Goal: Task Accomplishment & Management: Manage account settings

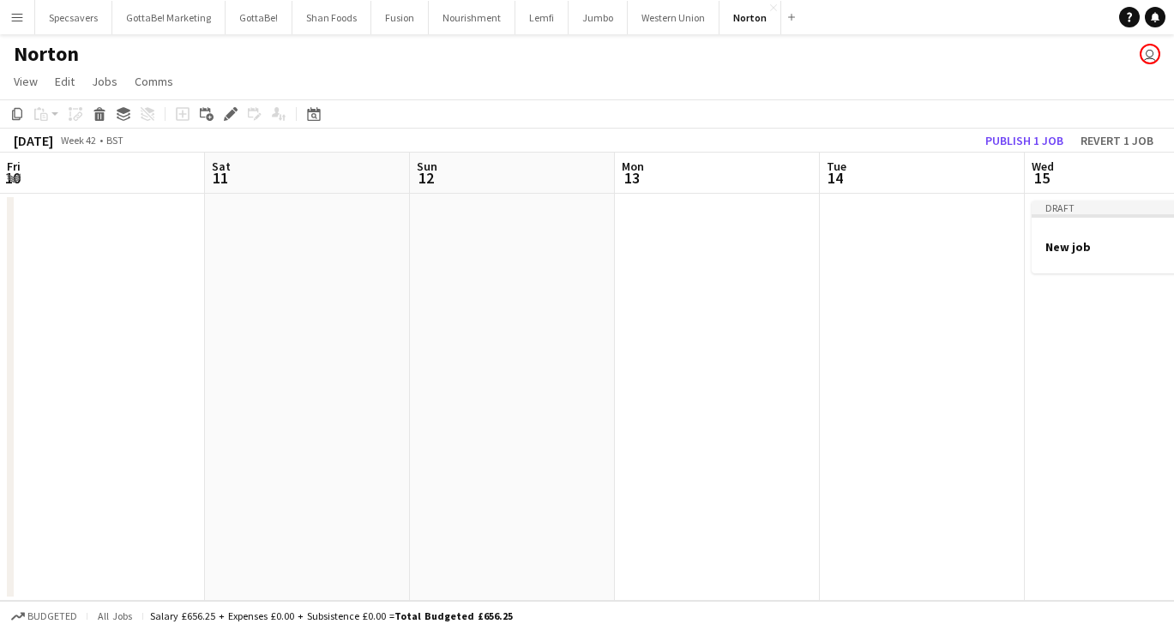
scroll to position [0, 645]
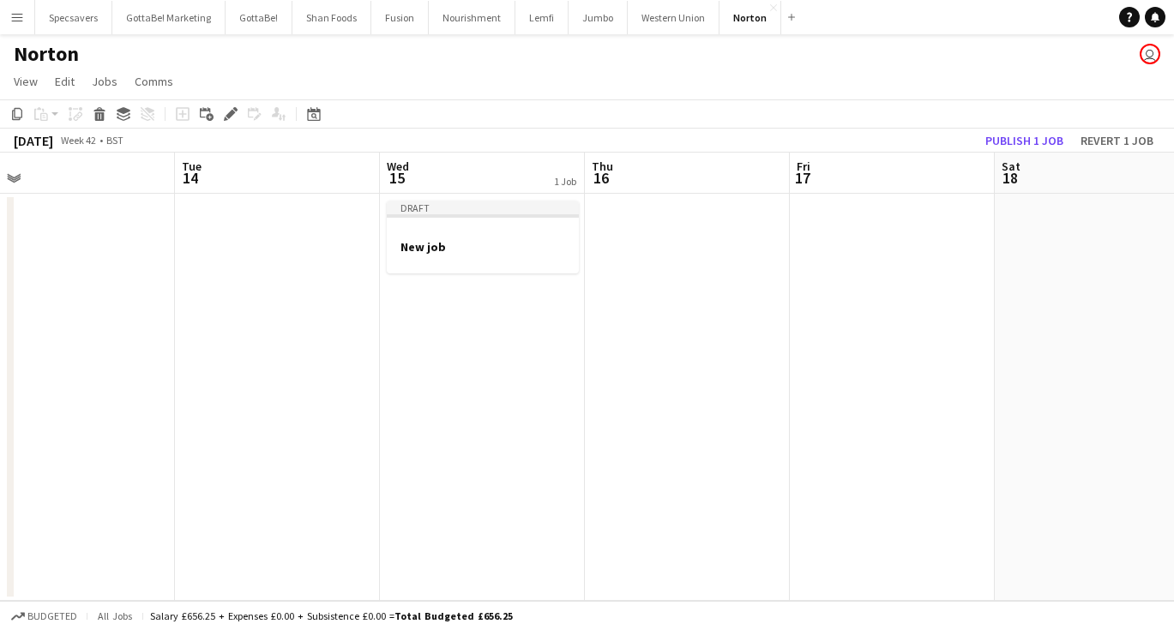
click at [27, 23] on button "Menu" at bounding box center [17, 17] width 34 height 34
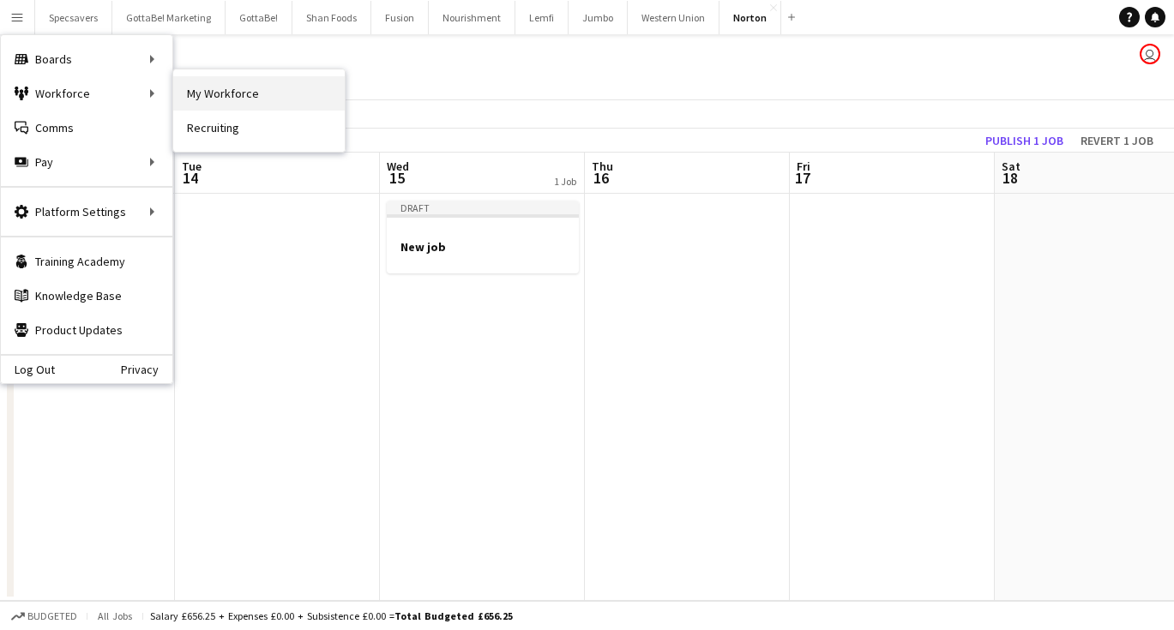
click at [286, 99] on link "My Workforce" at bounding box center [258, 93] width 171 height 34
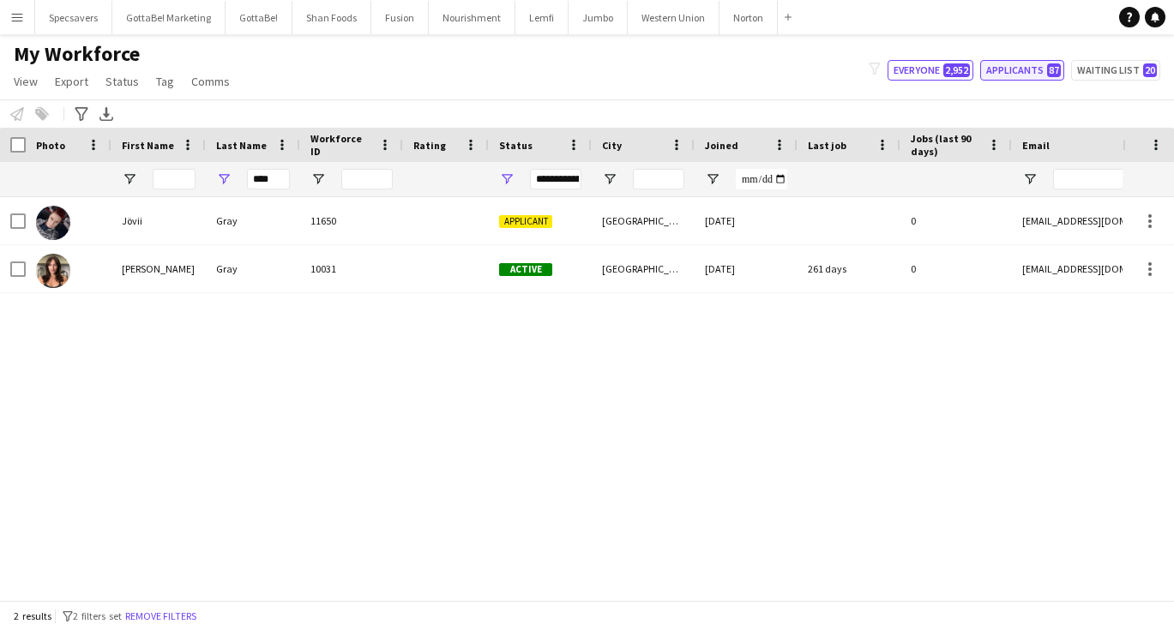
click at [1042, 72] on button "Applicants 87" at bounding box center [1022, 70] width 84 height 21
type input "**********"
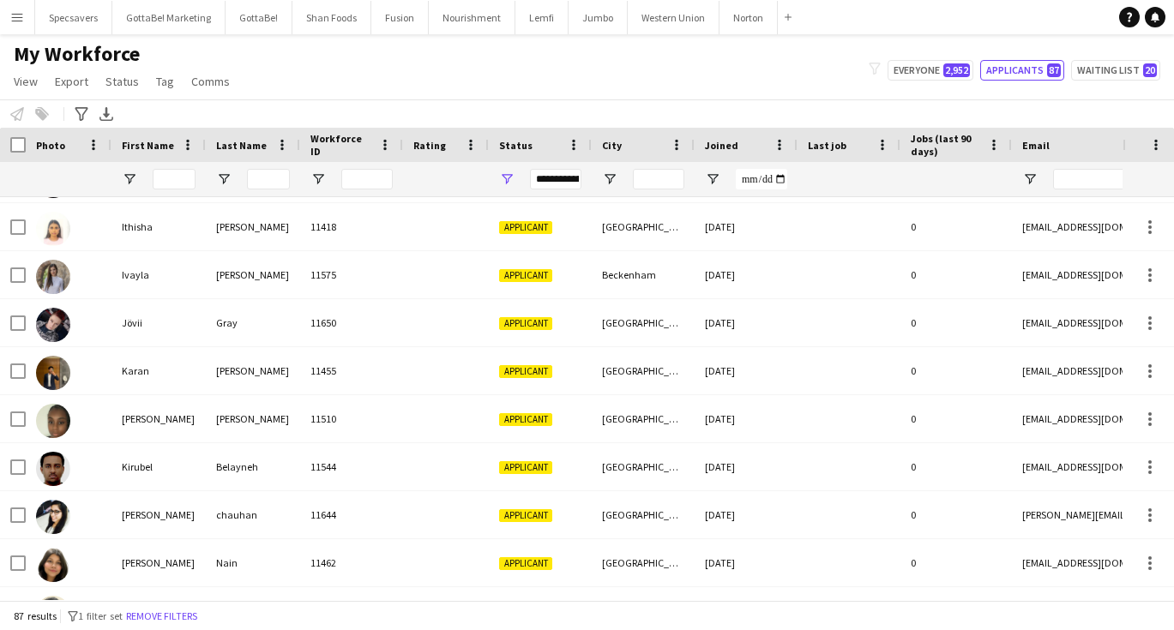
scroll to position [339, 0]
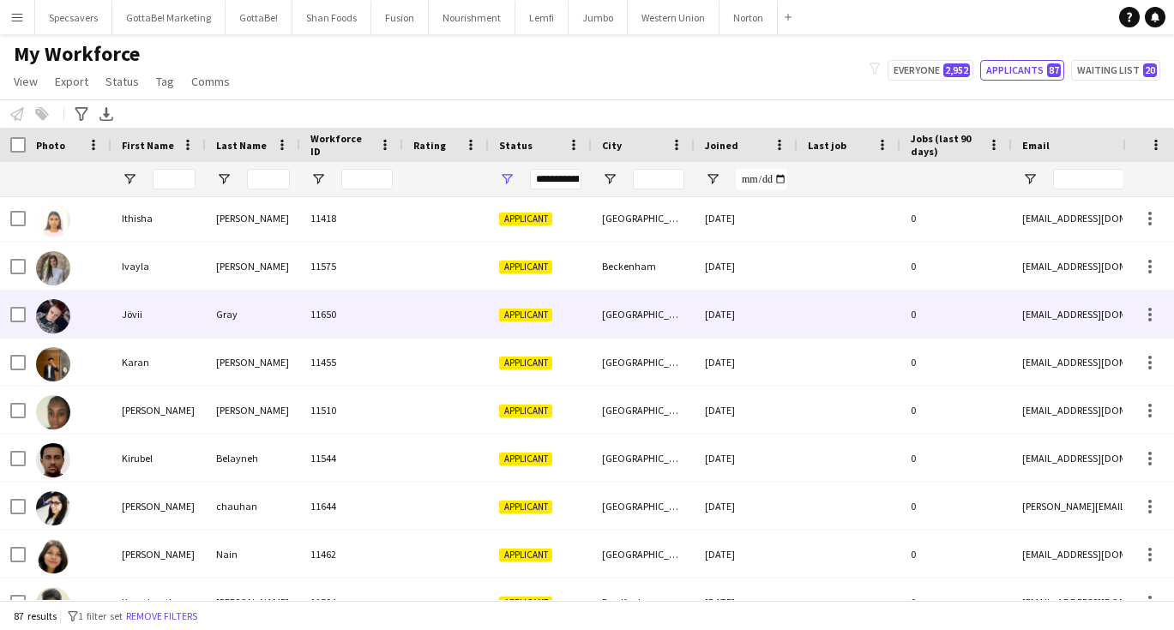
click at [325, 312] on div "11650" at bounding box center [351, 314] width 103 height 47
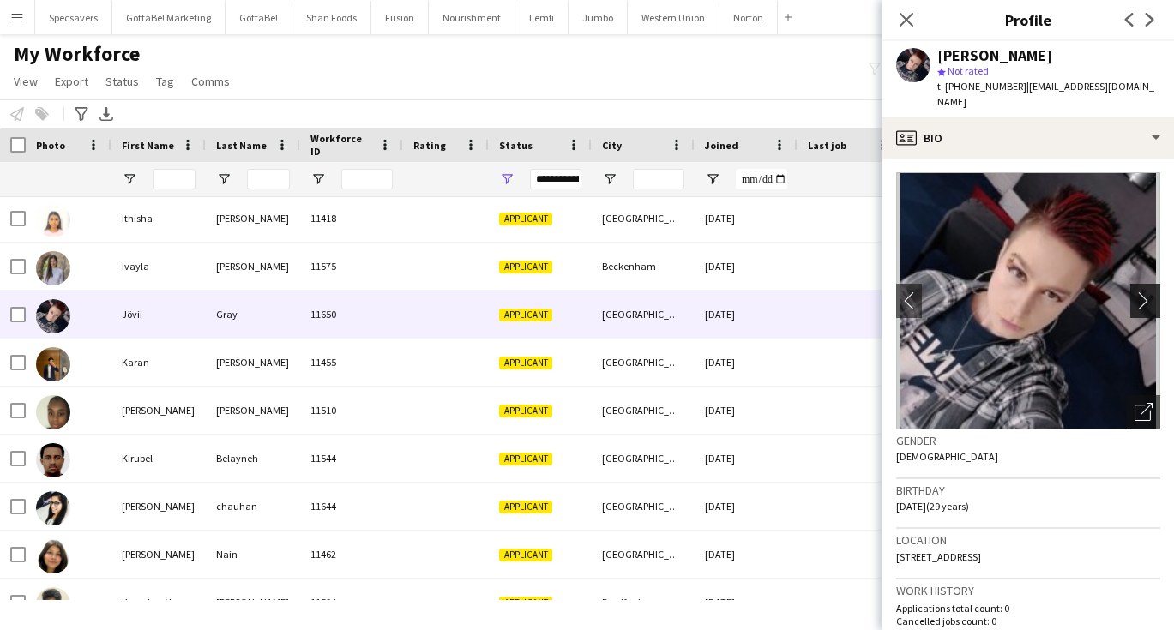
click at [1142, 292] on app-icon "chevron-right" at bounding box center [1147, 301] width 27 height 18
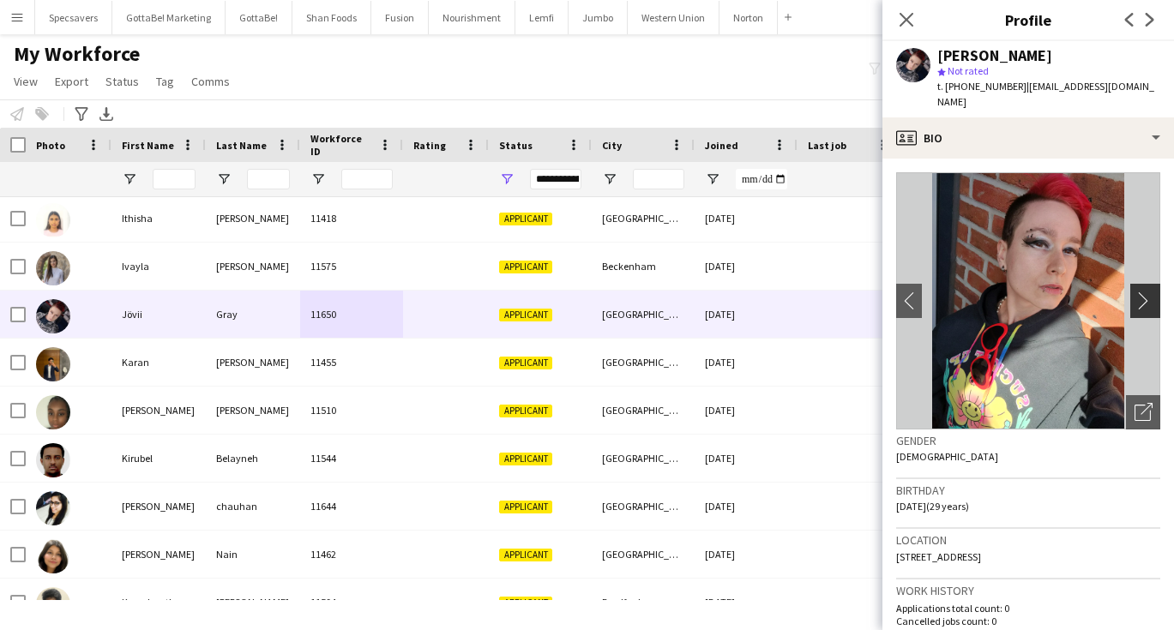
click at [1142, 292] on app-icon "chevron-right" at bounding box center [1147, 301] width 27 height 18
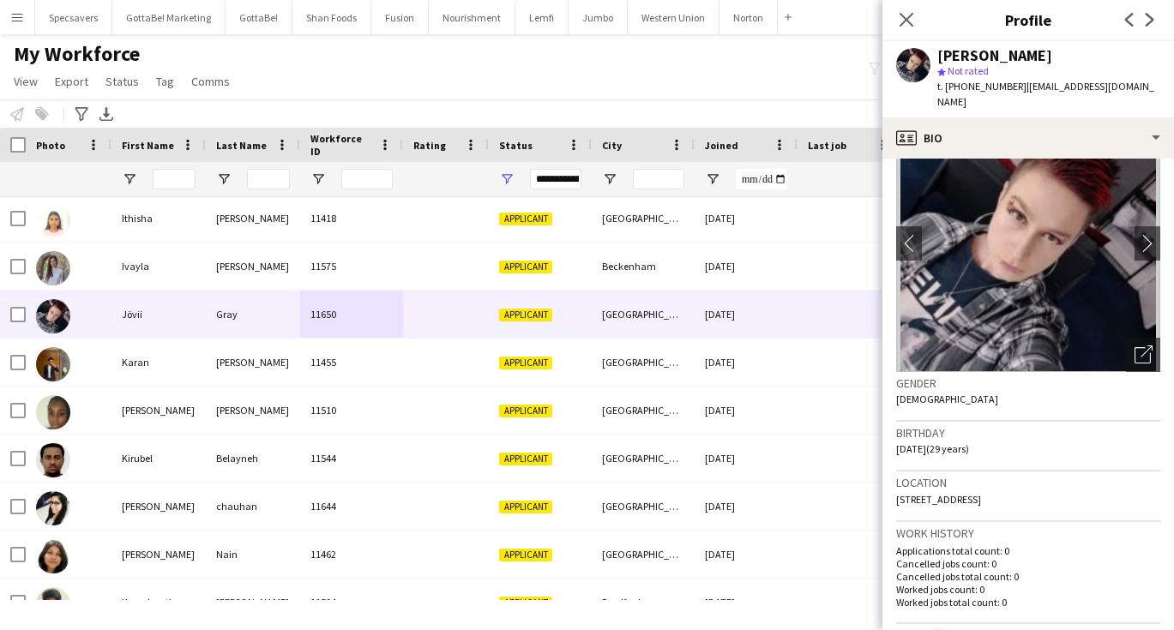
scroll to position [98, 0]
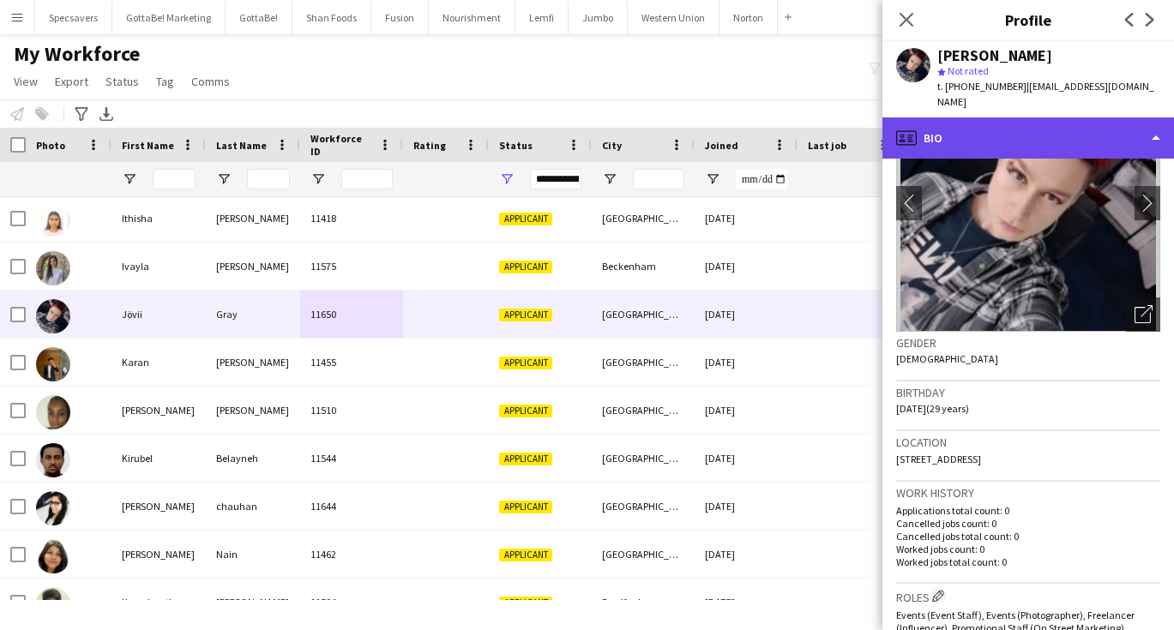
click at [1042, 123] on div "profile Bio" at bounding box center [1028, 137] width 292 height 41
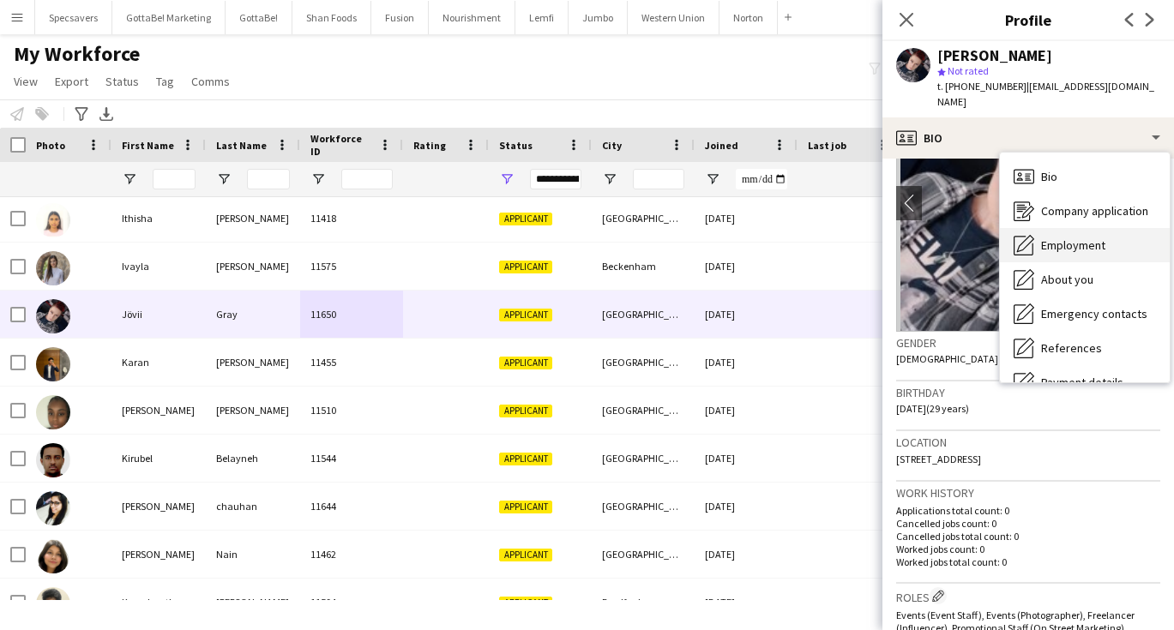
click at [1066, 238] on span "Employment" at bounding box center [1073, 245] width 64 height 15
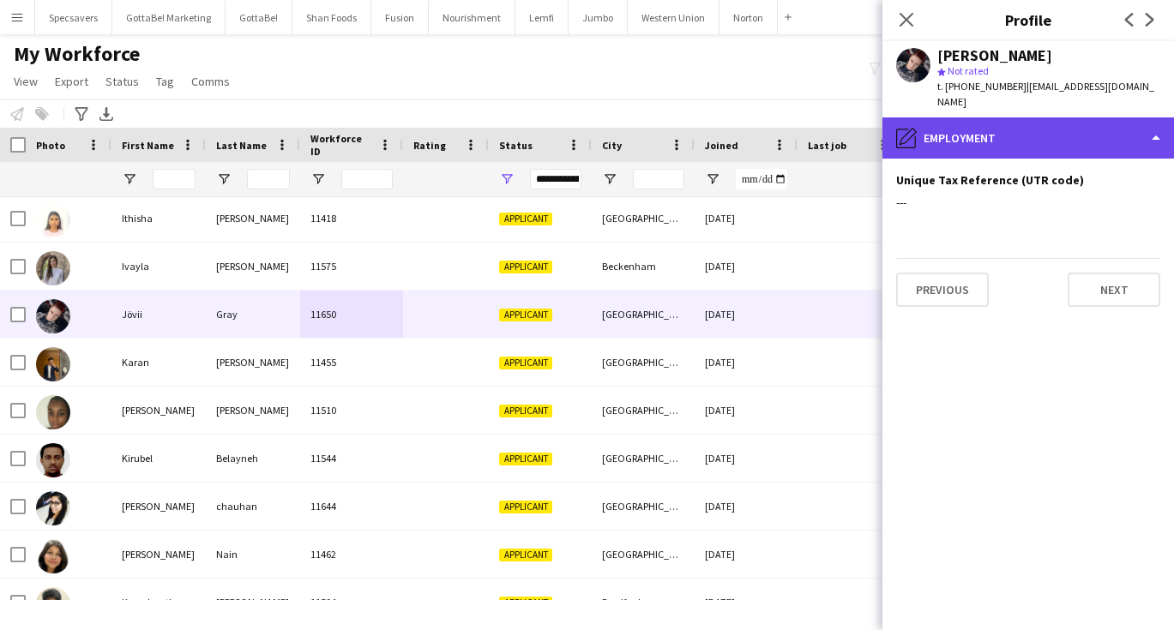
click at [1060, 129] on div "pencil4 Employment" at bounding box center [1028, 137] width 292 height 41
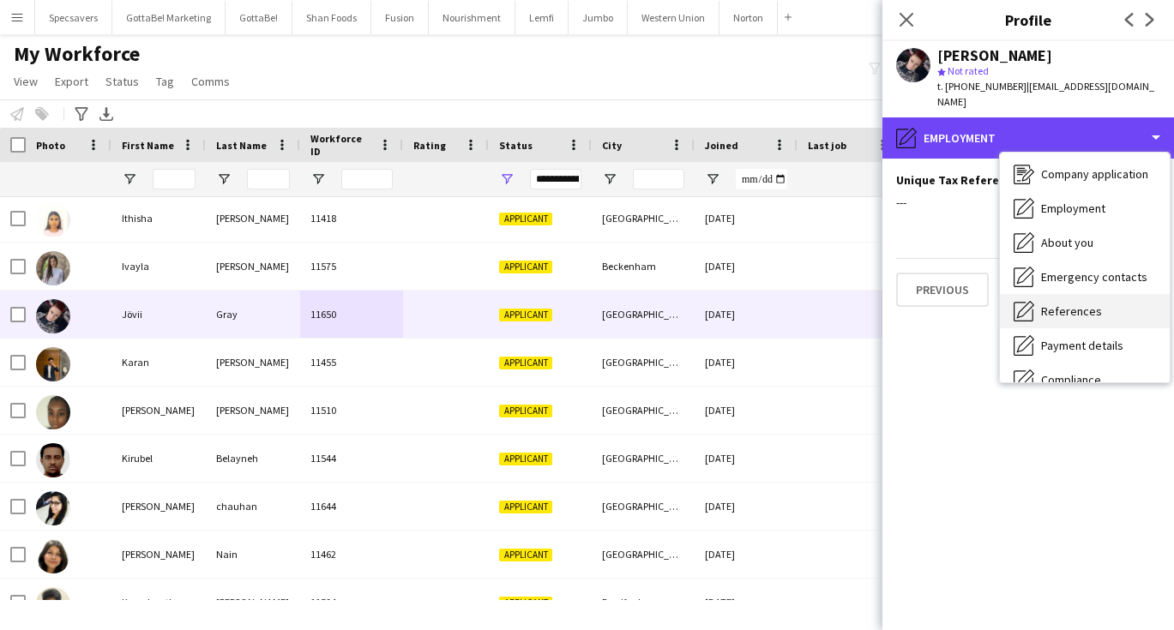
scroll to position [38, 0]
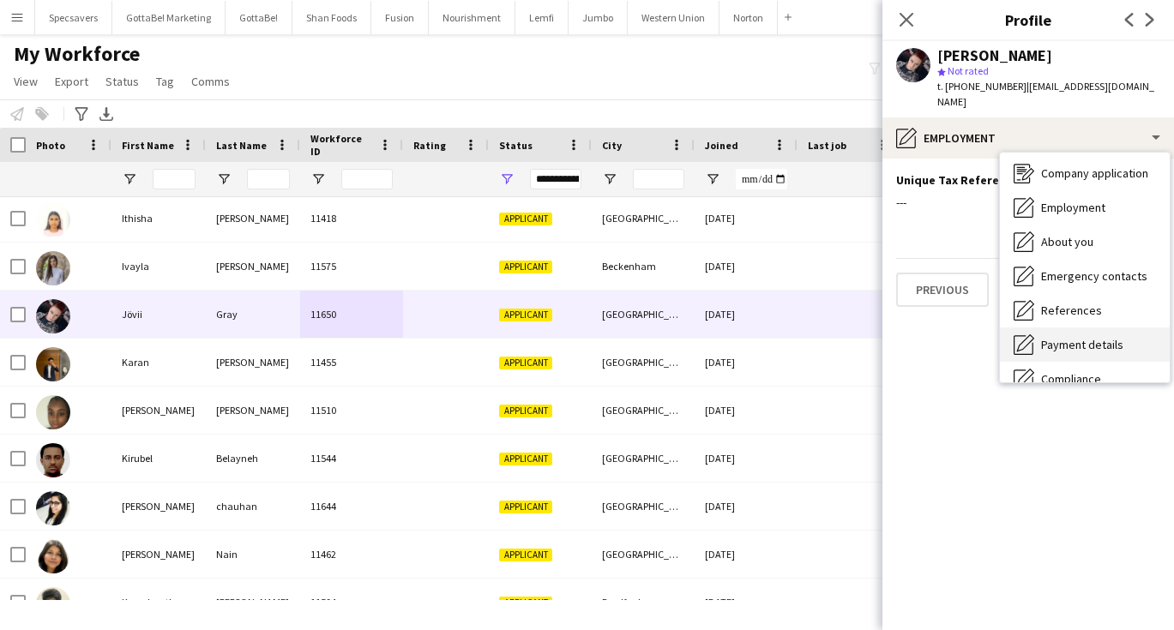
click at [1087, 337] on span "Payment details" at bounding box center [1082, 344] width 82 height 15
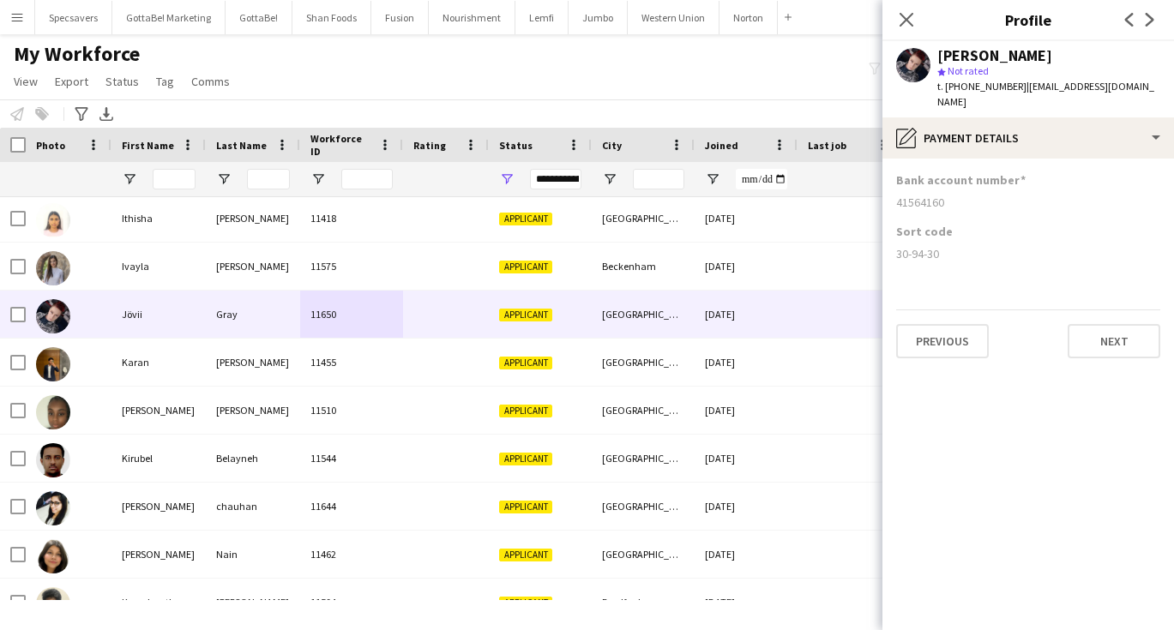
scroll to position [0, 0]
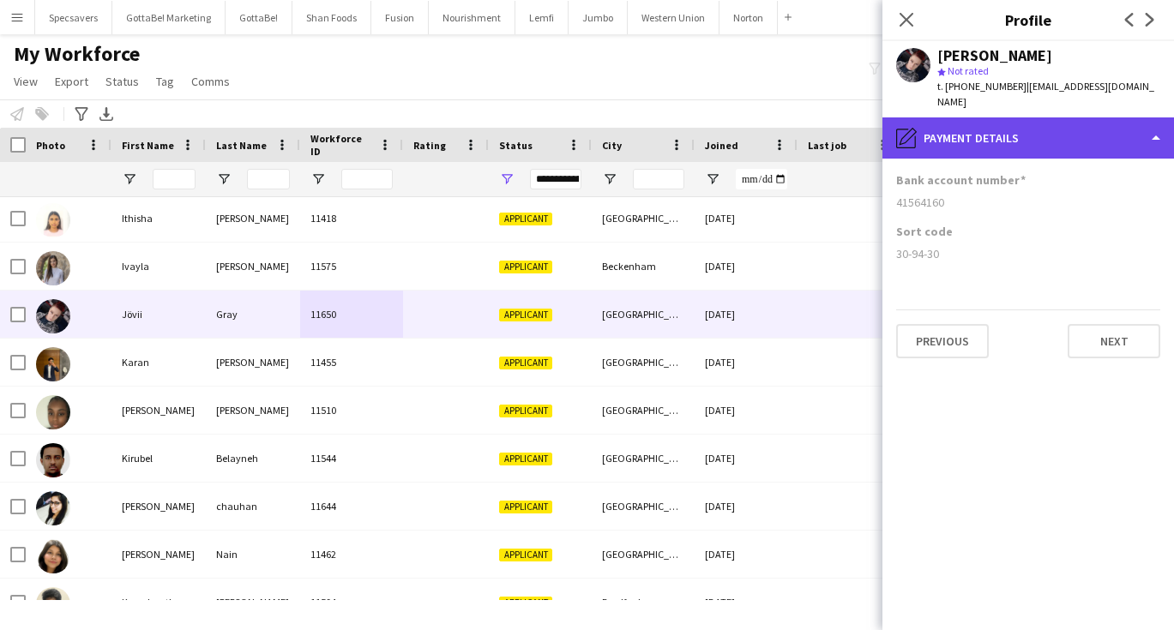
click at [1084, 129] on div "pencil4 Payment details" at bounding box center [1028, 137] width 292 height 41
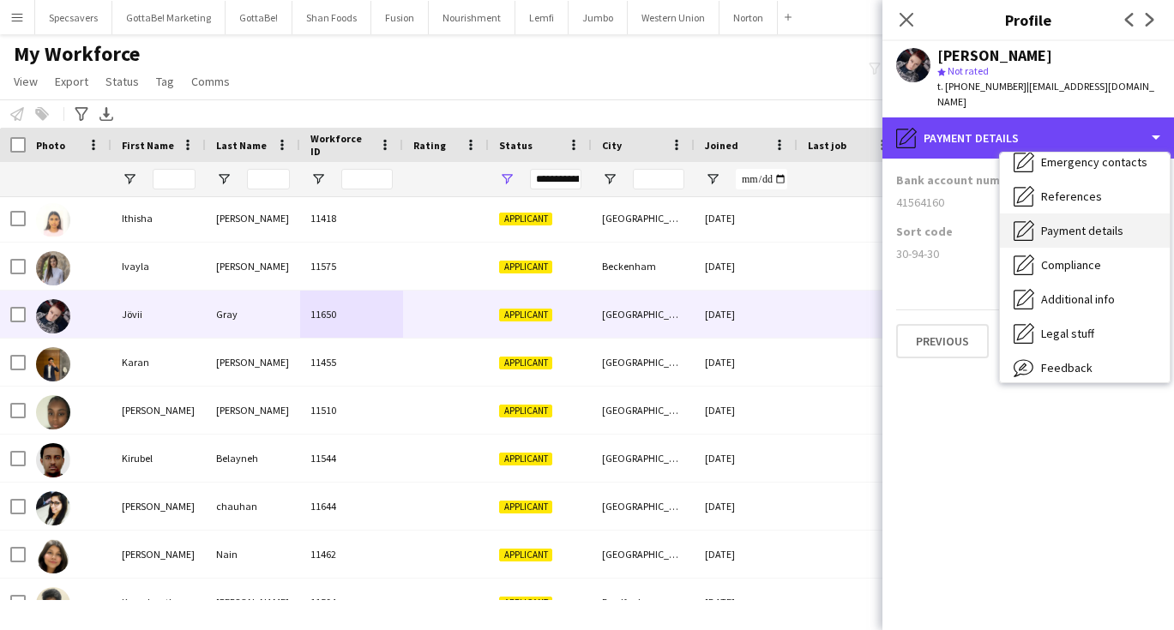
scroll to position [154, 0]
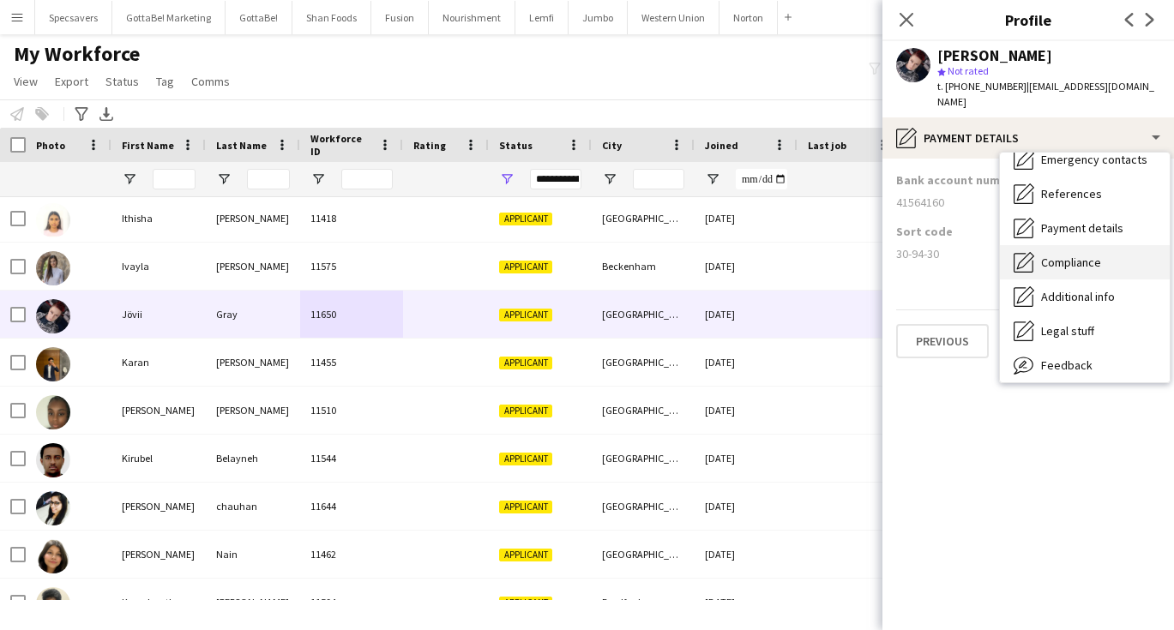
click at [1063, 255] on span "Compliance" at bounding box center [1071, 262] width 60 height 15
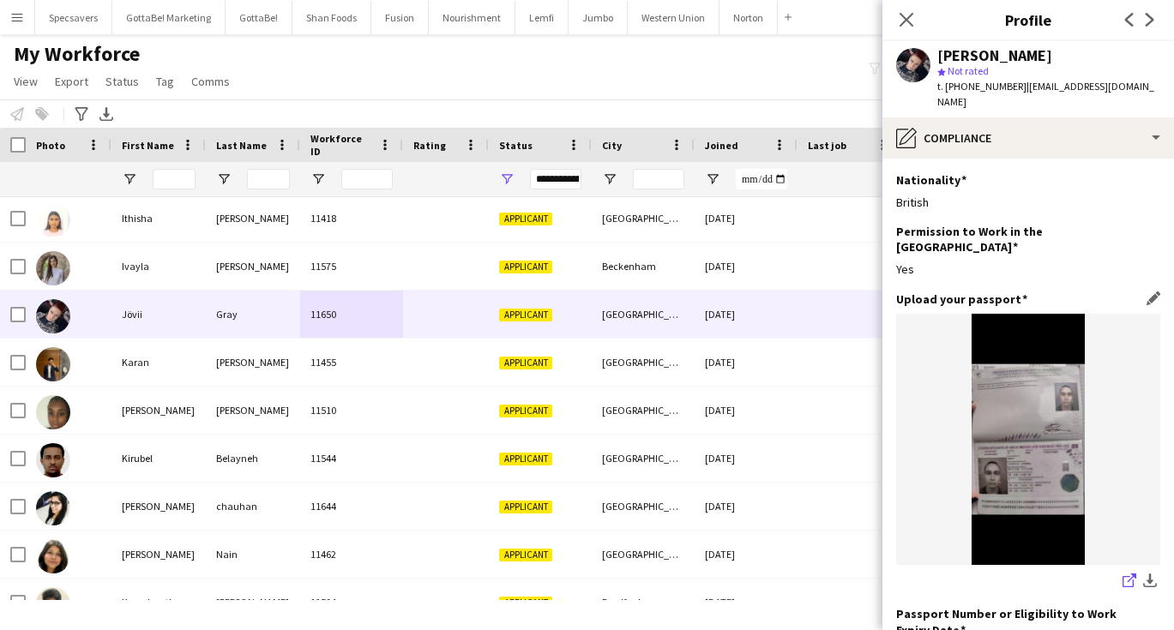
click at [1123, 576] on icon at bounding box center [1127, 581] width 11 height 11
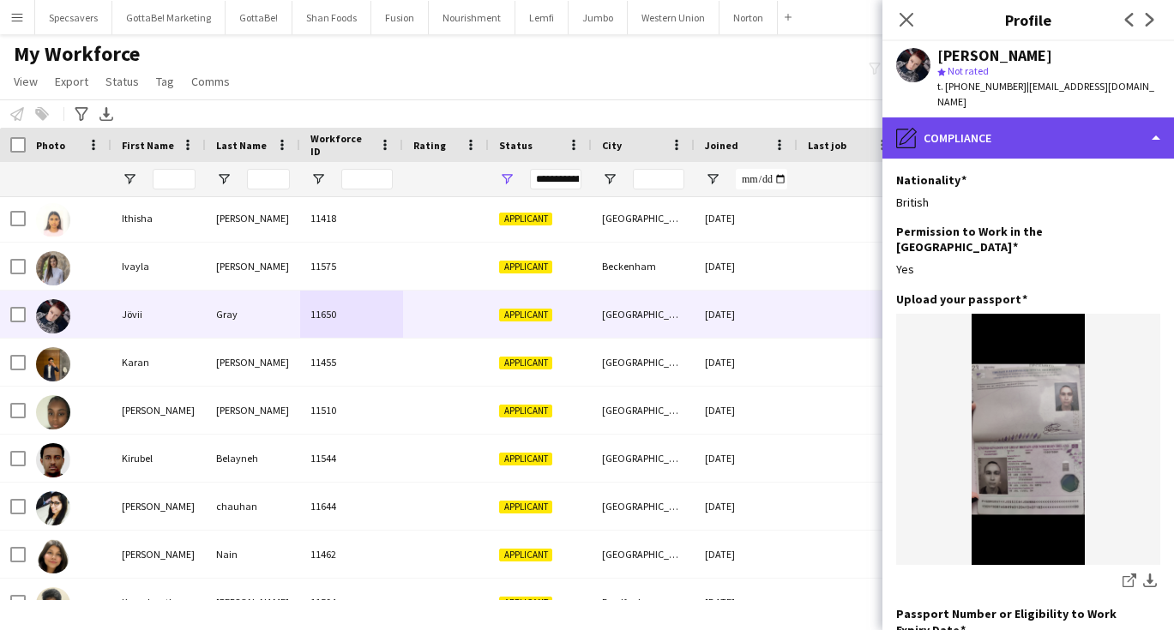
click at [1037, 131] on div "pencil4 Compliance" at bounding box center [1028, 137] width 292 height 41
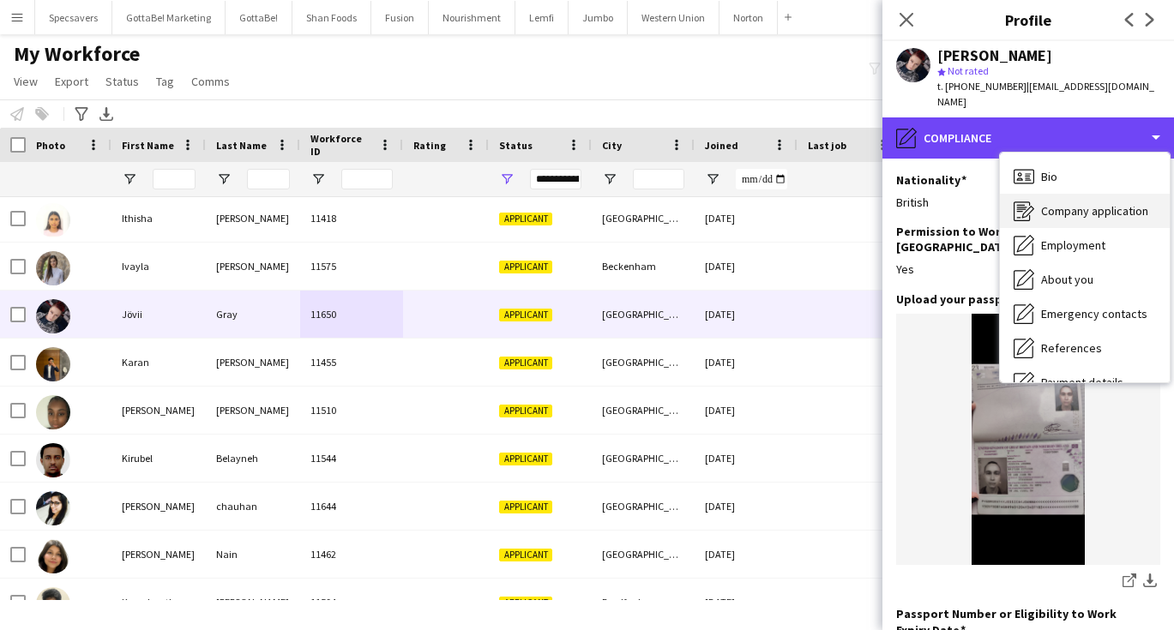
scroll to position [0, 0]
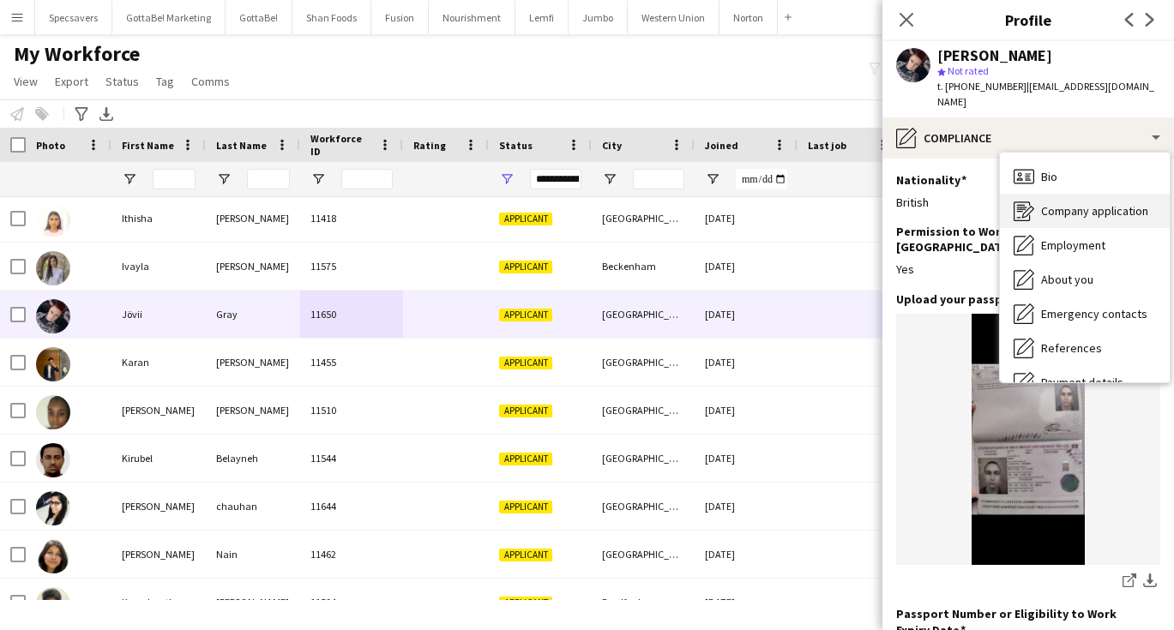
click at [1069, 203] on span "Company application" at bounding box center [1094, 210] width 107 height 15
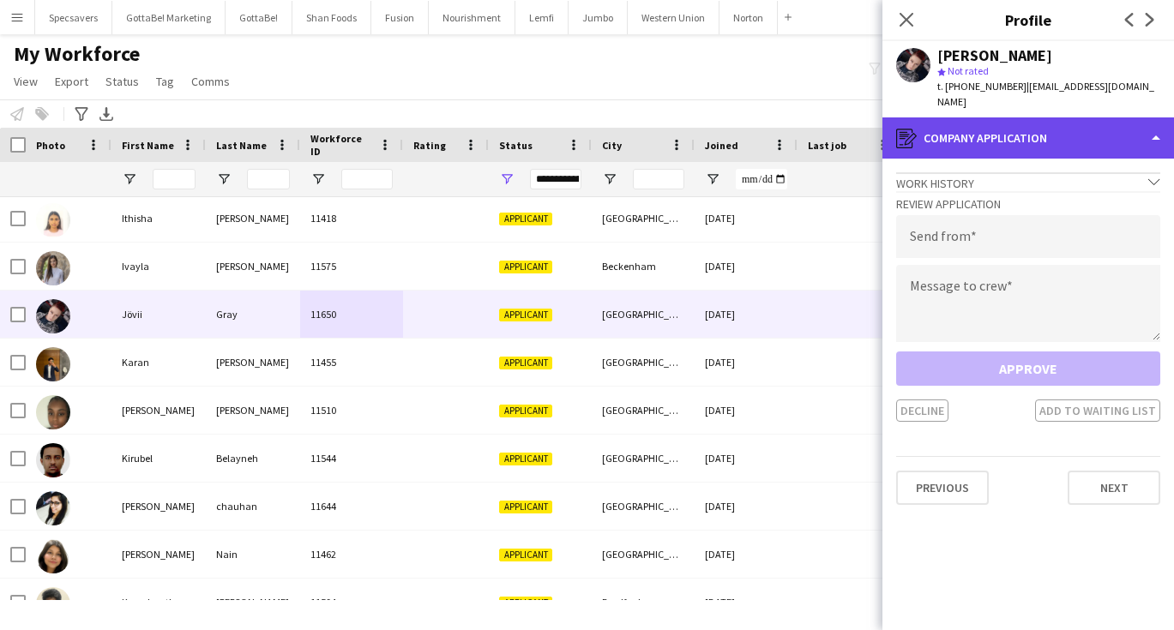
click at [1031, 121] on div "register Company application" at bounding box center [1028, 137] width 292 height 41
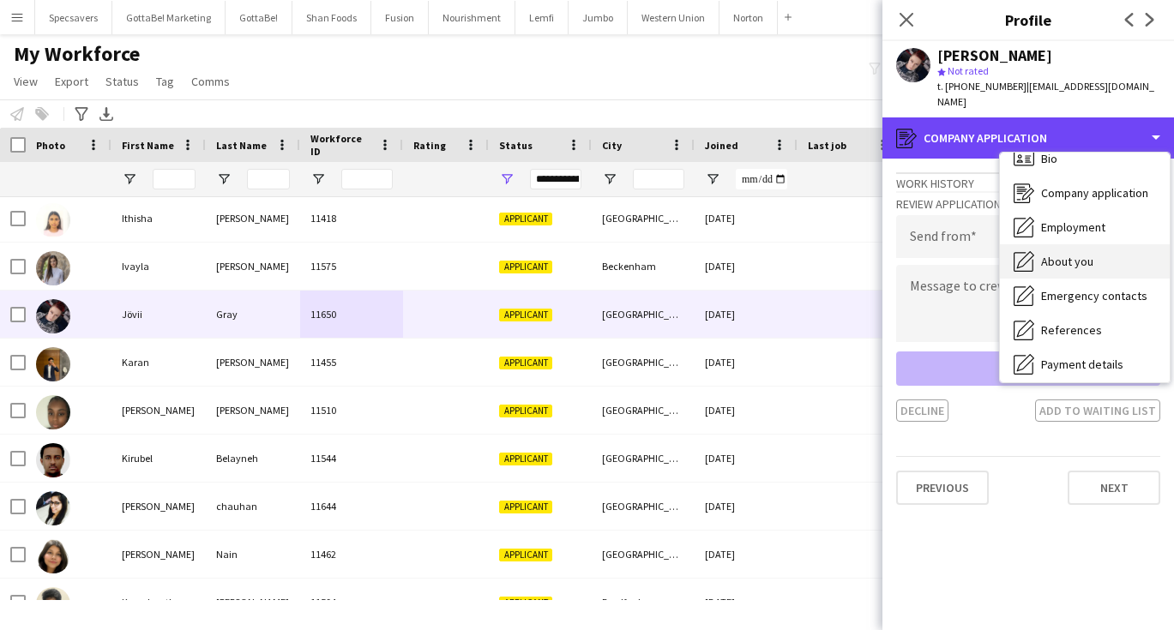
scroll to position [20, 0]
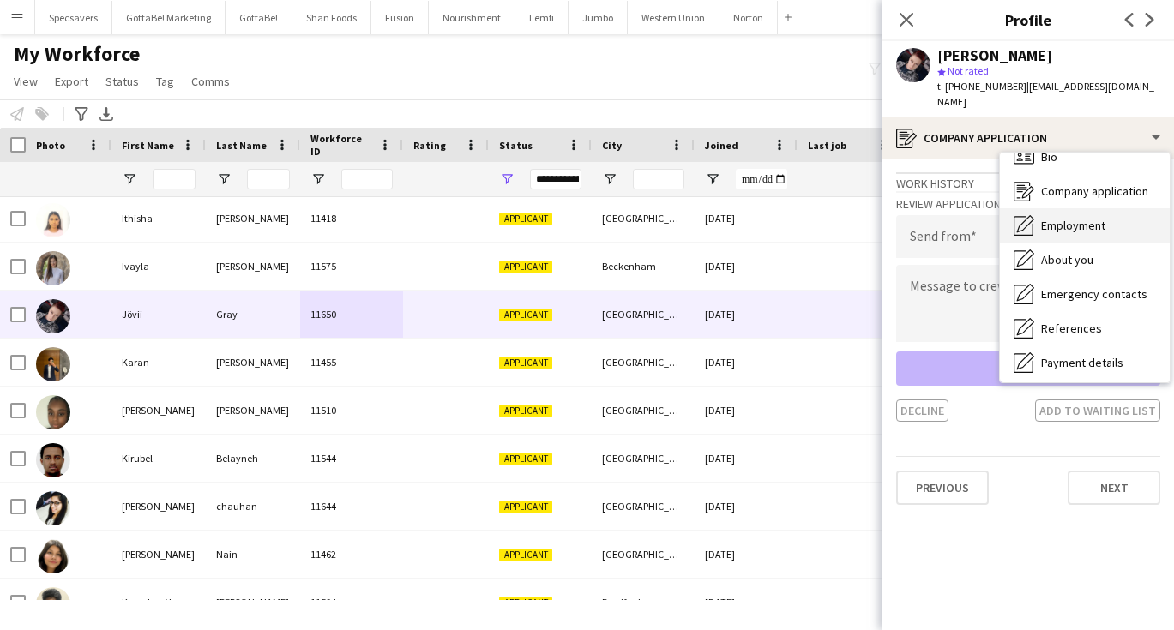
click at [1077, 222] on div "Employment Employment" at bounding box center [1085, 225] width 170 height 34
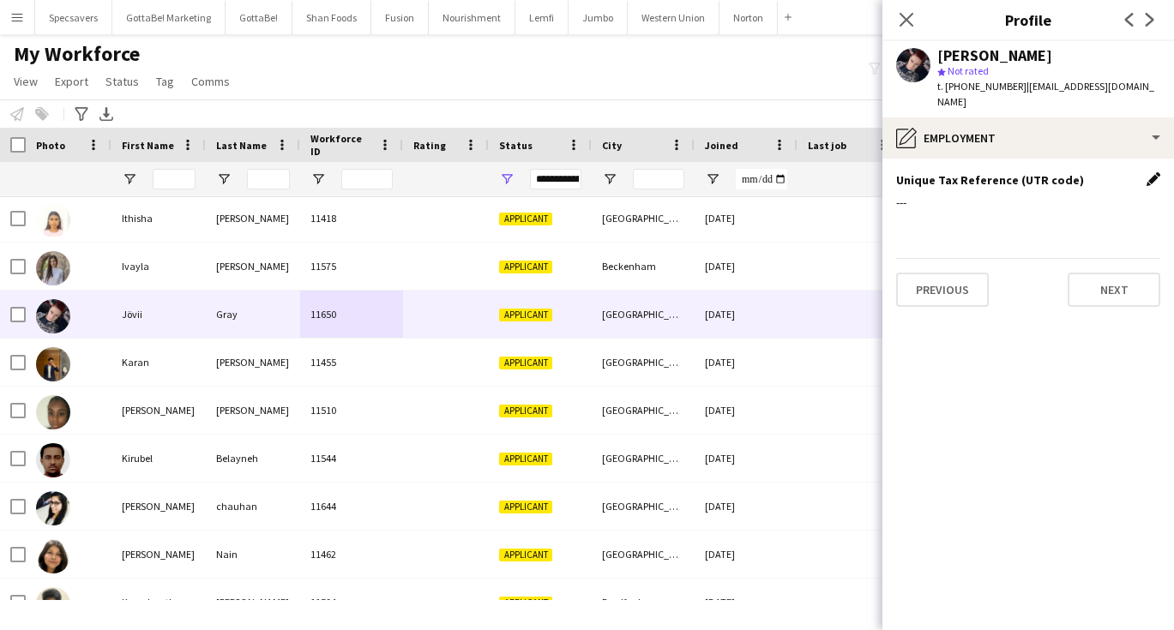
click at [1153, 172] on app-icon "Edit this field" at bounding box center [1153, 179] width 14 height 14
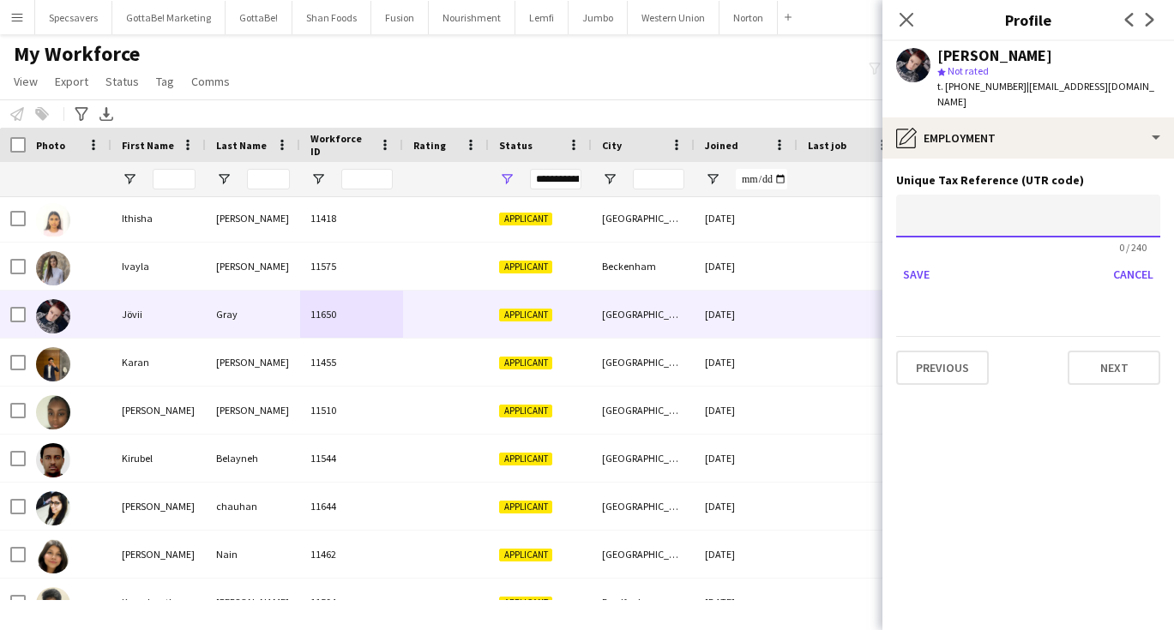
click at [939, 205] on input at bounding box center [1028, 216] width 264 height 43
paste input "**********"
type input "**********"
click at [912, 261] on button "Save" at bounding box center [916, 274] width 40 height 27
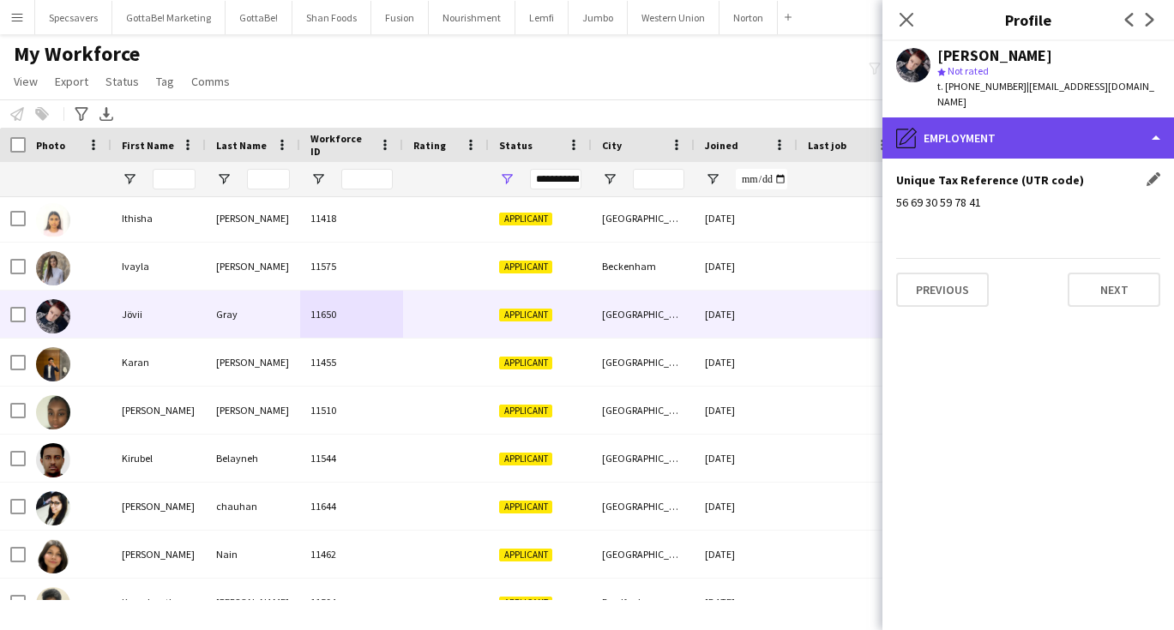
click at [965, 126] on div "pencil4 Employment" at bounding box center [1028, 137] width 292 height 41
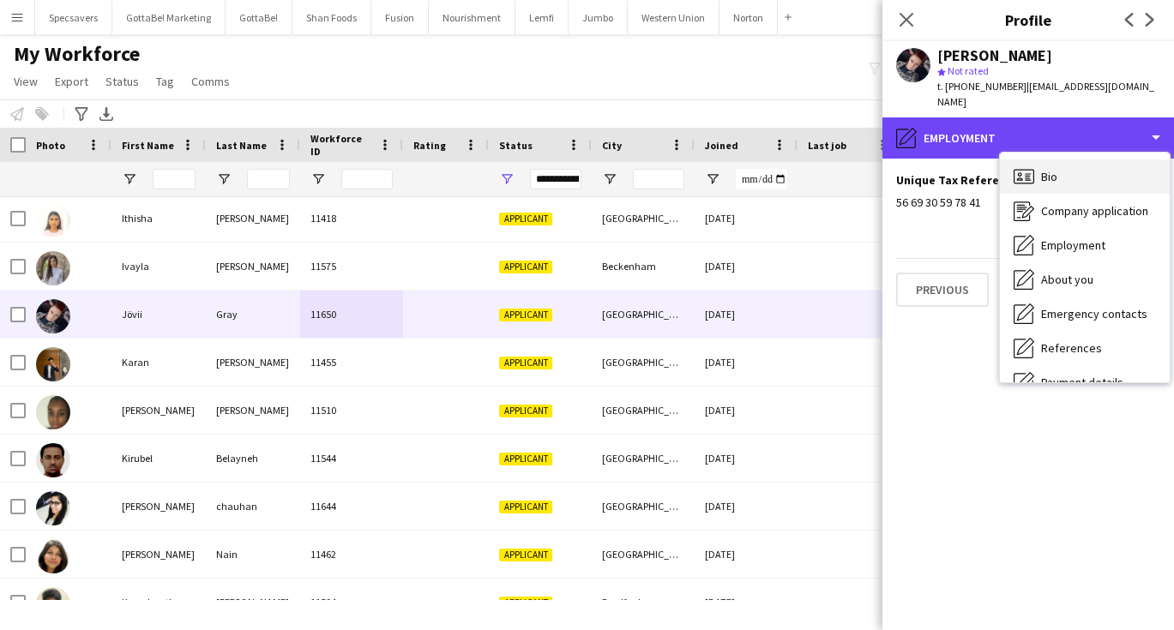
scroll to position [0, 0]
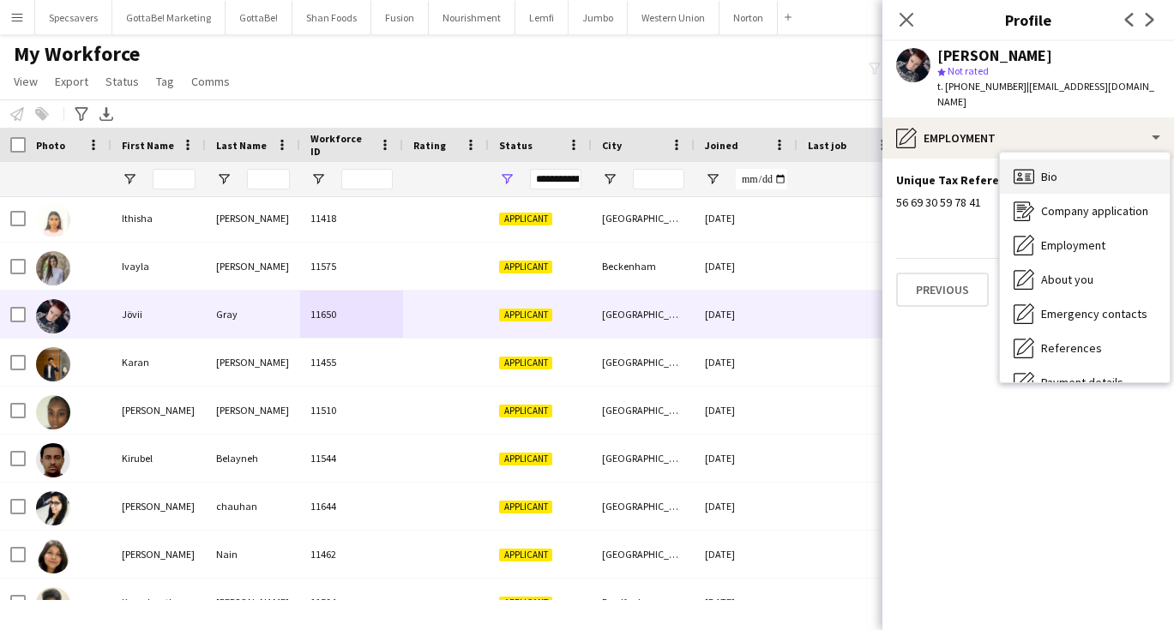
click at [1055, 169] on span "Bio" at bounding box center [1049, 176] width 16 height 15
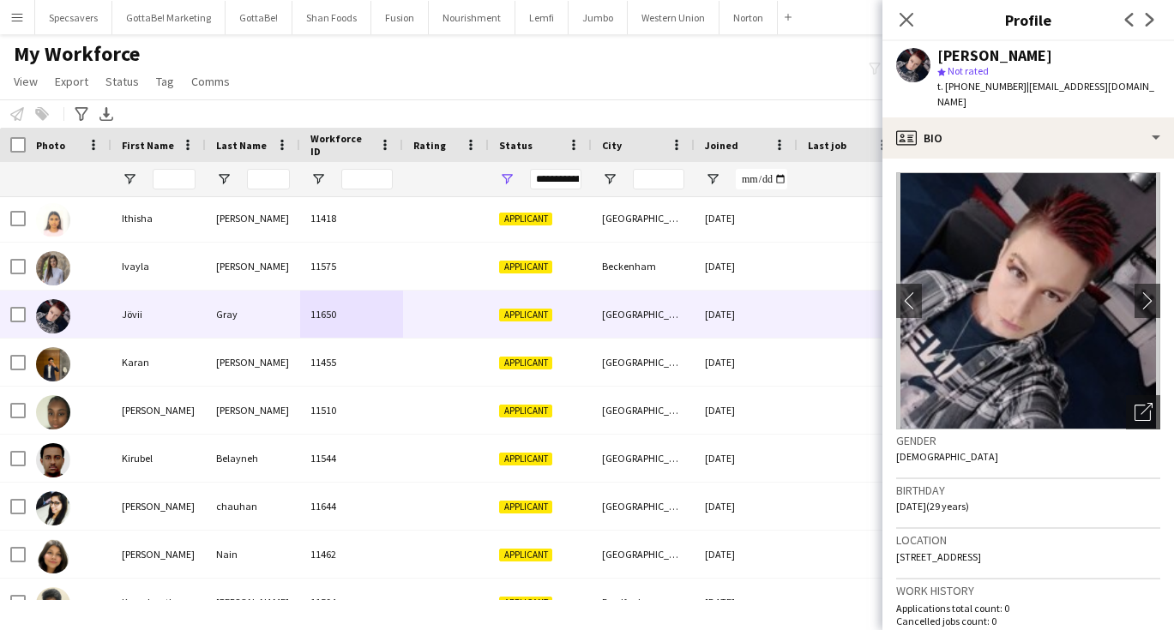
click at [454, 71] on div "My Workforce View Views Default view New view Update view Delete view Edit name…" at bounding box center [587, 70] width 1174 height 58
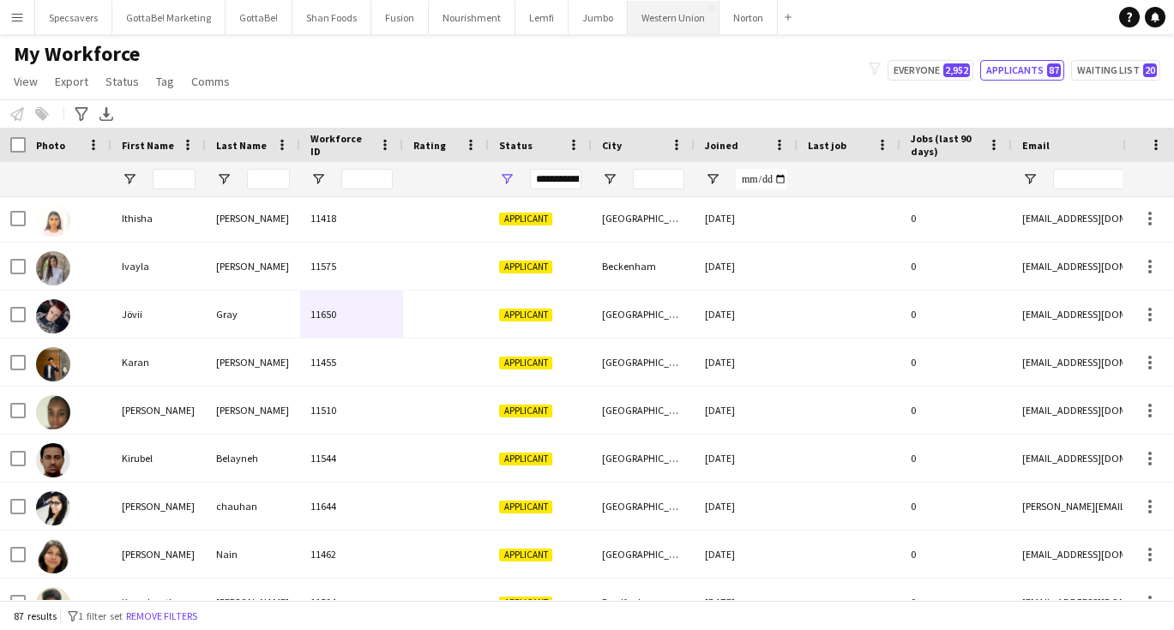
click at [675, 15] on button "Western Union Close" at bounding box center [674, 17] width 92 height 33
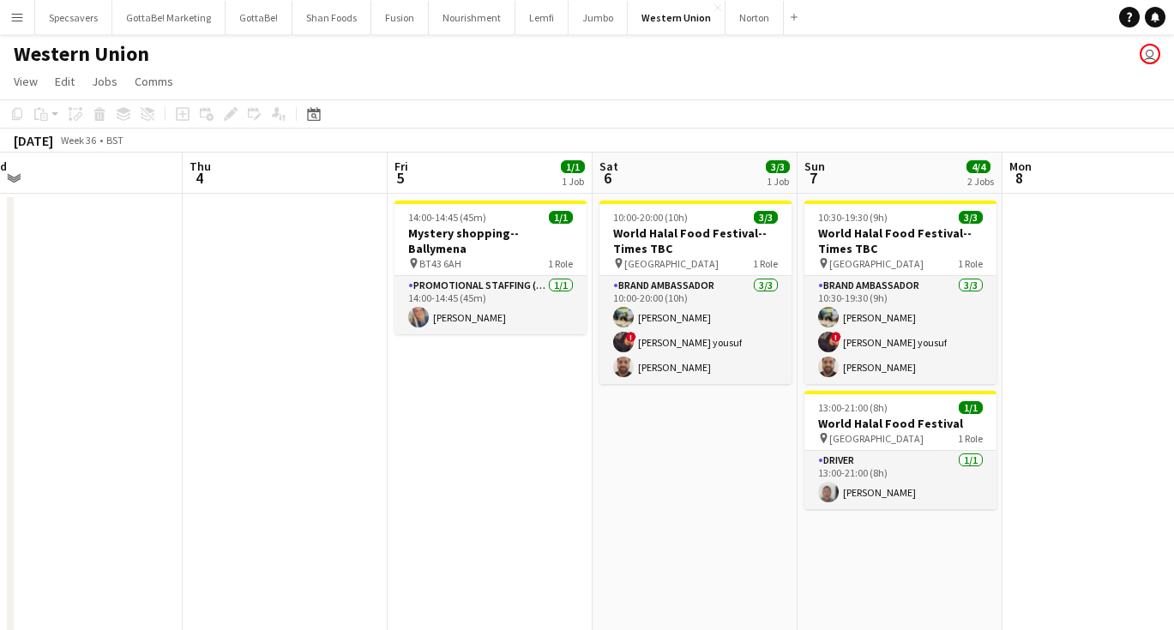
scroll to position [0, 418]
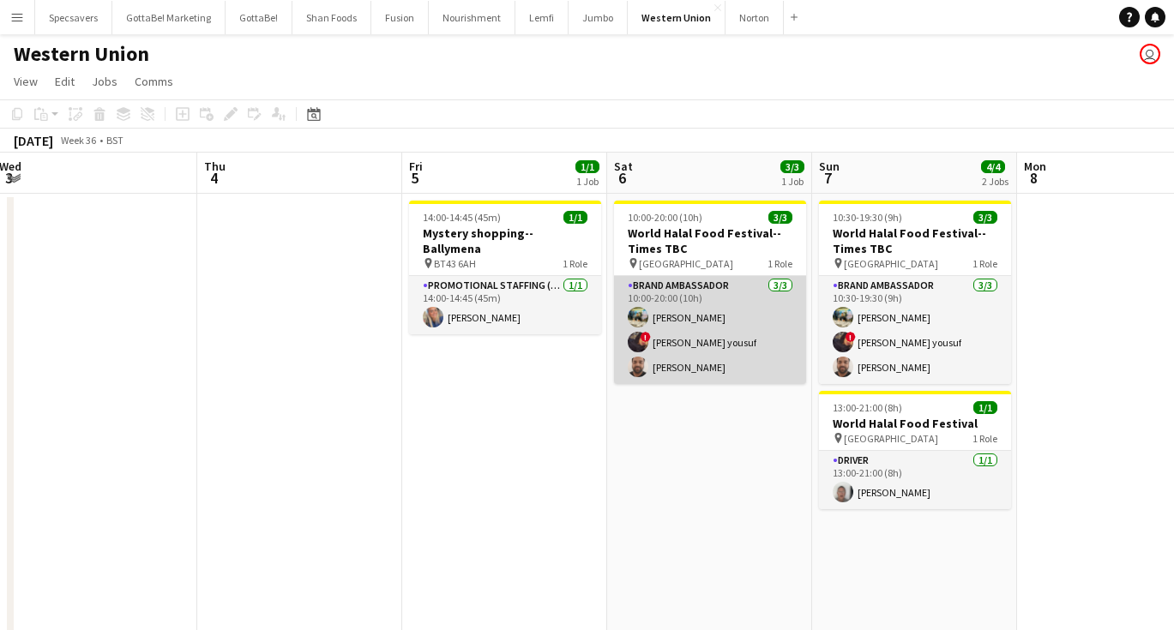
click at [714, 360] on app-card-role "Brand Ambassador [DATE] 10:00-20:00 (10h) [PERSON_NAME] ! [PERSON_NAME] [PERSON…" at bounding box center [710, 330] width 192 height 108
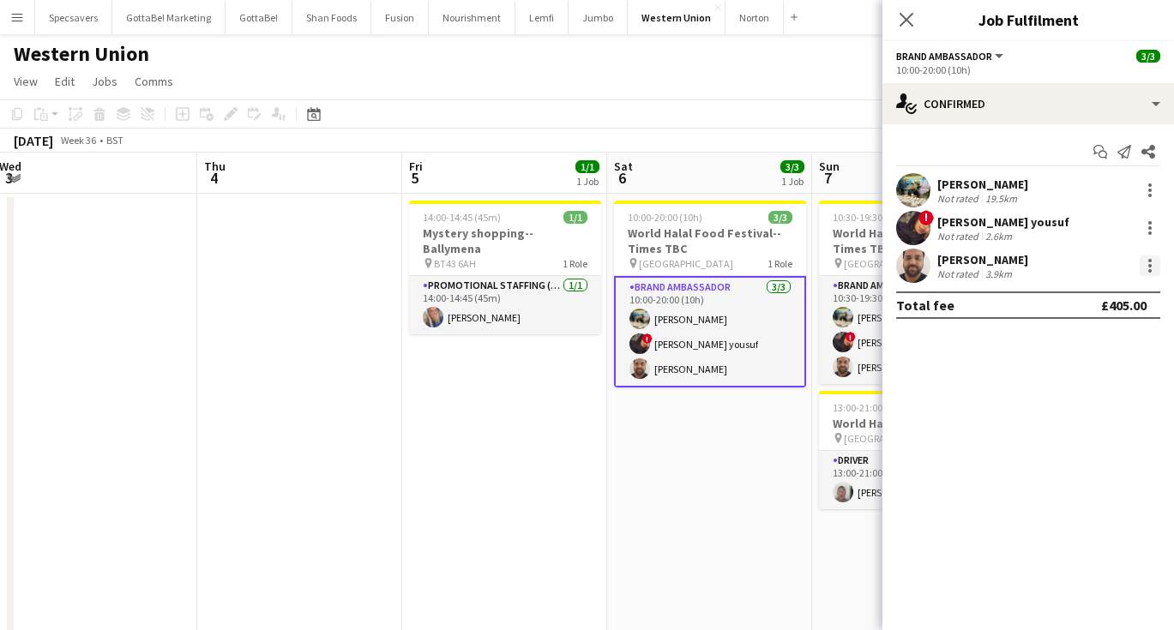
click at [1143, 268] on div at bounding box center [1149, 266] width 21 height 21
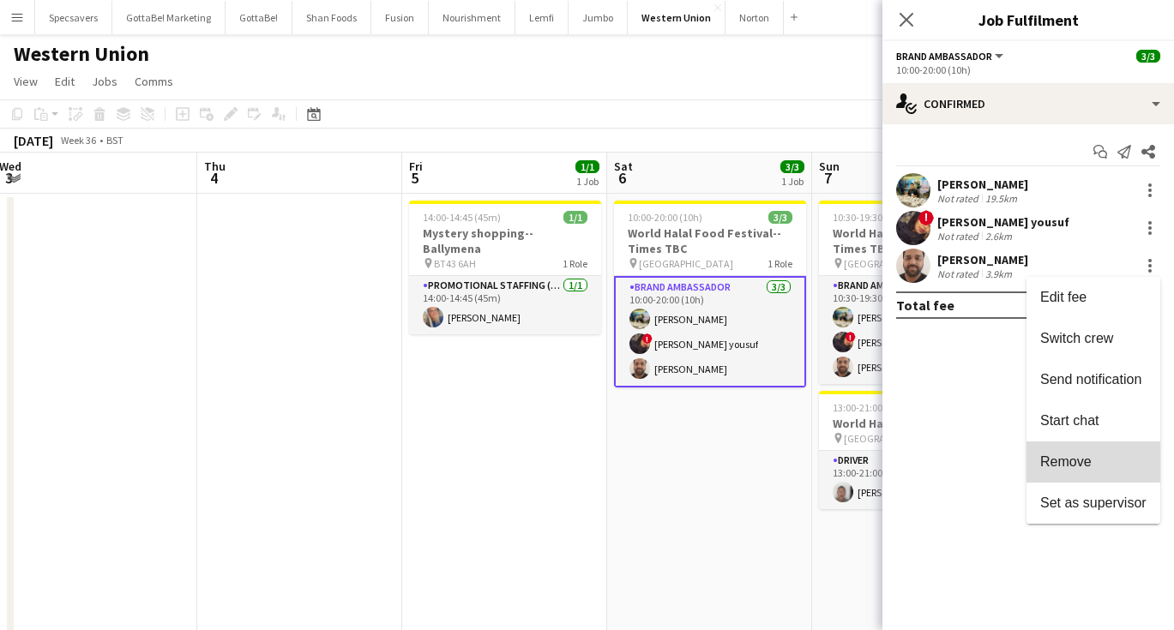
click at [1082, 460] on span "Remove" at bounding box center [1065, 461] width 51 height 15
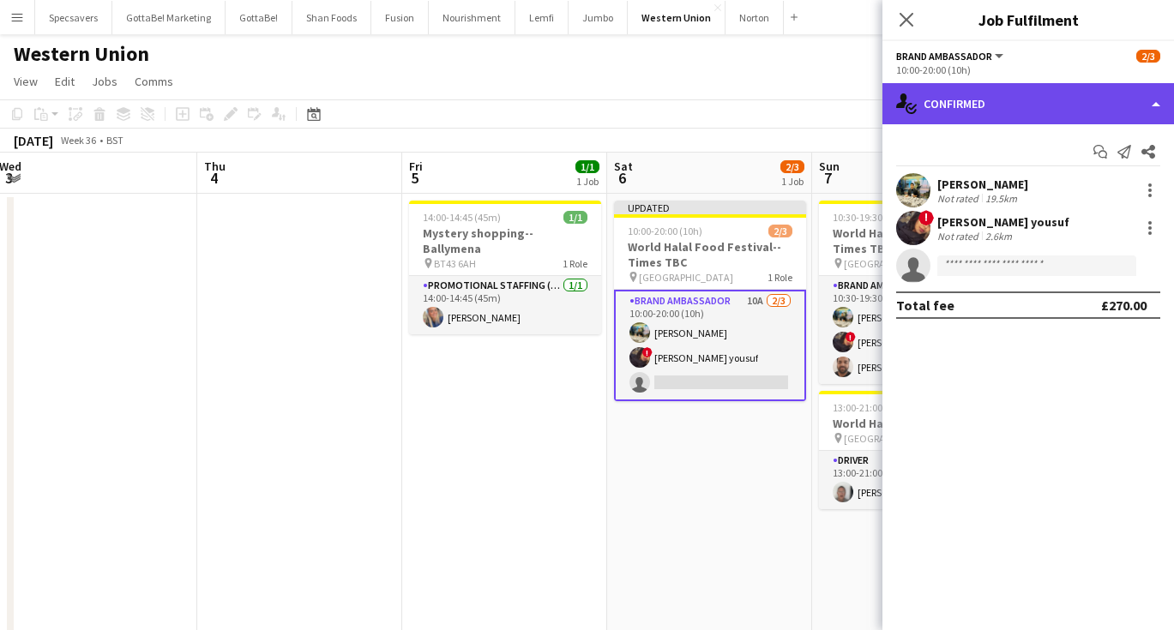
click at [1050, 110] on div "single-neutral-actions-check-2 Confirmed" at bounding box center [1028, 103] width 292 height 41
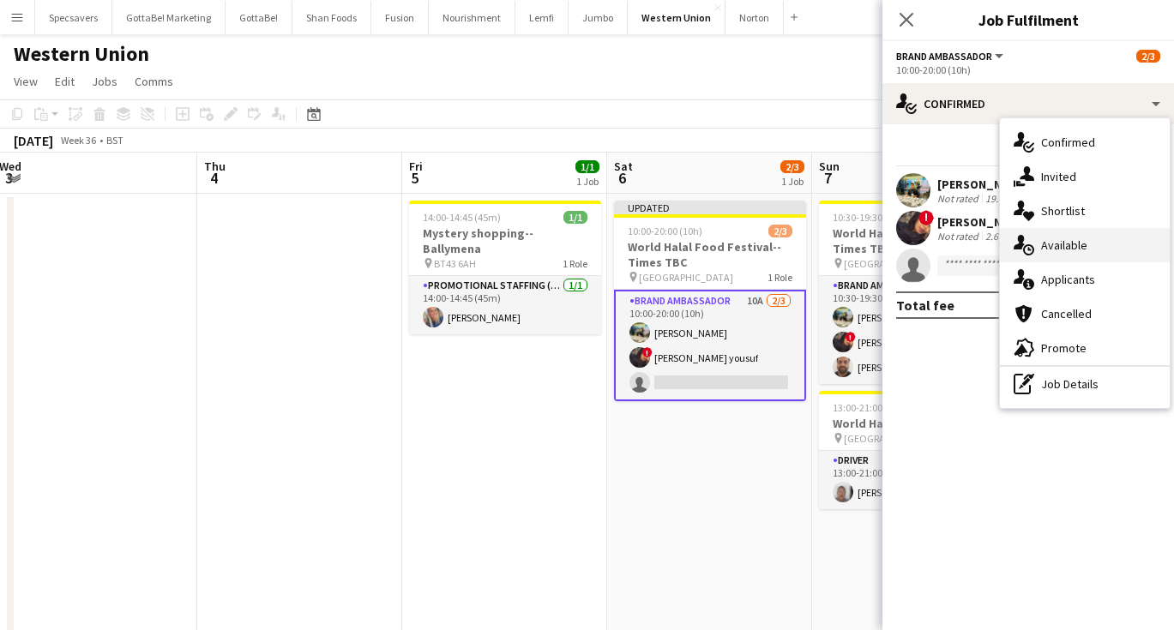
click at [1090, 255] on div "single-neutral-actions-upload Available" at bounding box center [1085, 245] width 170 height 34
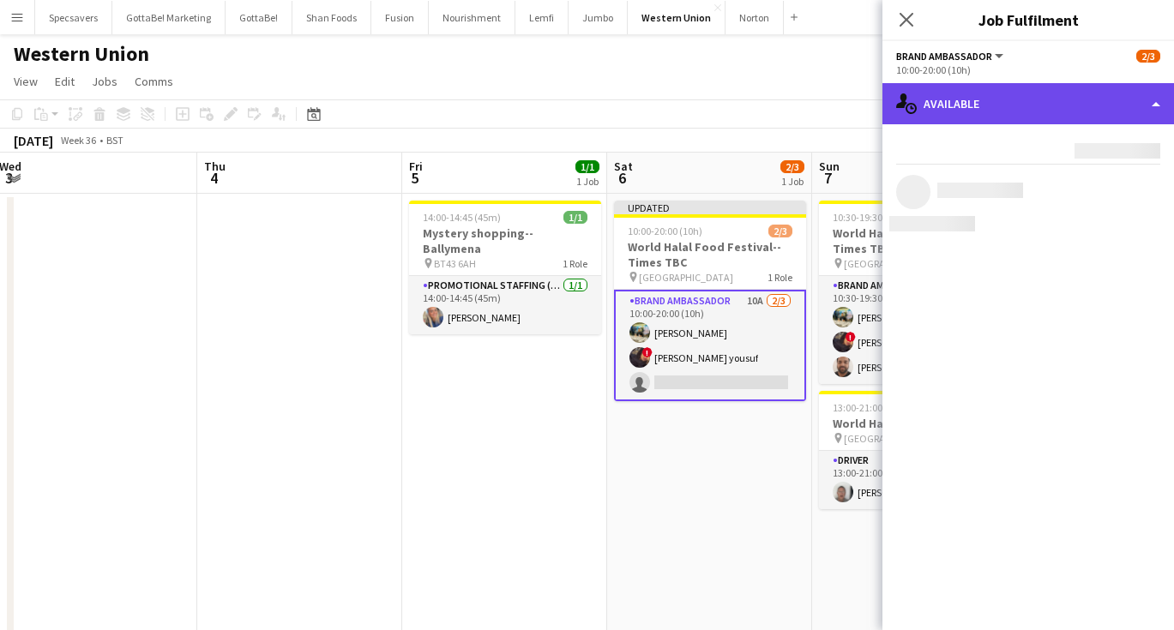
click at [1050, 99] on div "single-neutral-actions-upload Available" at bounding box center [1028, 103] width 292 height 41
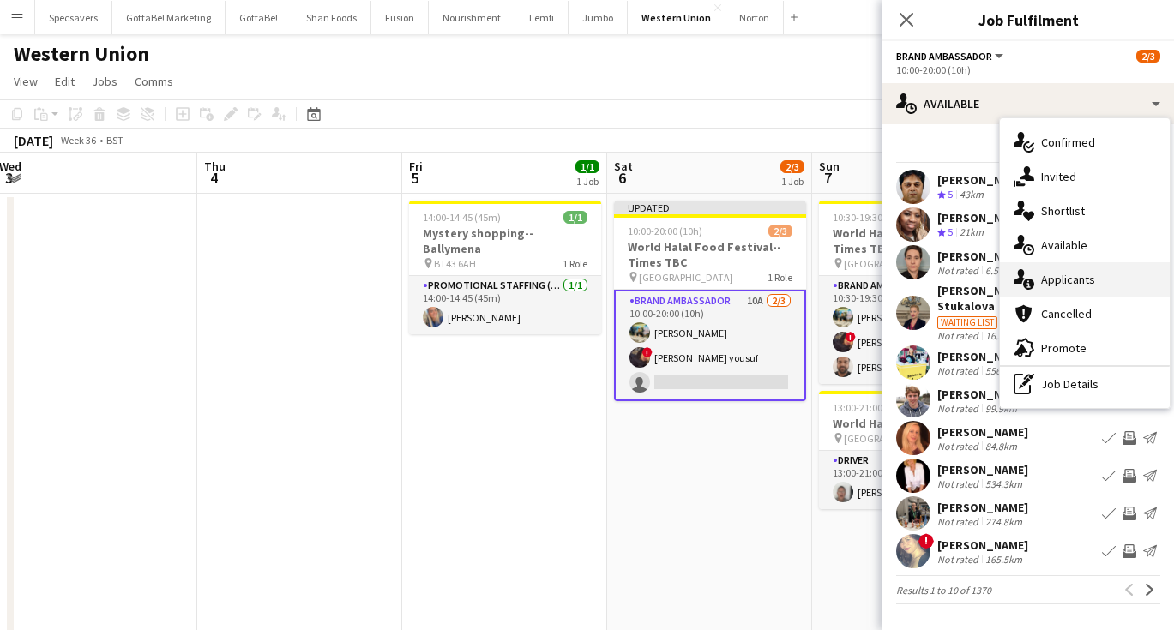
click at [1084, 283] on span "Applicants" at bounding box center [1068, 279] width 54 height 15
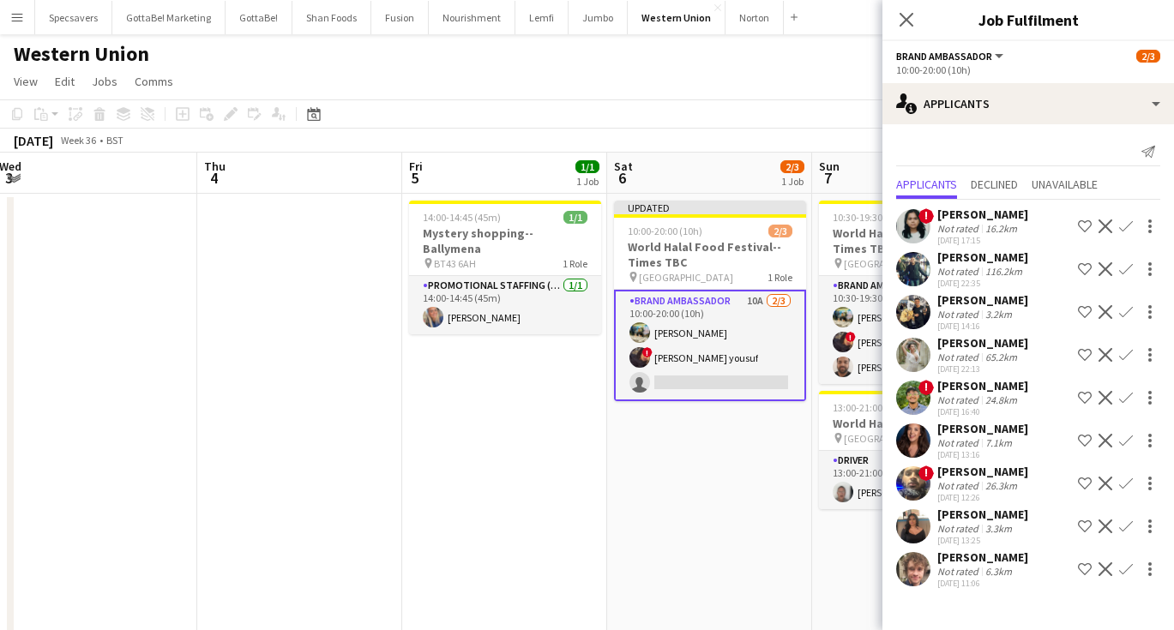
click at [1018, 525] on div "[PERSON_NAME] Not rated 3.3km [DATE] 13:25 Shortlist crew Decline Confirm" at bounding box center [1028, 526] width 292 height 39
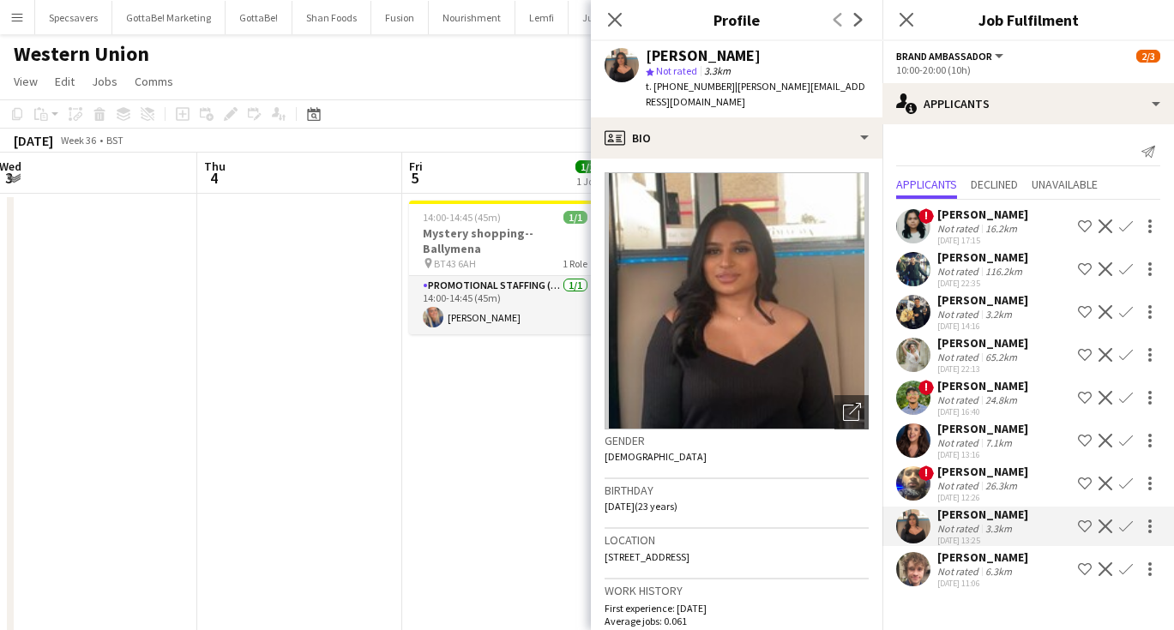
click at [489, 136] on div "[DATE] Week 36 • BST Publish 1 job Revert 1 job" at bounding box center [587, 141] width 1174 height 24
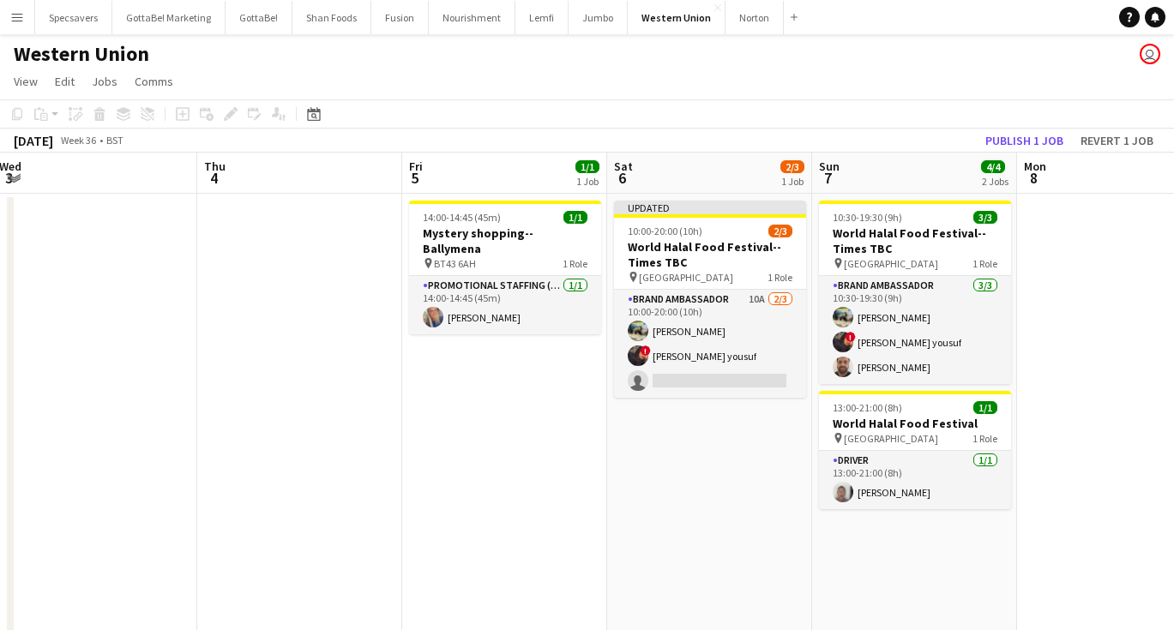
click at [17, 19] on app-icon "Menu" at bounding box center [17, 17] width 14 height 14
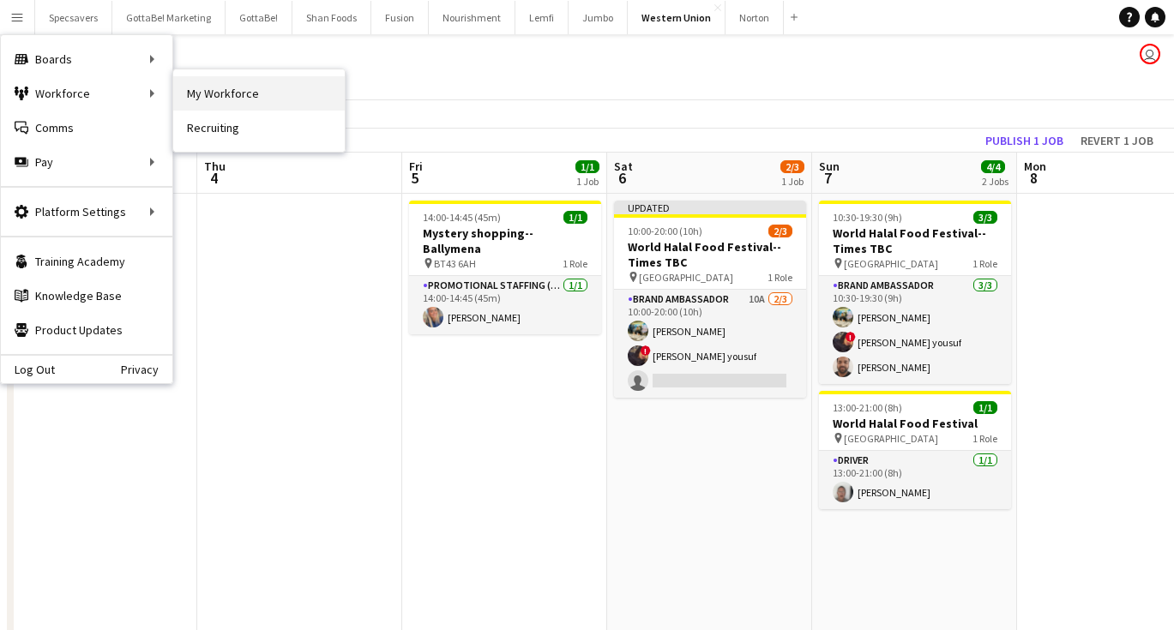
click at [221, 110] on link "My Workforce" at bounding box center [258, 93] width 171 height 34
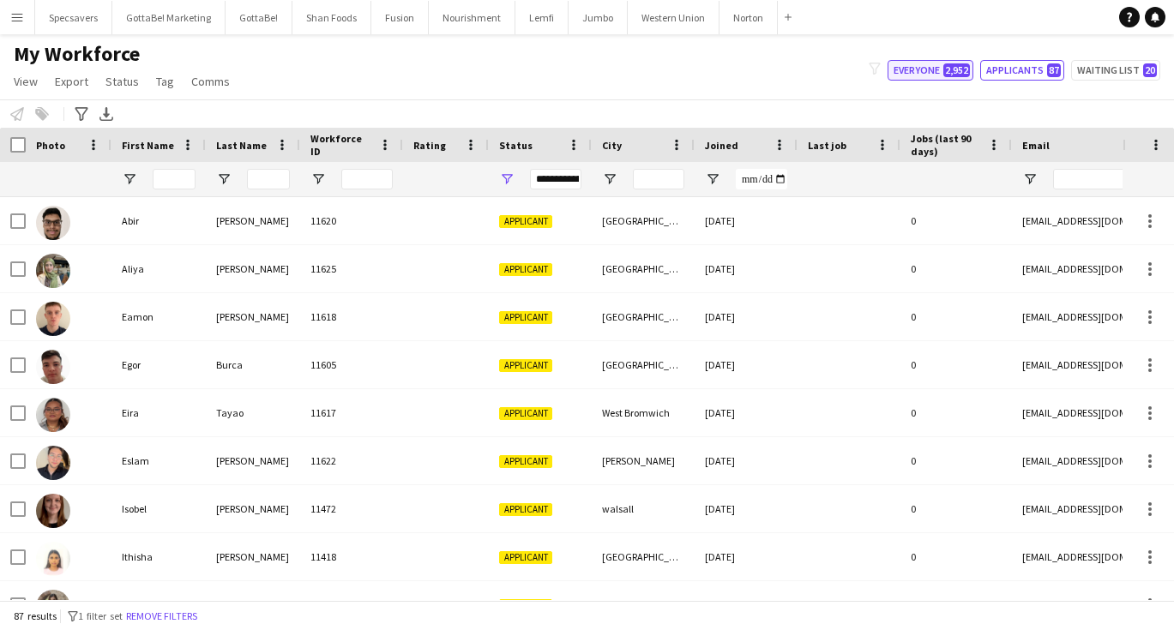
click at [916, 62] on button "Everyone 2,952" at bounding box center [930, 70] width 86 height 21
type input "**********"
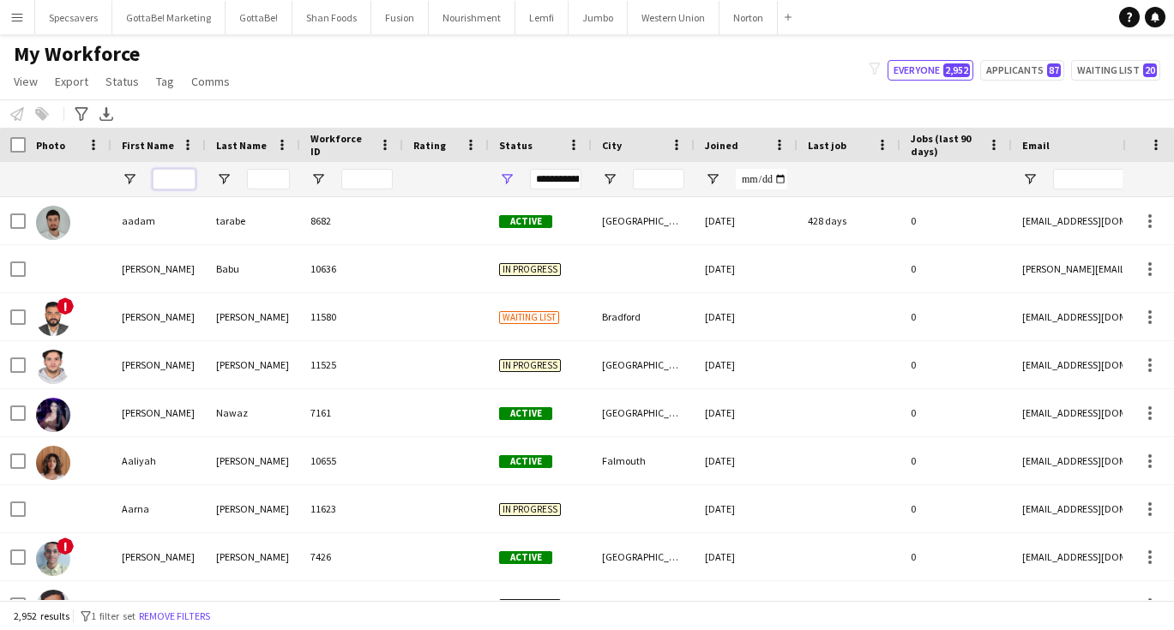
click at [165, 185] on input "First Name Filter Input" at bounding box center [174, 179] width 43 height 21
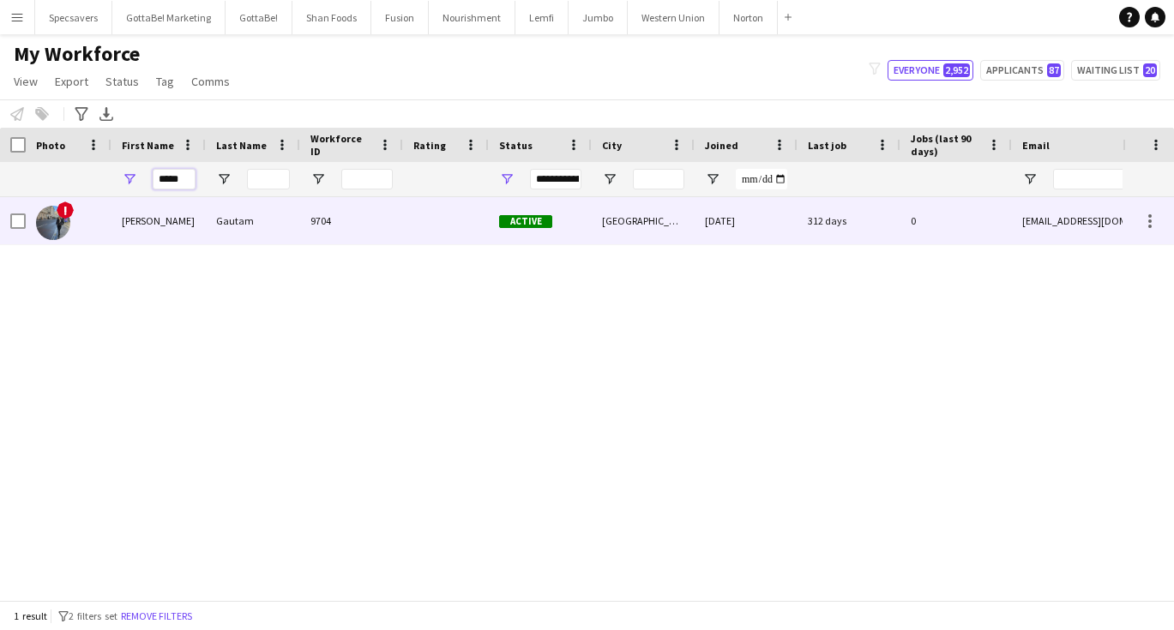
type input "*****"
click at [268, 210] on div "Gautam" at bounding box center [253, 220] width 94 height 47
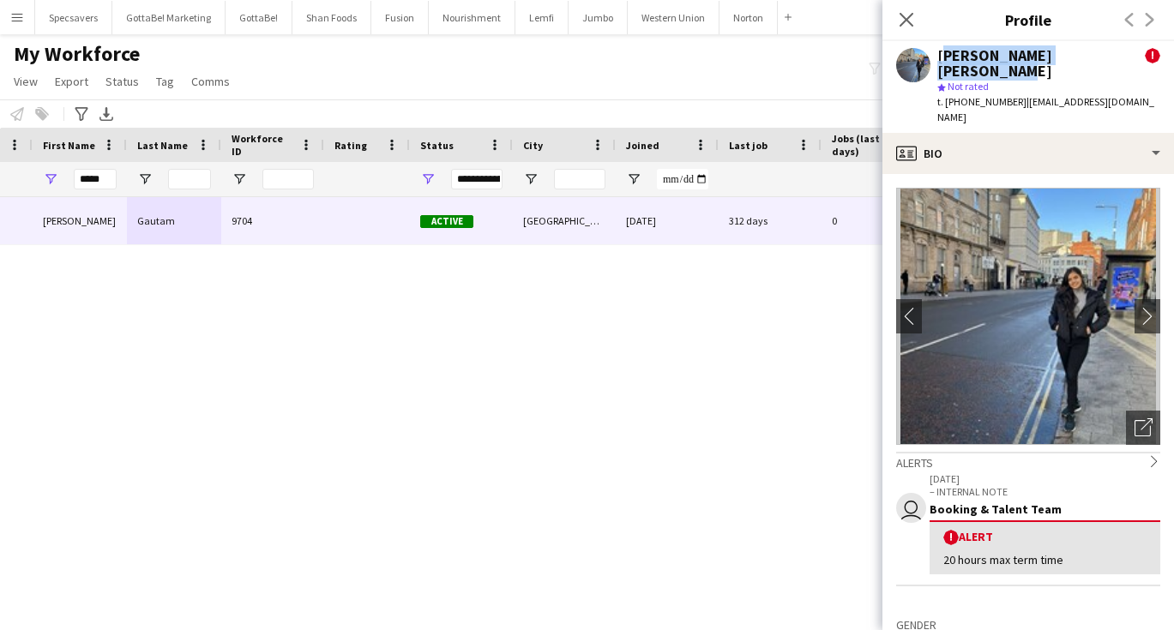
drag, startPoint x: 937, startPoint y: 56, endPoint x: 1115, endPoint y: 58, distance: 178.4
click at [1115, 58] on div "[PERSON_NAME] [PERSON_NAME]" at bounding box center [1040, 63] width 207 height 31
copy div "[PERSON_NAME] [PERSON_NAME]"
click at [740, 14] on button "Norton Close" at bounding box center [748, 17] width 58 height 33
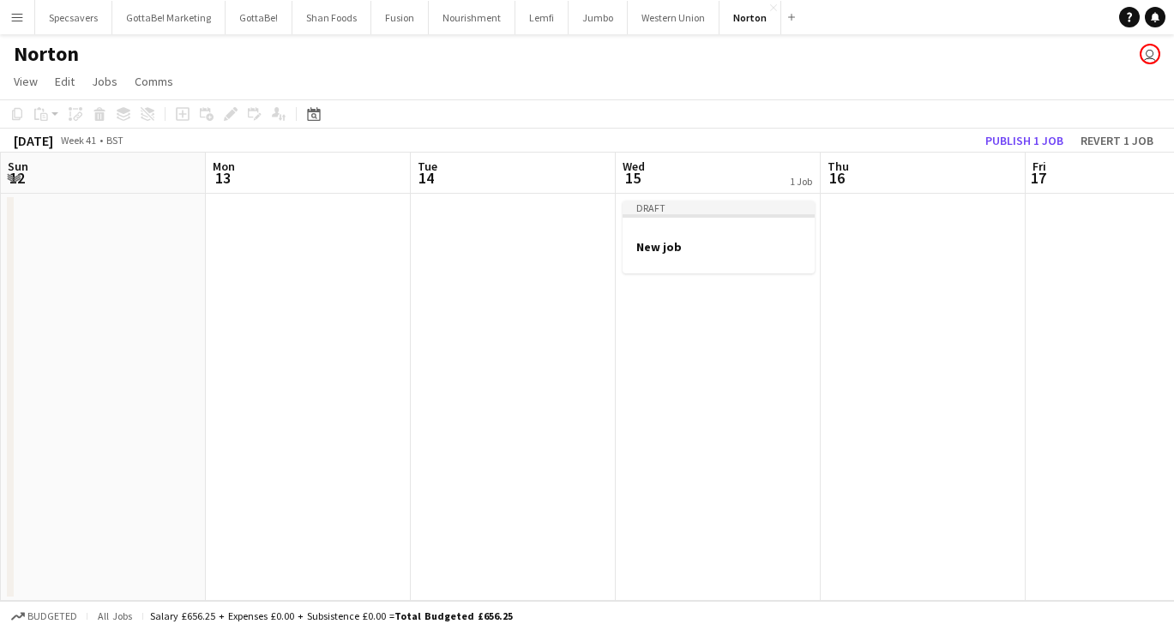
scroll to position [0, 662]
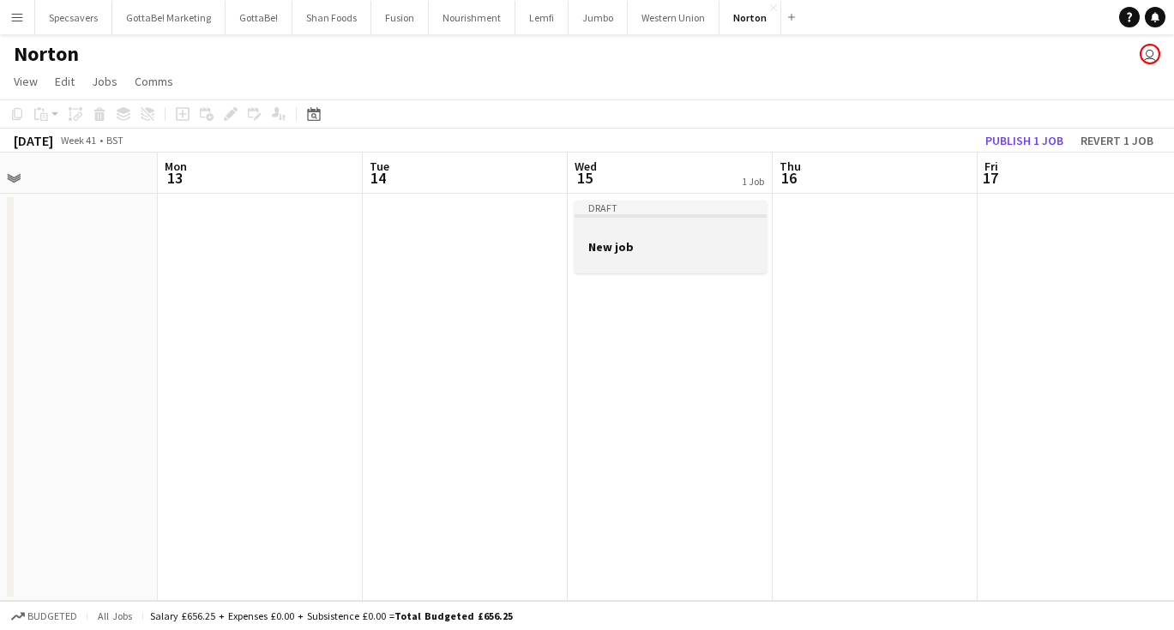
click at [656, 234] on div at bounding box center [670, 231] width 192 height 13
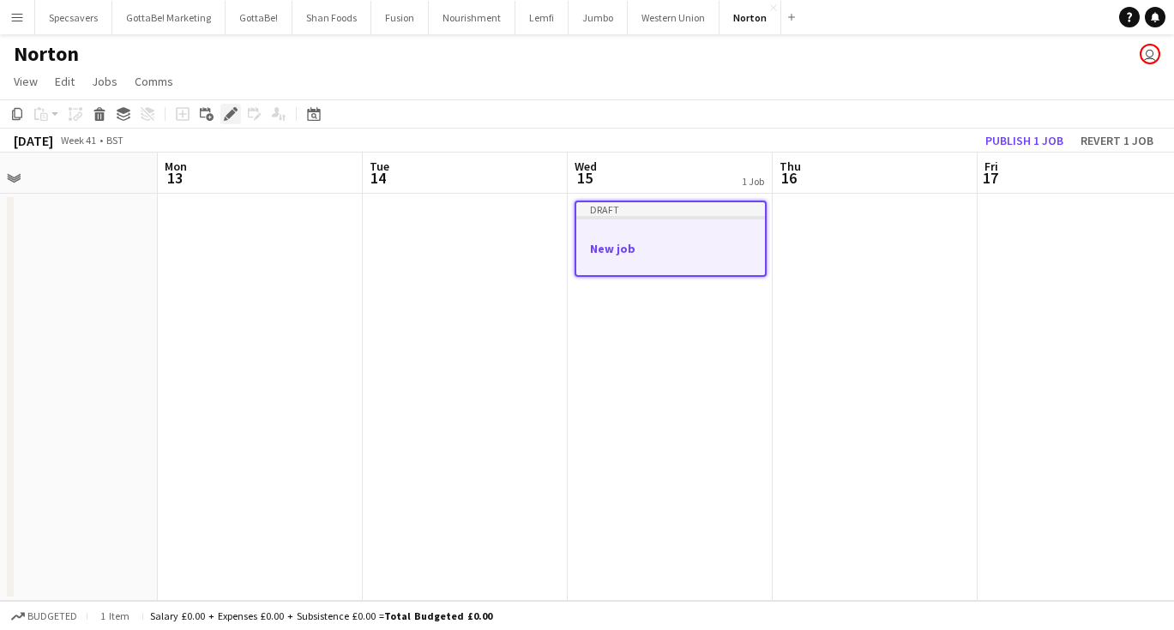
click at [227, 112] on icon "Edit" at bounding box center [231, 114] width 14 height 14
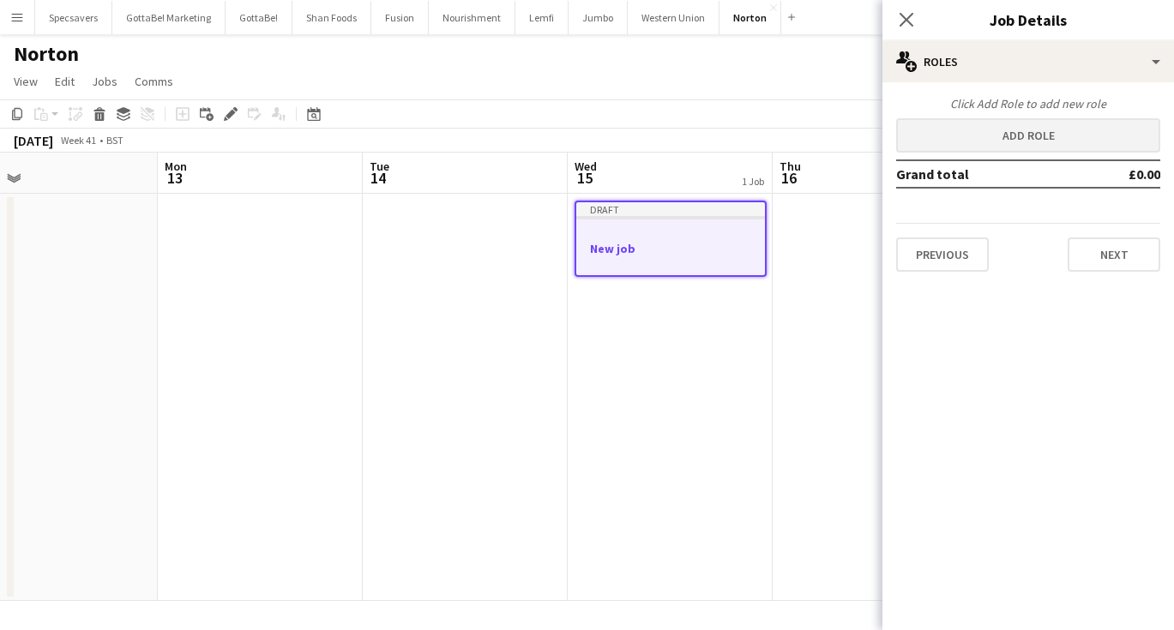
click at [995, 126] on button "Add role" at bounding box center [1028, 135] width 264 height 34
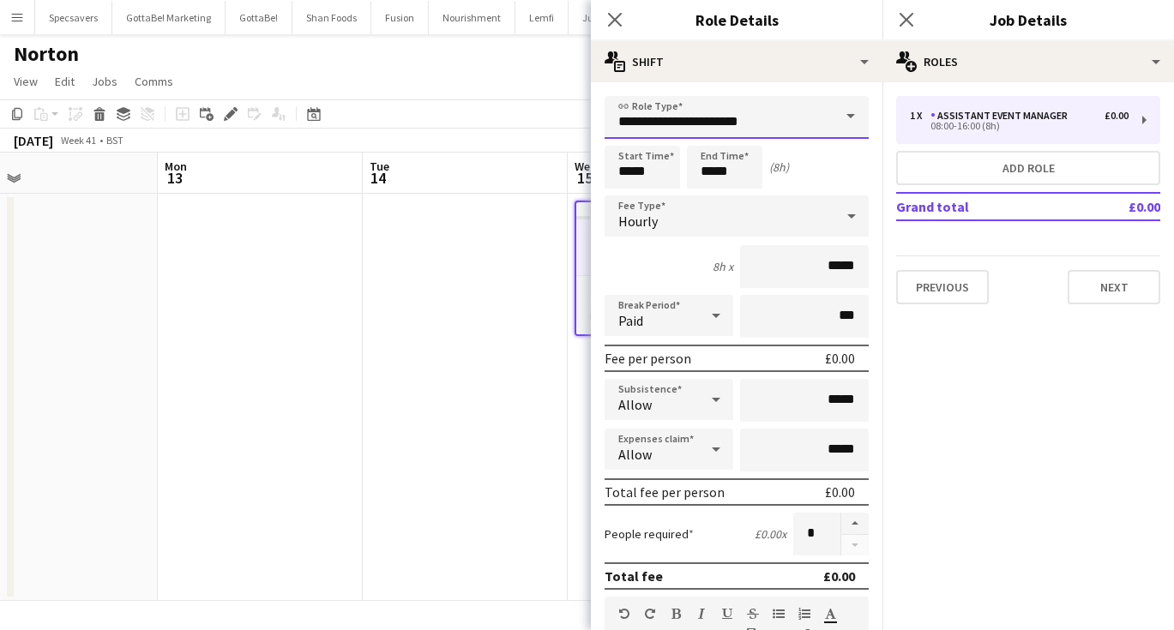
click at [710, 128] on input "**********" at bounding box center [736, 117] width 264 height 43
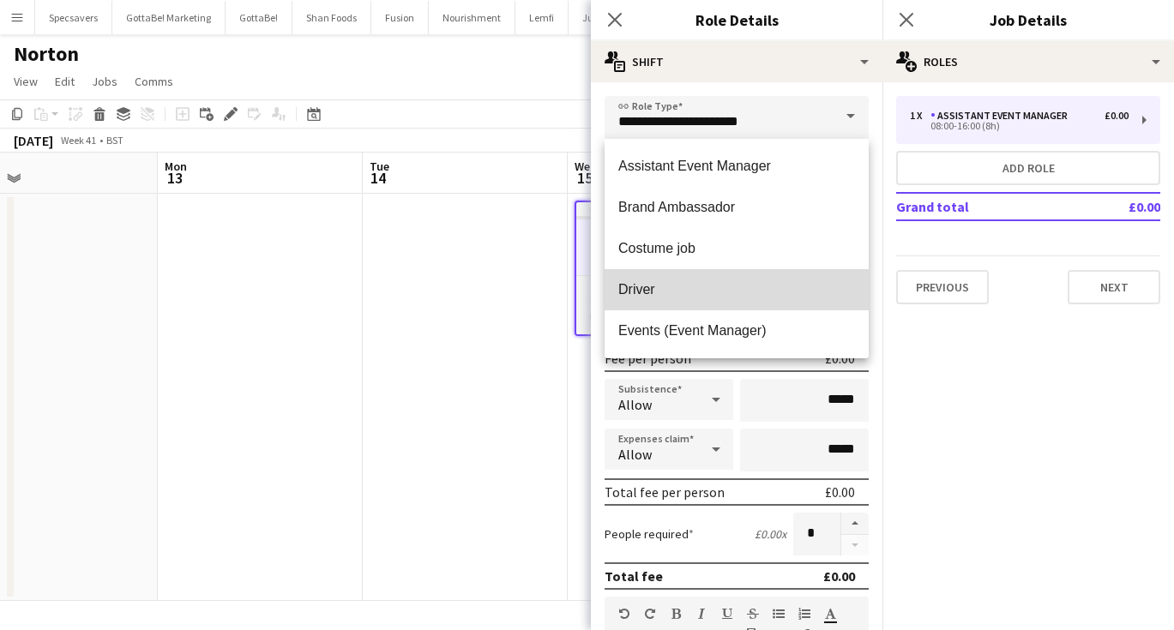
click at [642, 294] on span "Driver" at bounding box center [736, 289] width 237 height 16
type input "******"
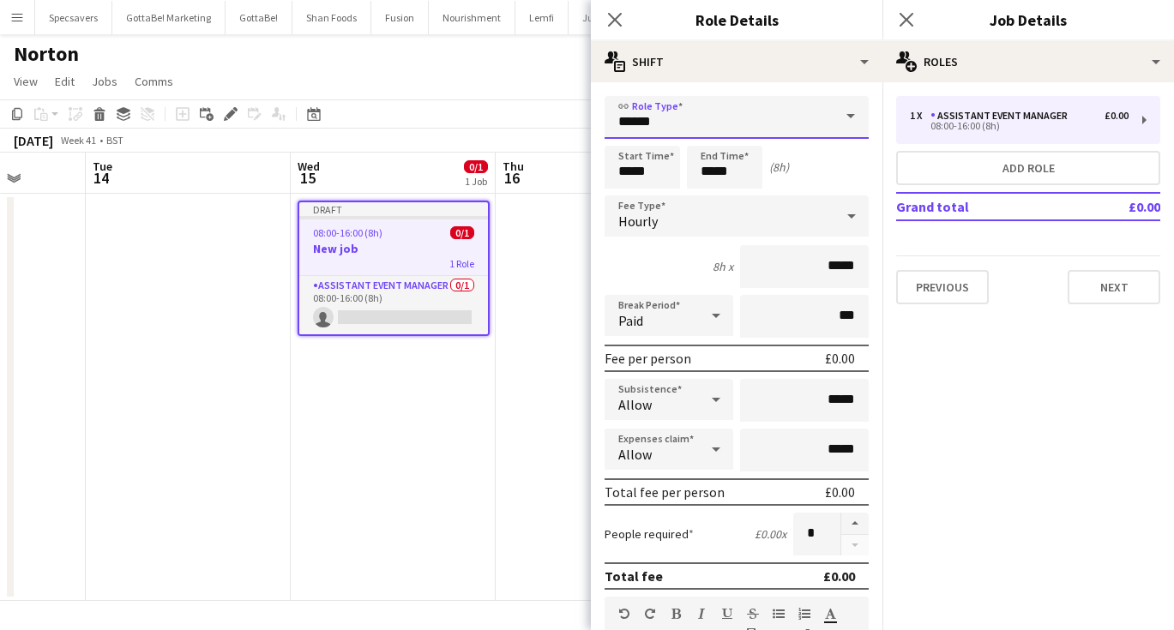
scroll to position [0, 564]
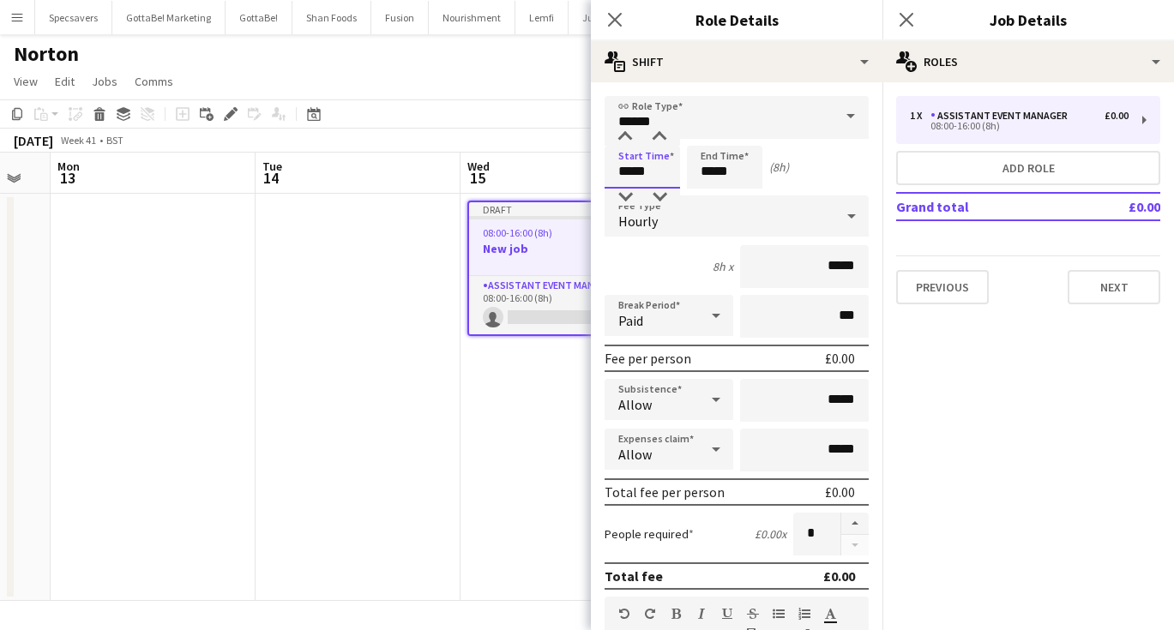
click at [647, 171] on input "*****" at bounding box center [641, 167] width 75 height 43
drag, startPoint x: 647, startPoint y: 171, endPoint x: 619, endPoint y: 170, distance: 28.3
click at [619, 170] on input "*****" at bounding box center [641, 167] width 75 height 43
click at [478, 137] on div "[DATE] Week 41 • BST Publish 1 job Revert 1 job" at bounding box center [587, 141] width 1174 height 24
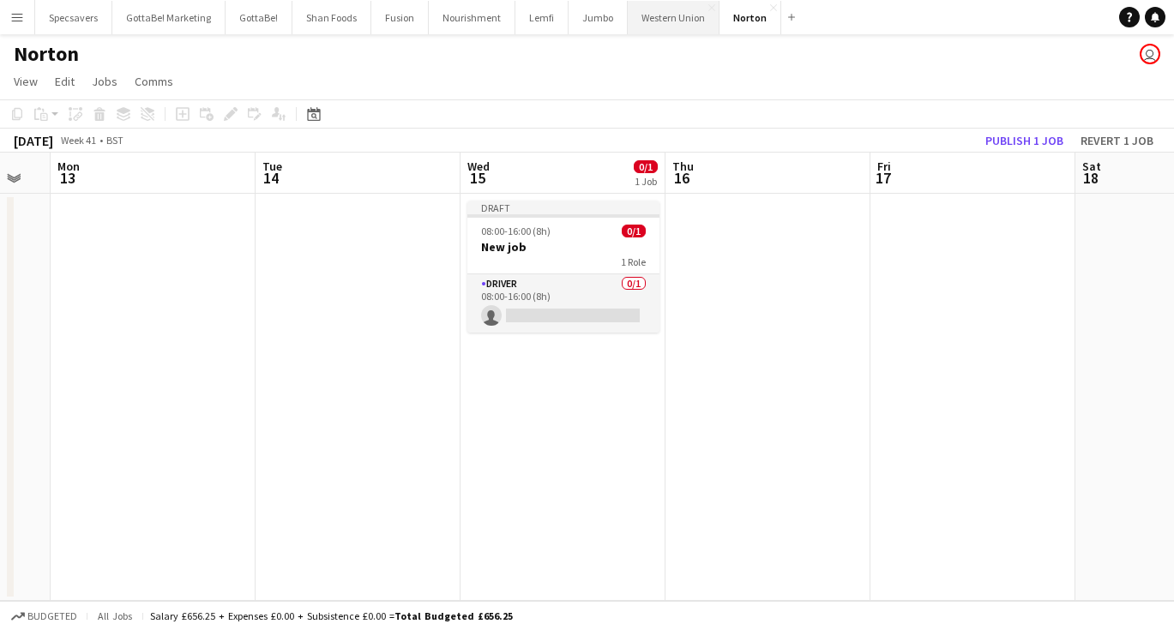
click at [671, 21] on button "Western Union Close" at bounding box center [674, 17] width 92 height 33
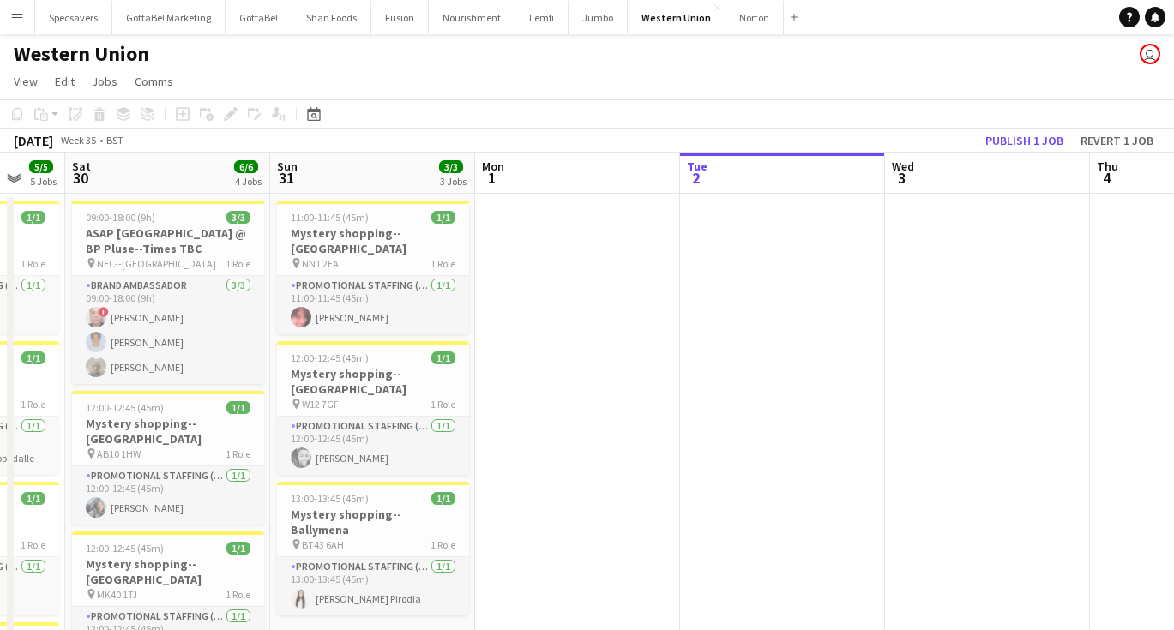
scroll to position [0, 537]
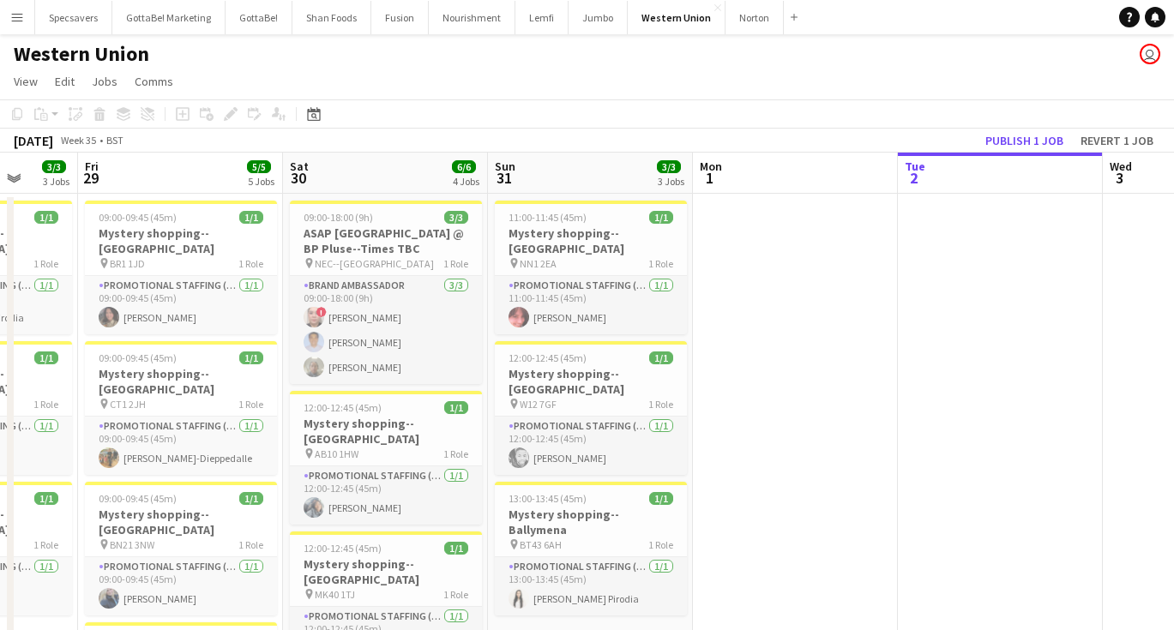
click at [727, 430] on app-date-cell at bounding box center [795, 566] width 205 height 744
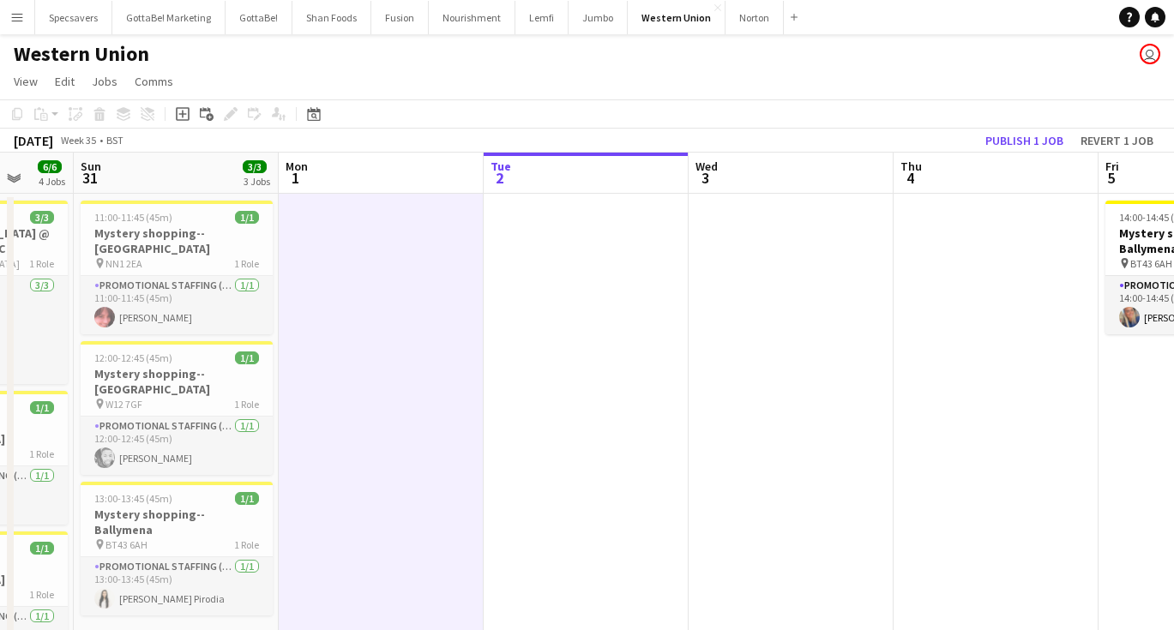
scroll to position [0, 484]
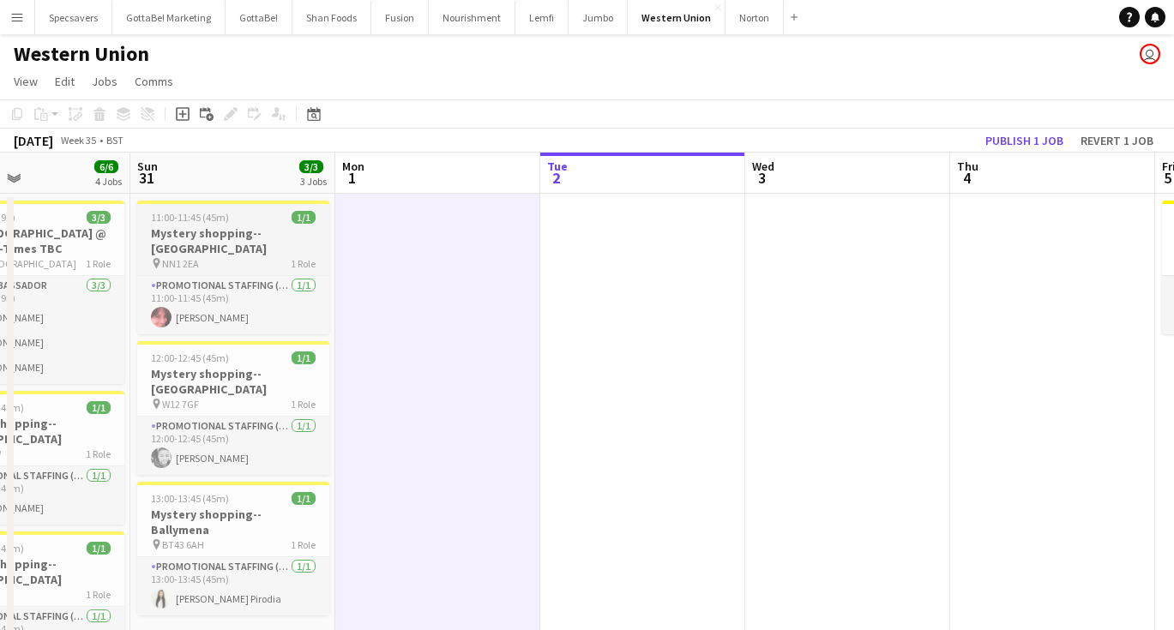
click at [246, 238] on h3 "Mystery shopping--[GEOGRAPHIC_DATA]" at bounding box center [233, 240] width 192 height 31
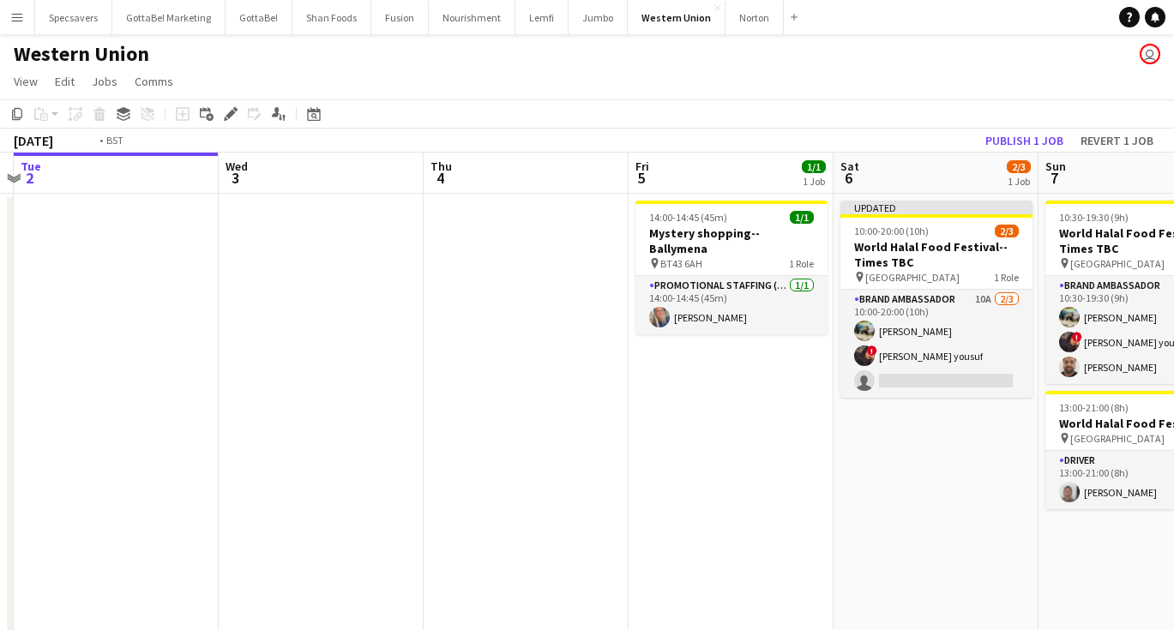
scroll to position [0, 367]
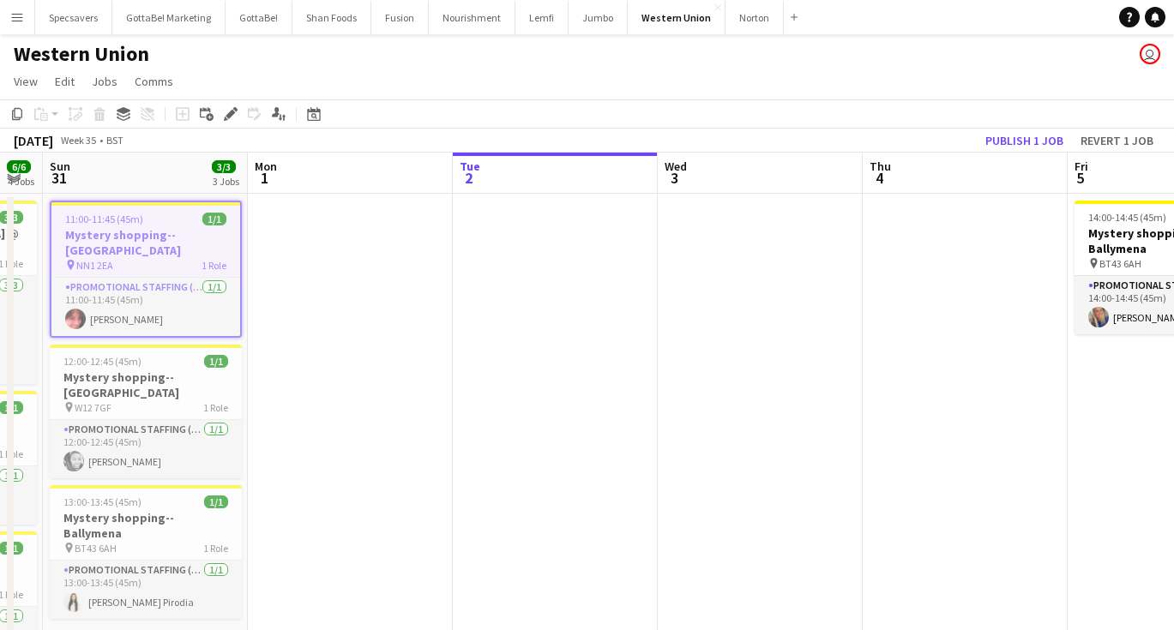
click at [576, 372] on app-date-cell at bounding box center [555, 566] width 205 height 744
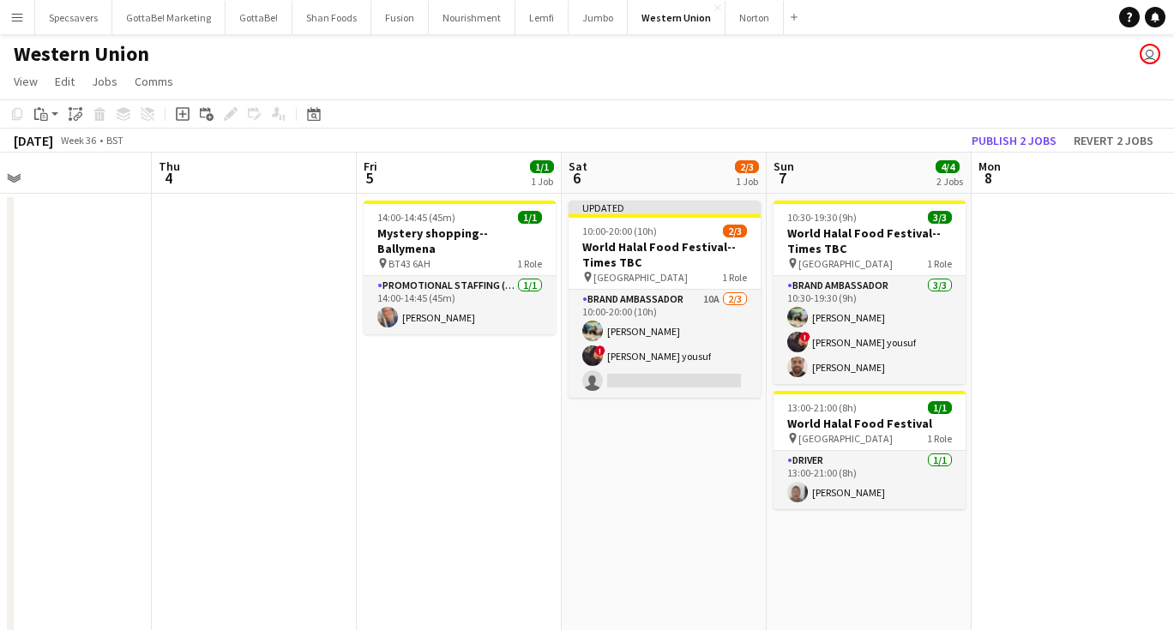
scroll to position [0, 693]
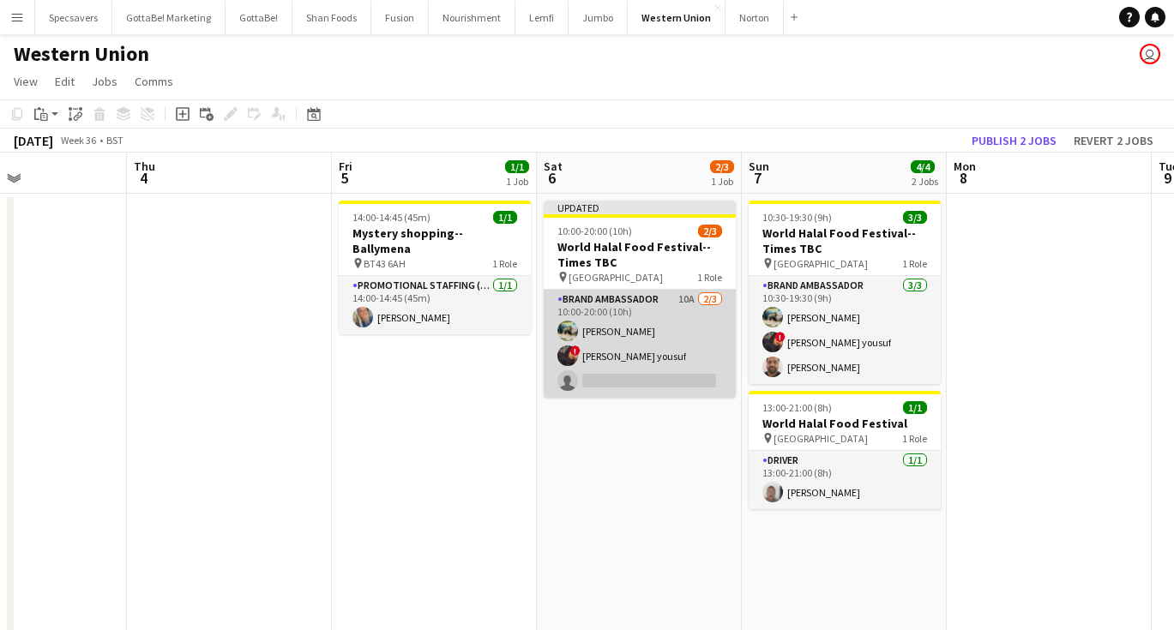
click at [634, 366] on app-card-role "Brand Ambassador 10A [DATE] 10:00-20:00 (10h) [PERSON_NAME] ! [PERSON_NAME] you…" at bounding box center [640, 344] width 192 height 108
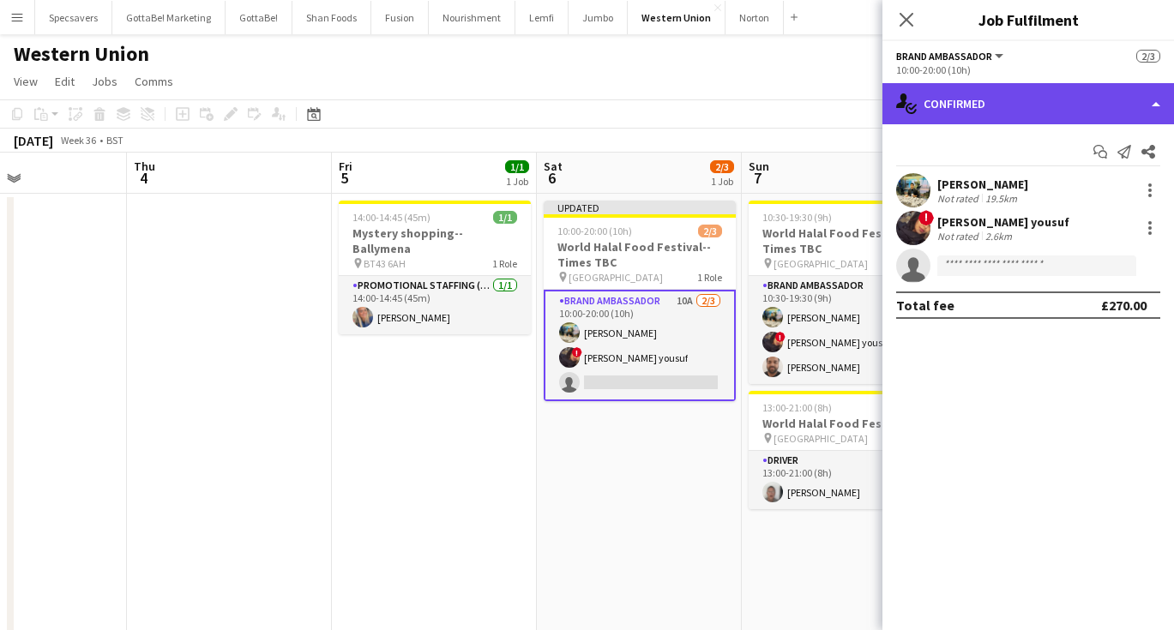
click at [994, 120] on div "single-neutral-actions-check-2 Confirmed" at bounding box center [1028, 103] width 292 height 41
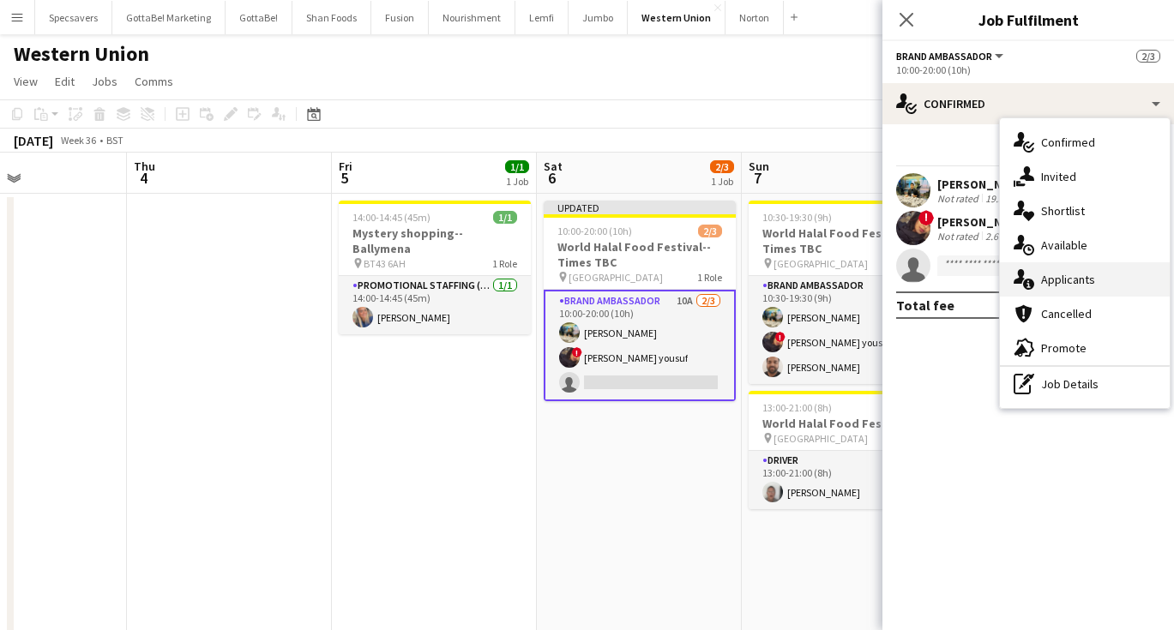
click at [1091, 271] on div "single-neutral-actions-information Applicants" at bounding box center [1085, 279] width 170 height 34
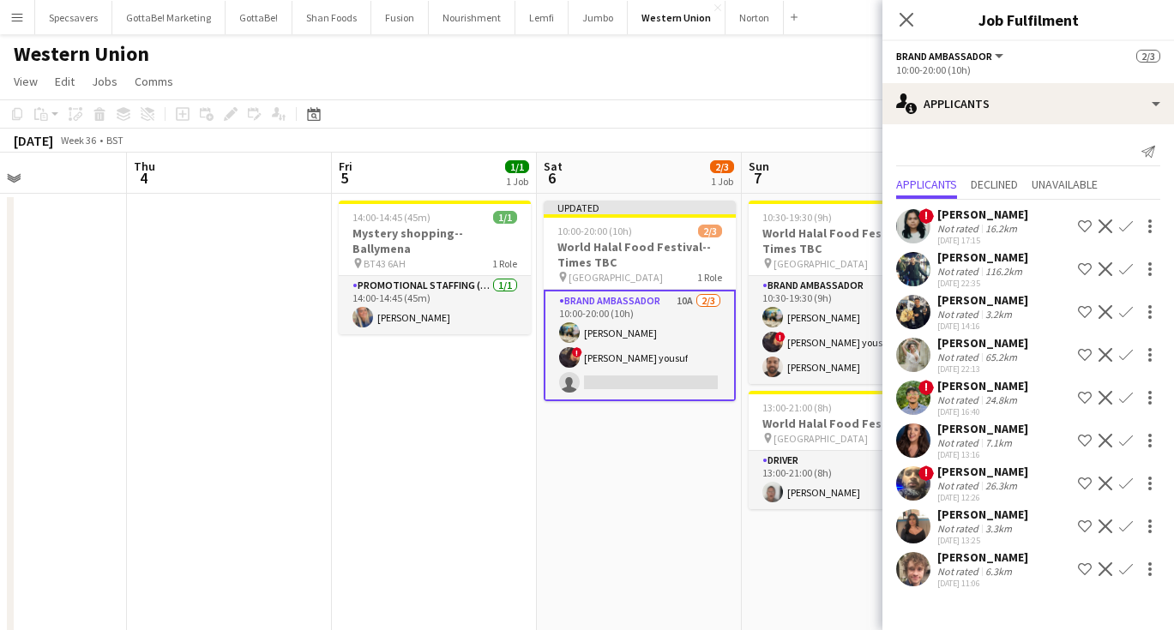
click at [415, 510] on app-date-cell "14:00-14:45 (45m) 1/1 Mystery shopping--[GEOGRAPHIC_DATA] pin BT43 6AH 1 Role P…" at bounding box center [434, 566] width 205 height 744
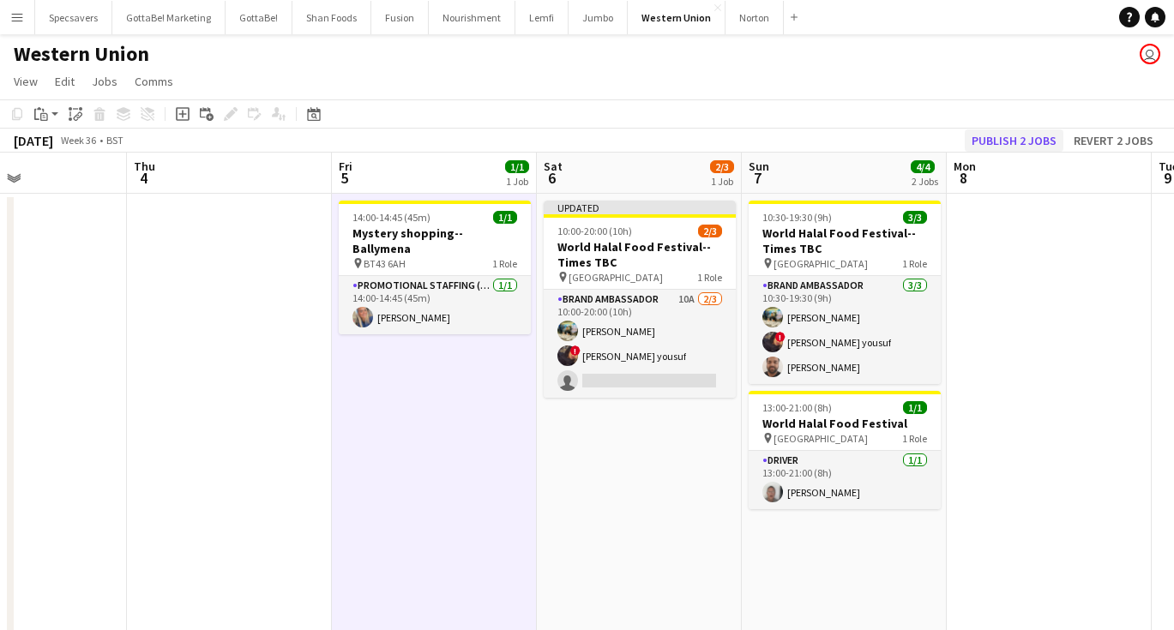
click at [1030, 139] on button "Publish 2 jobs" at bounding box center [1014, 140] width 99 height 22
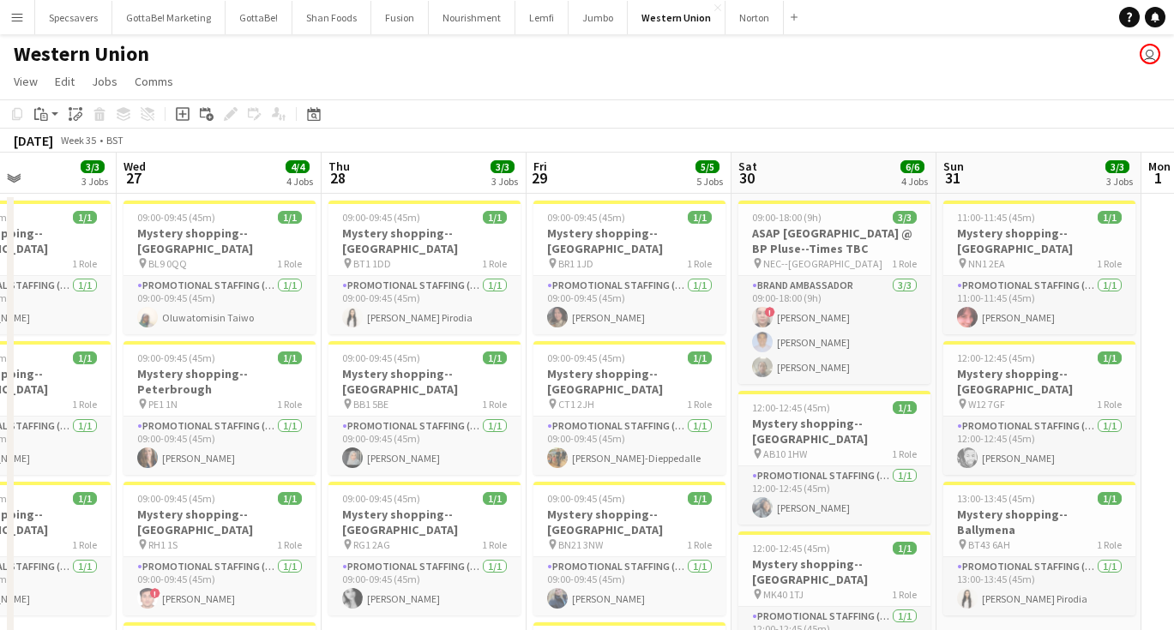
scroll to position [0, 475]
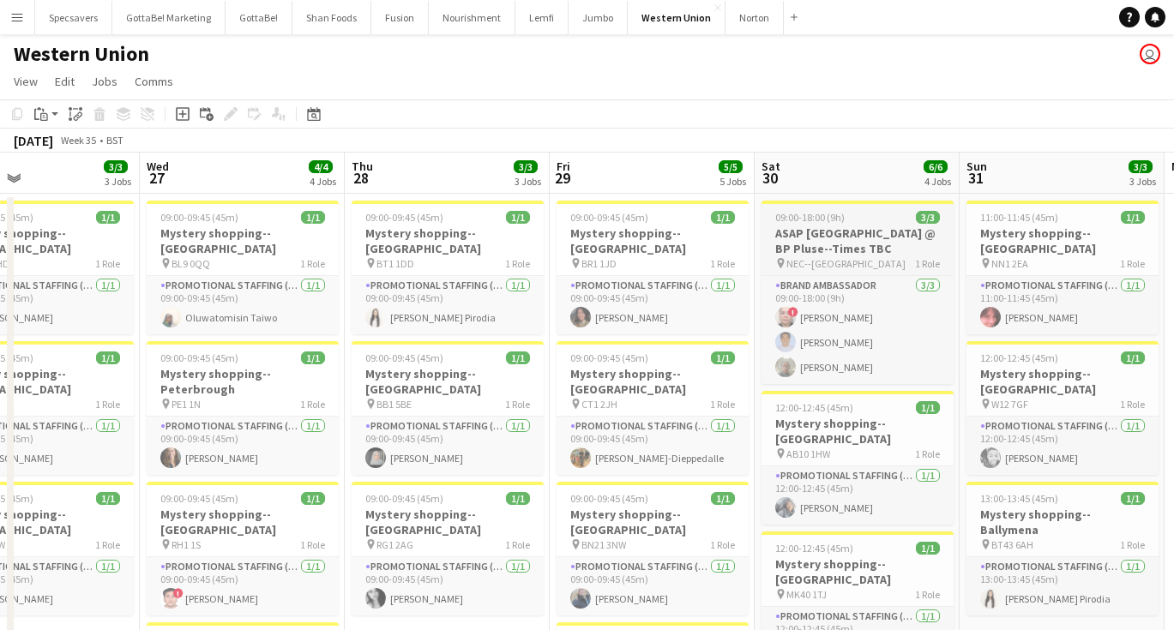
click at [829, 246] on h3 "ASAP [GEOGRAPHIC_DATA] @ BP Pluse--Times TBC" at bounding box center [857, 240] width 192 height 31
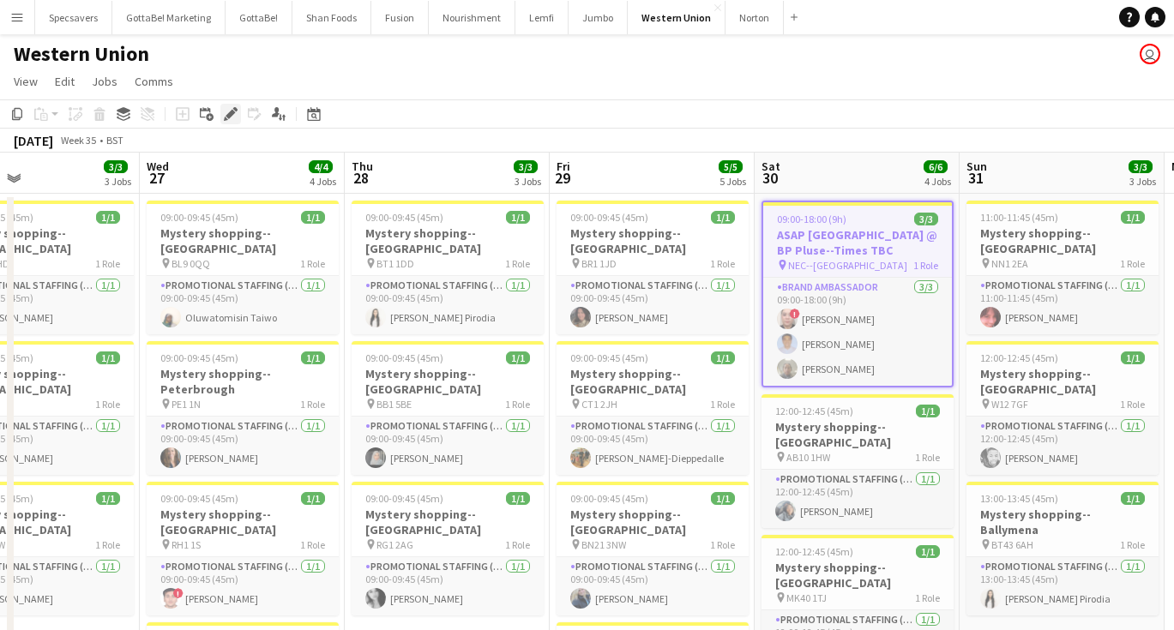
click at [226, 114] on icon "Edit" at bounding box center [231, 114] width 14 height 14
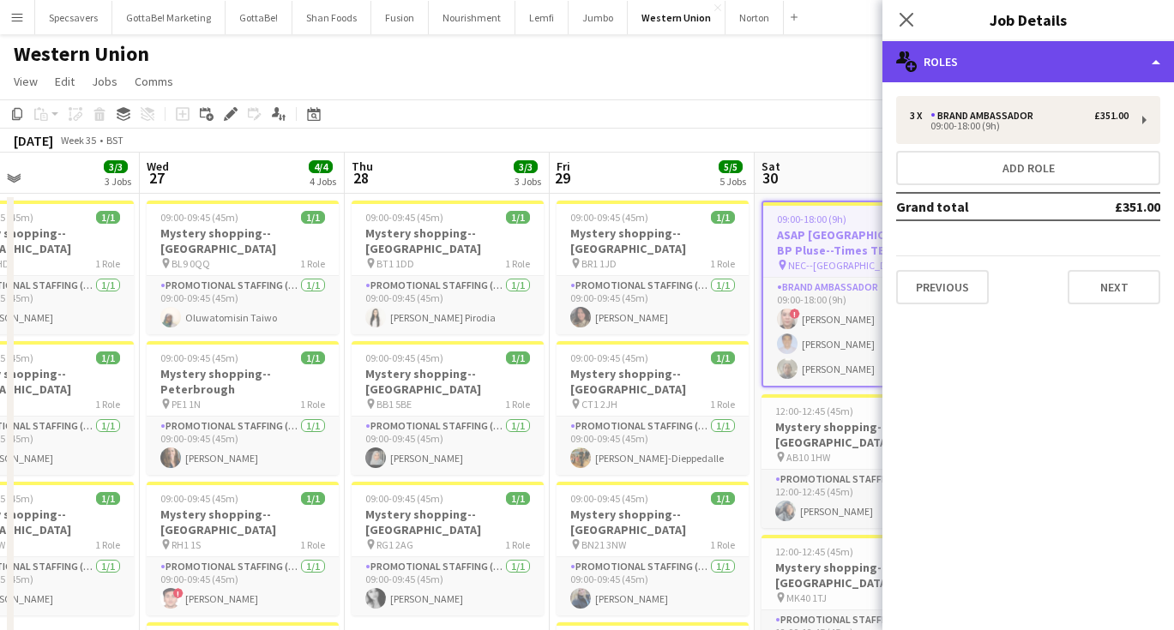
click at [1056, 69] on div "multiple-users-add Roles" at bounding box center [1028, 61] width 292 height 41
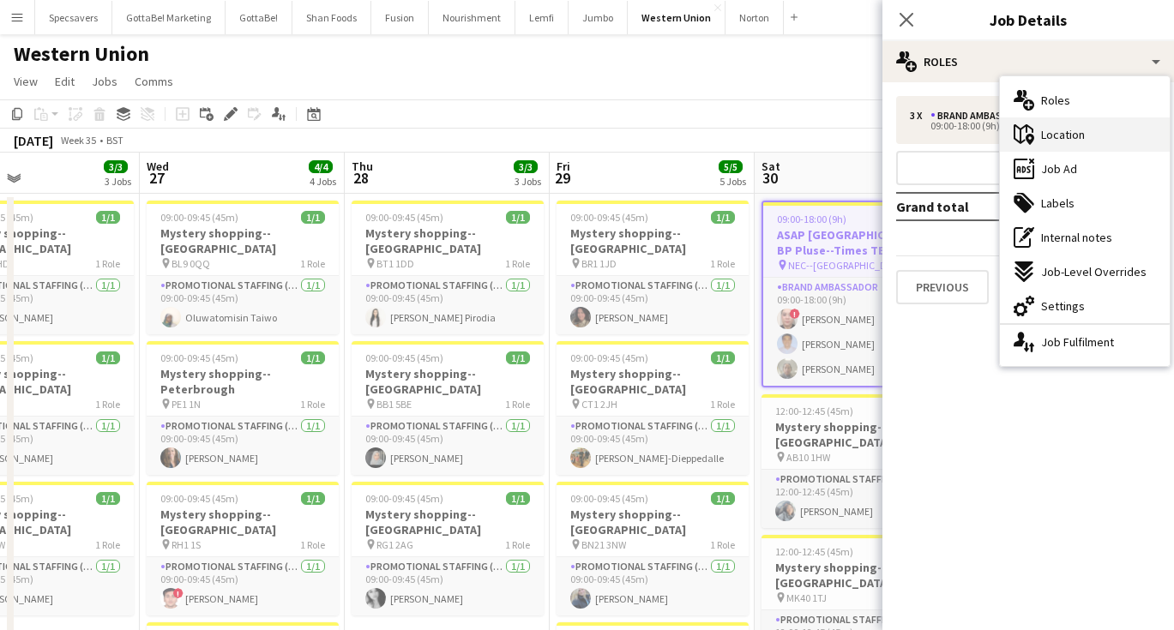
click at [1055, 138] on span "Location" at bounding box center [1063, 134] width 44 height 15
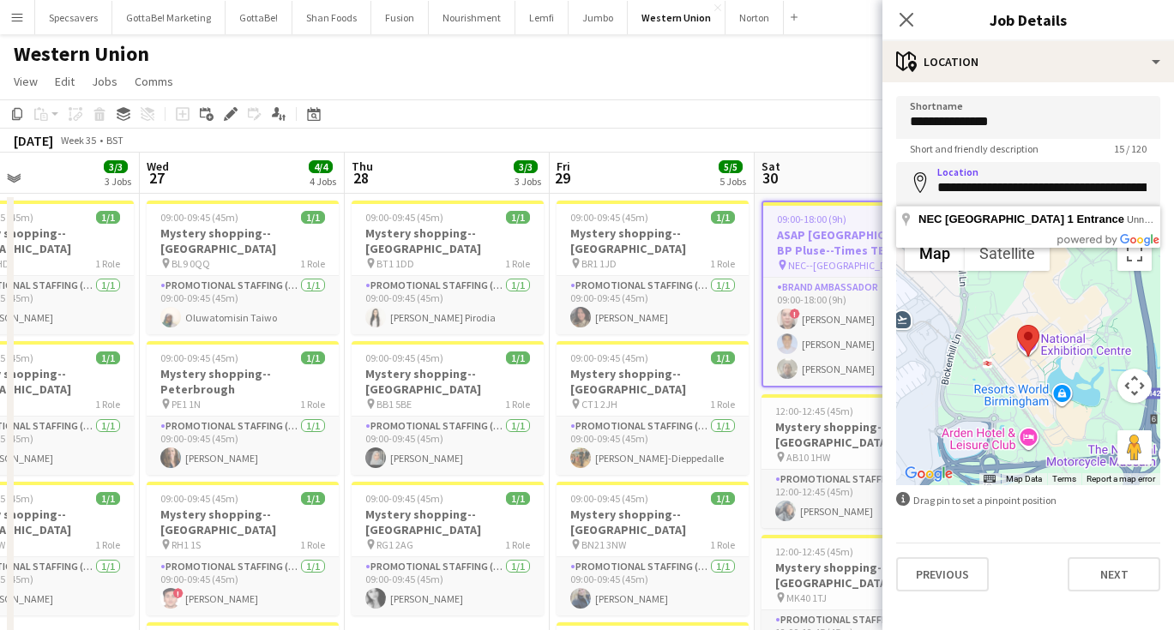
click at [1022, 540] on form "**********" at bounding box center [1028, 344] width 292 height 496
click at [1142, 265] on button "Toggle fullscreen view" at bounding box center [1134, 254] width 34 height 34
click at [11, 19] on app-icon "Menu" at bounding box center [17, 17] width 14 height 14
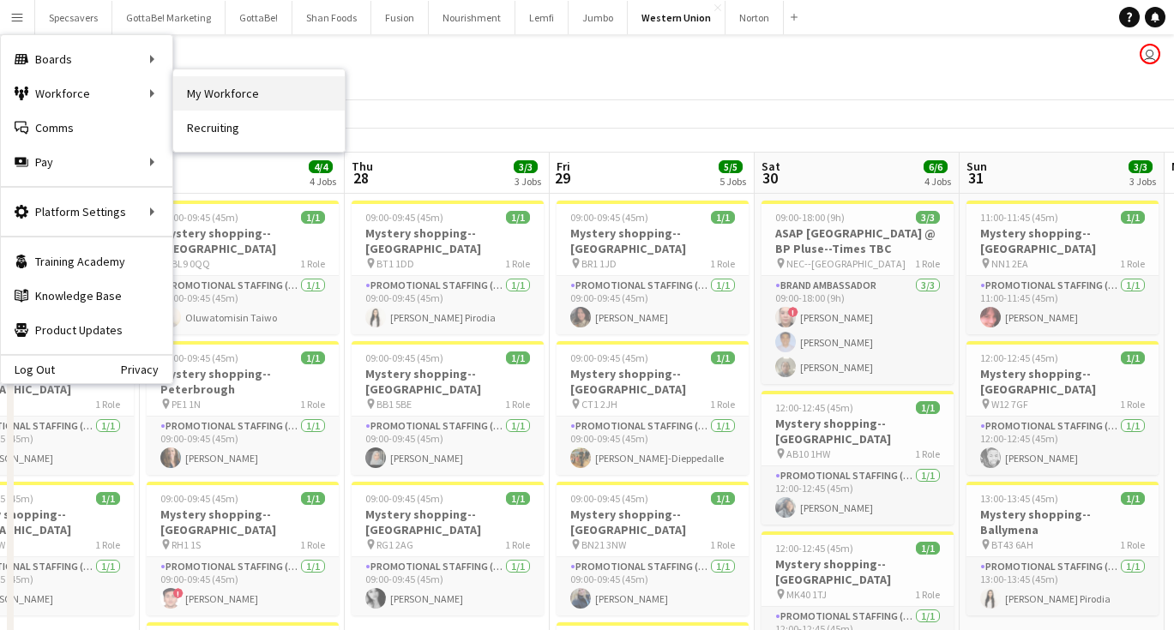
click at [243, 101] on link "My Workforce" at bounding box center [258, 93] width 171 height 34
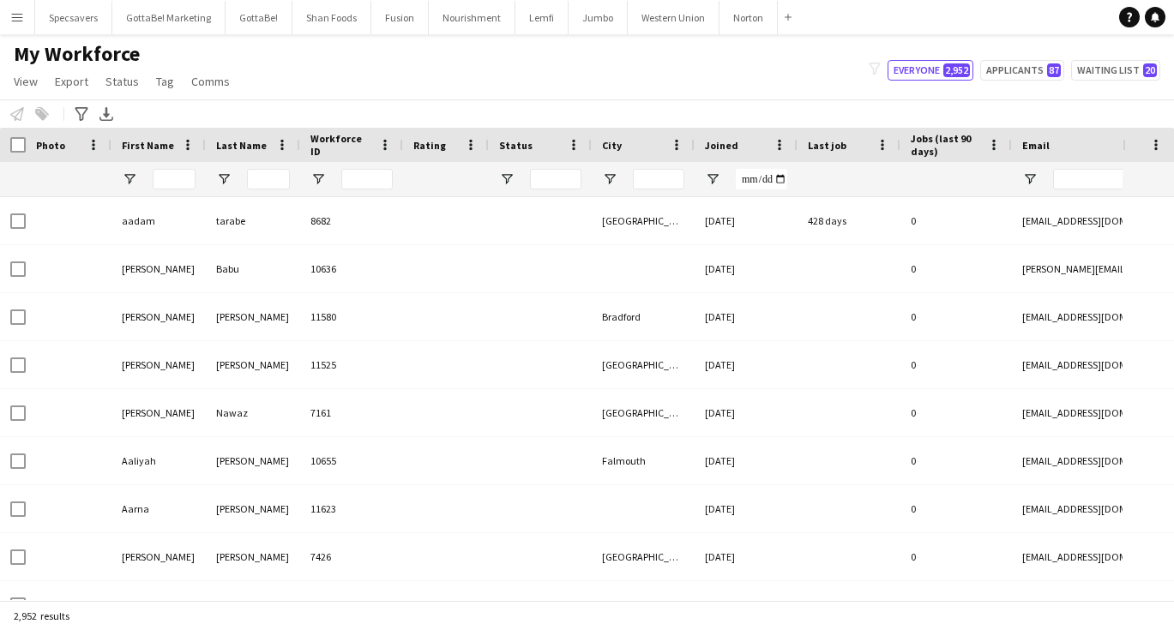
type input "*****"
type input "**********"
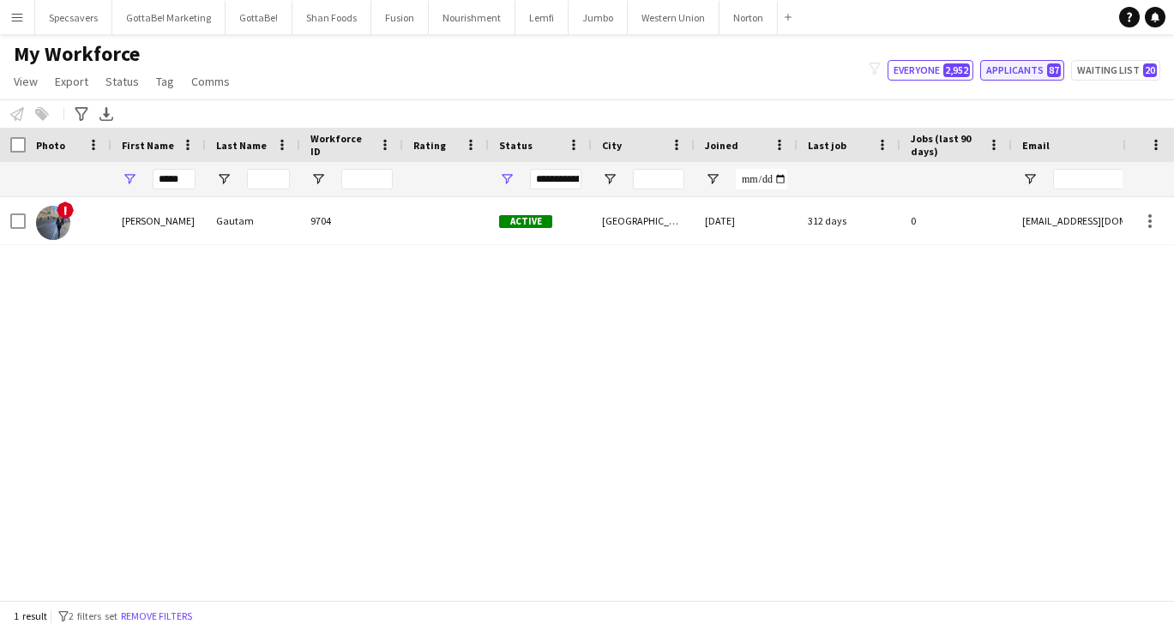
click at [1029, 73] on button "Applicants 87" at bounding box center [1022, 70] width 84 height 21
type input "**********"
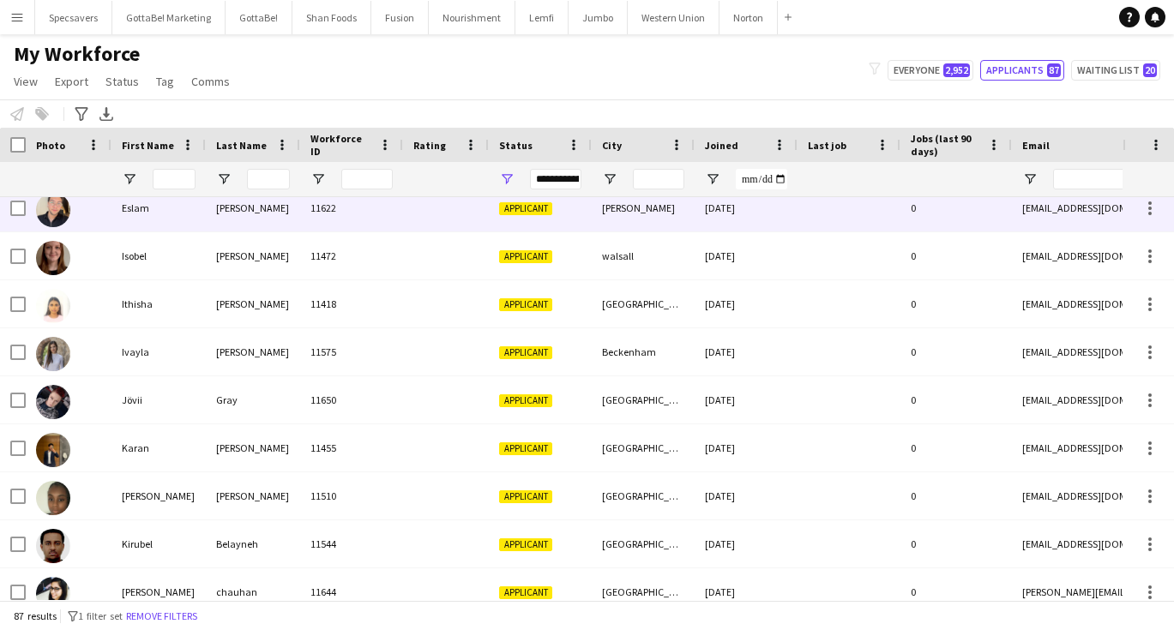
scroll to position [381, 0]
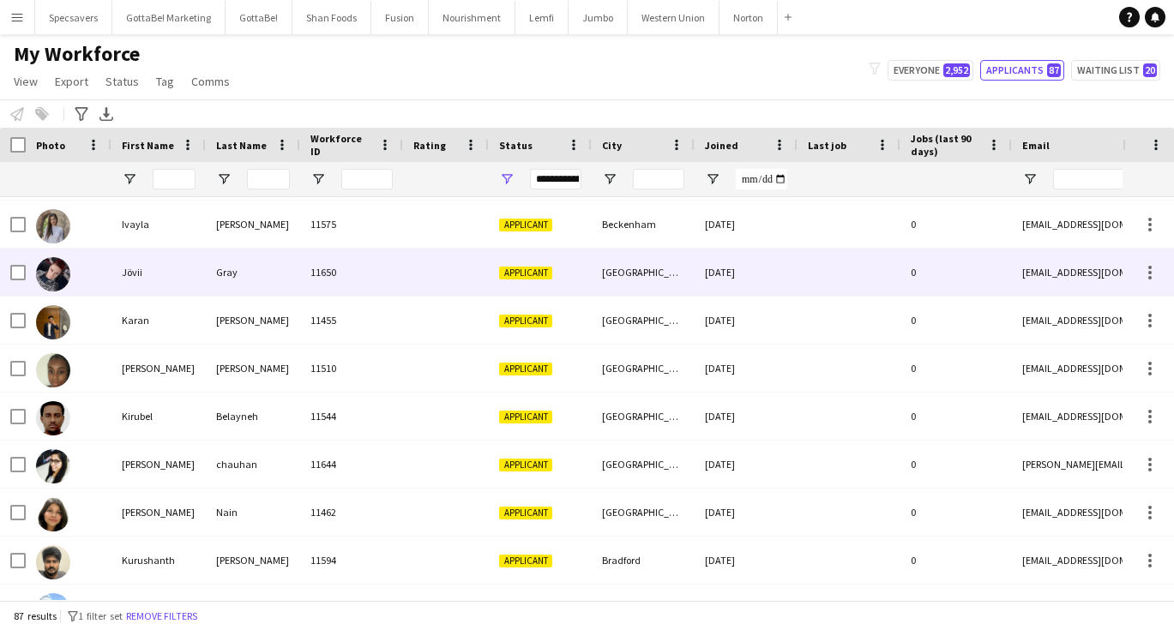
click at [213, 274] on div "Gray" at bounding box center [253, 272] width 94 height 47
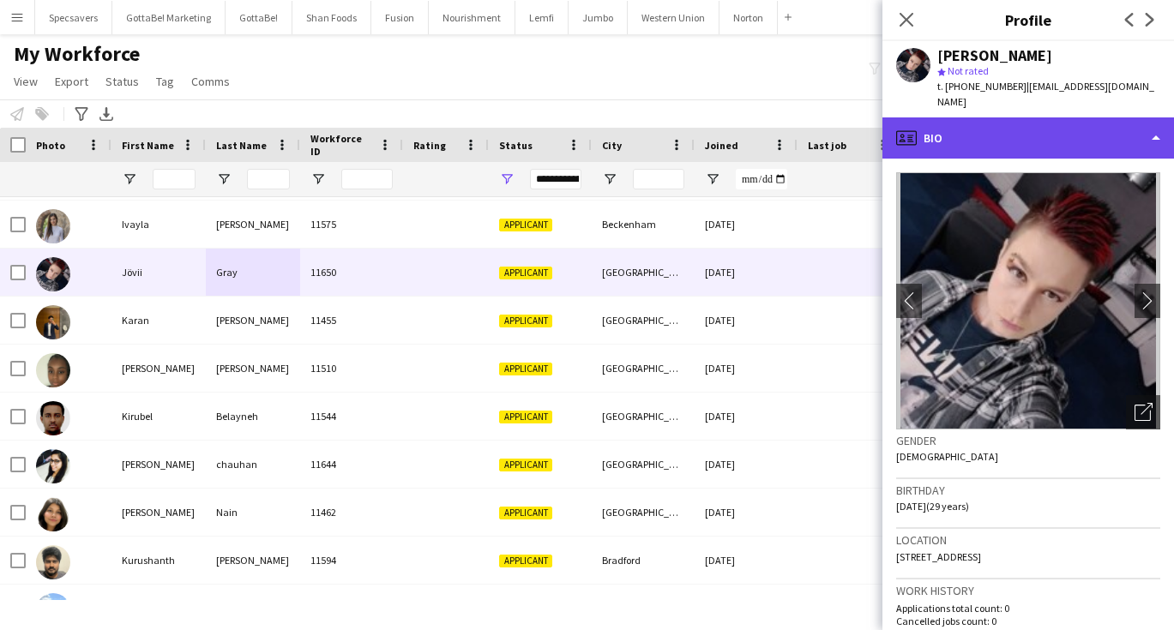
click at [1048, 117] on div "profile Bio" at bounding box center [1028, 137] width 292 height 41
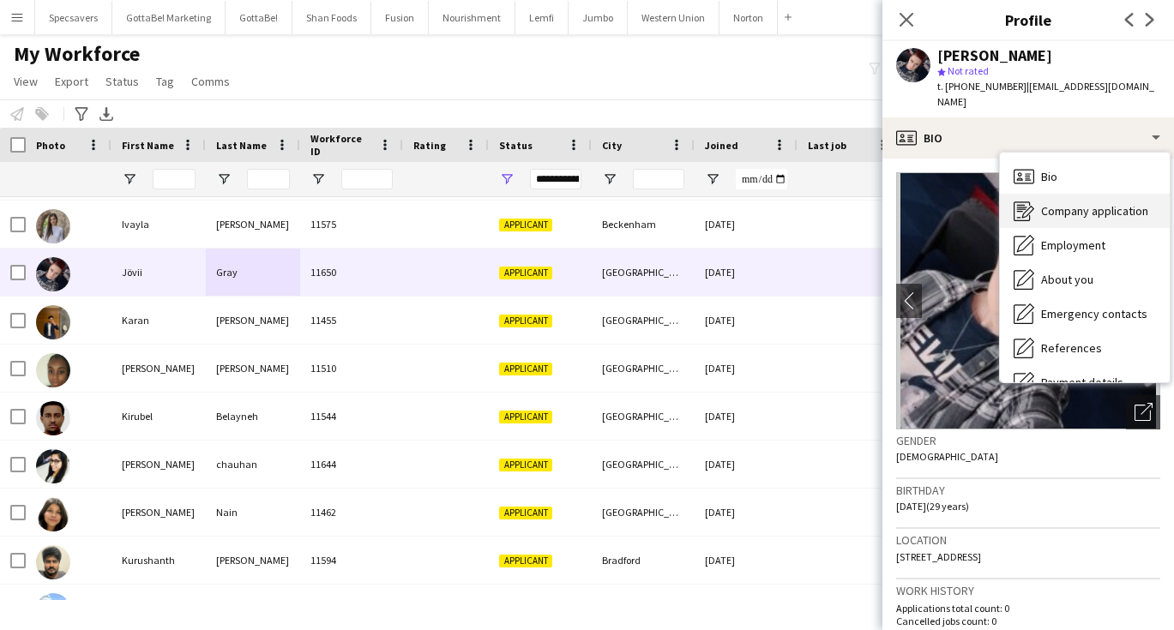
click at [1060, 194] on div "Company application Company application" at bounding box center [1085, 211] width 170 height 34
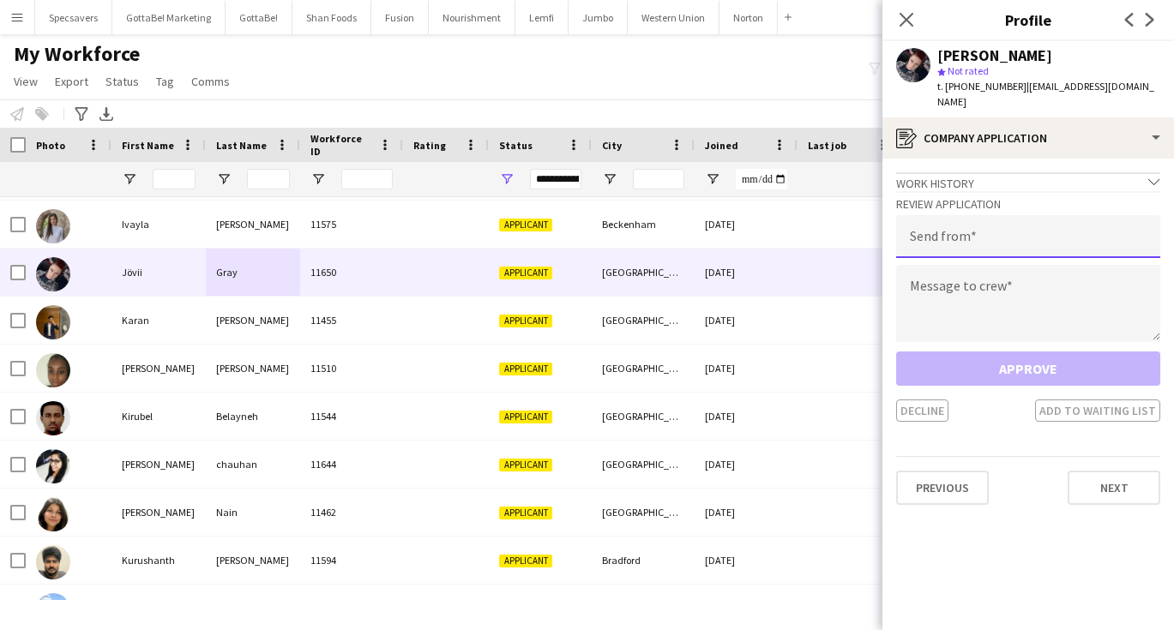
click at [951, 223] on input "email" at bounding box center [1028, 236] width 264 height 43
type input "**********"
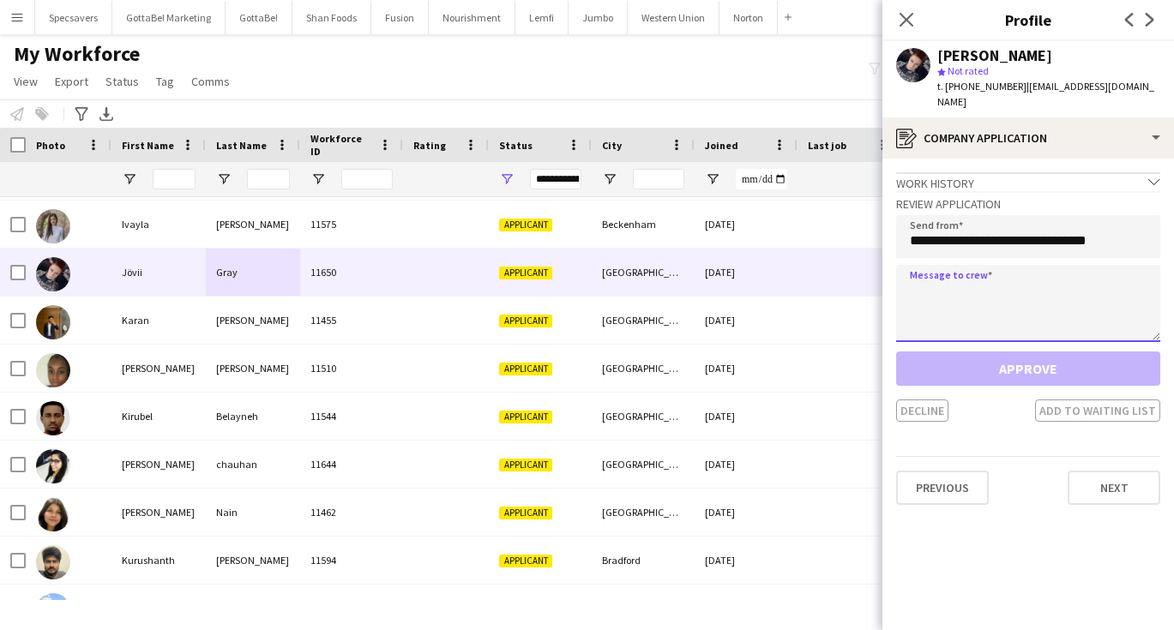
click at [944, 316] on textarea at bounding box center [1028, 303] width 264 height 77
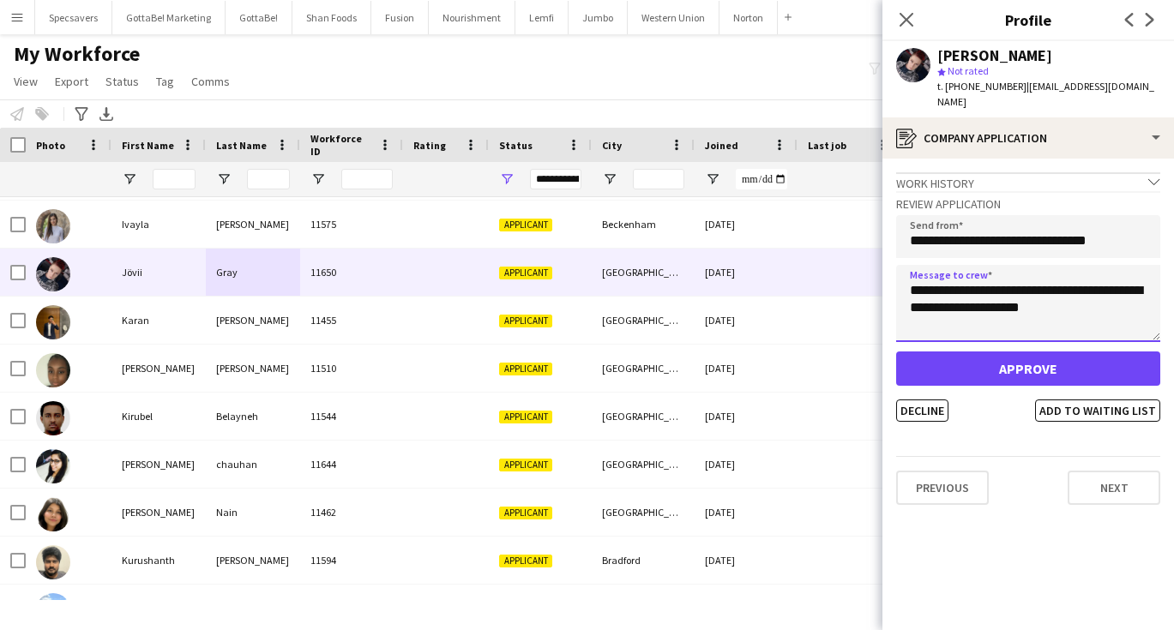
type textarea "**********"
click at [1013, 358] on button "Approve" at bounding box center [1028, 369] width 264 height 34
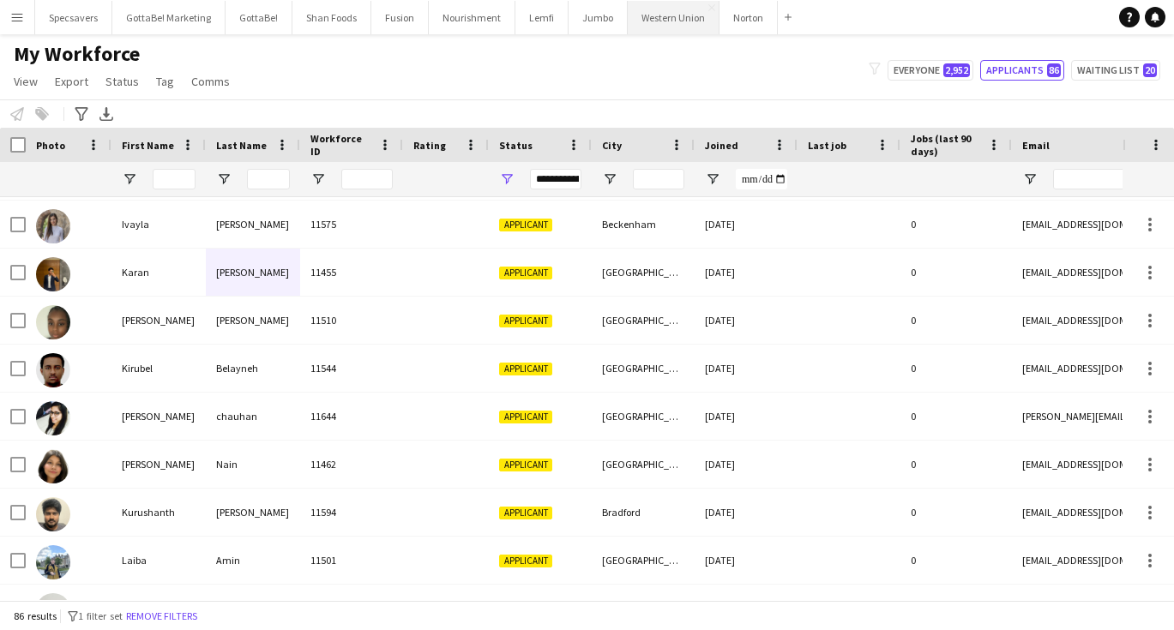
click at [687, 25] on button "Western Union Close" at bounding box center [674, 17] width 92 height 33
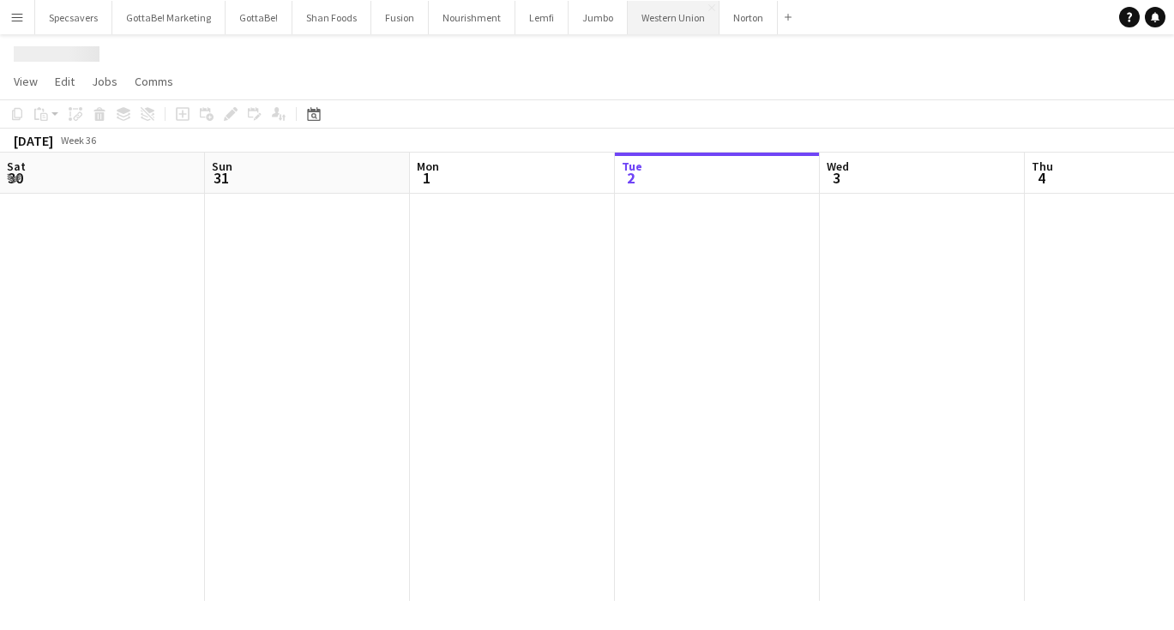
scroll to position [0, 410]
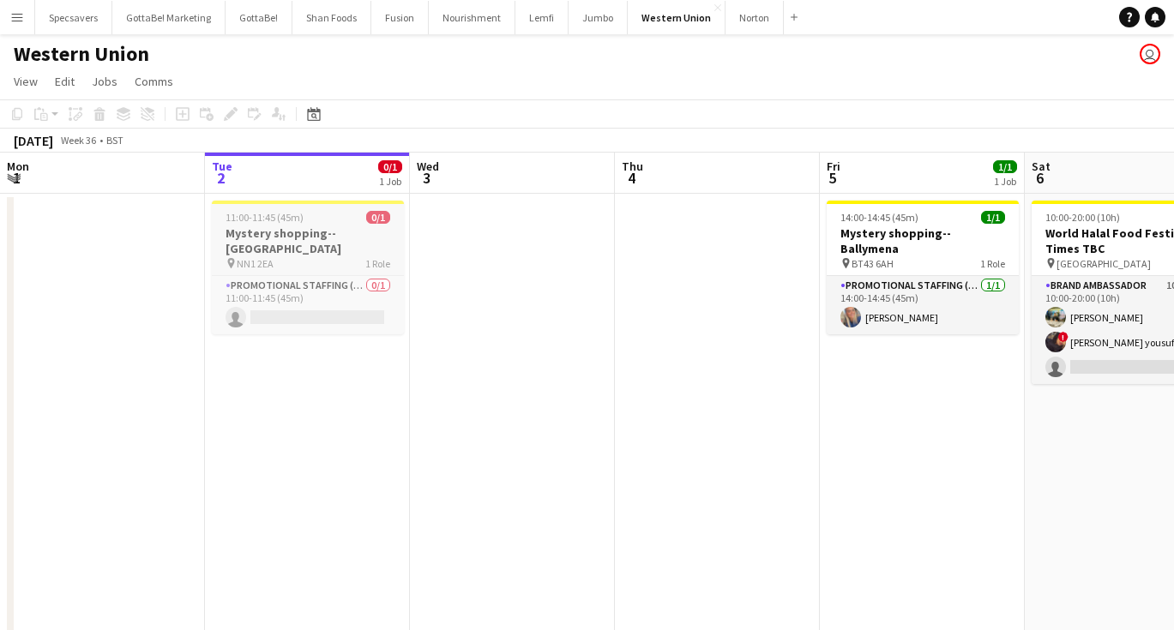
click at [297, 239] on h3 "Mystery shopping--[GEOGRAPHIC_DATA]" at bounding box center [308, 240] width 192 height 31
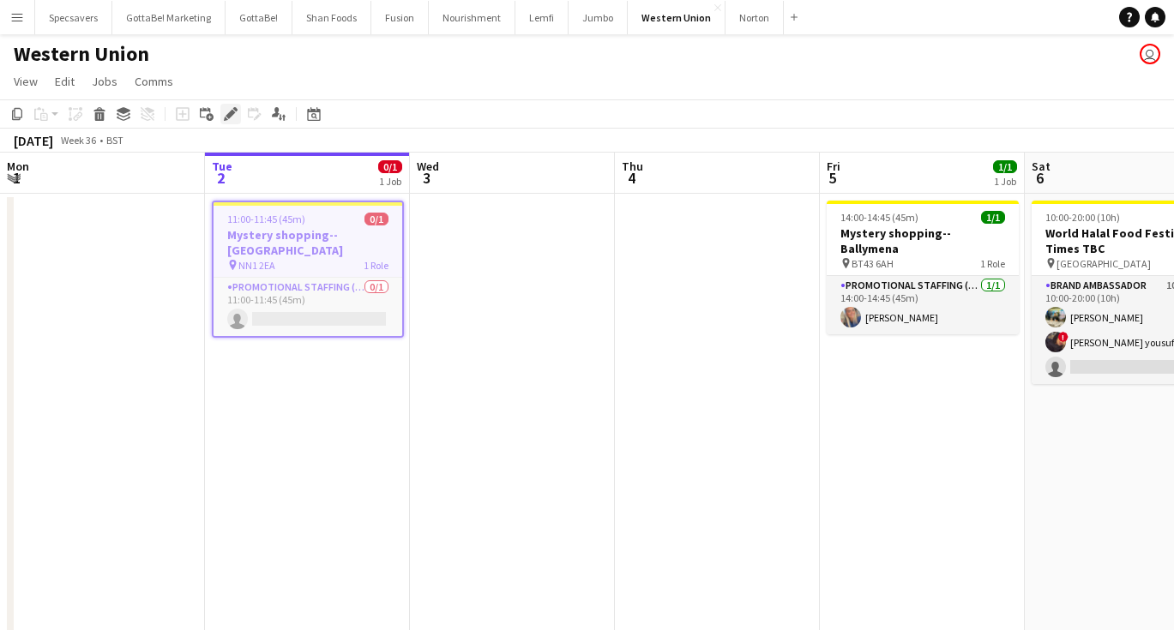
click at [226, 110] on icon "Edit" at bounding box center [231, 114] width 14 height 14
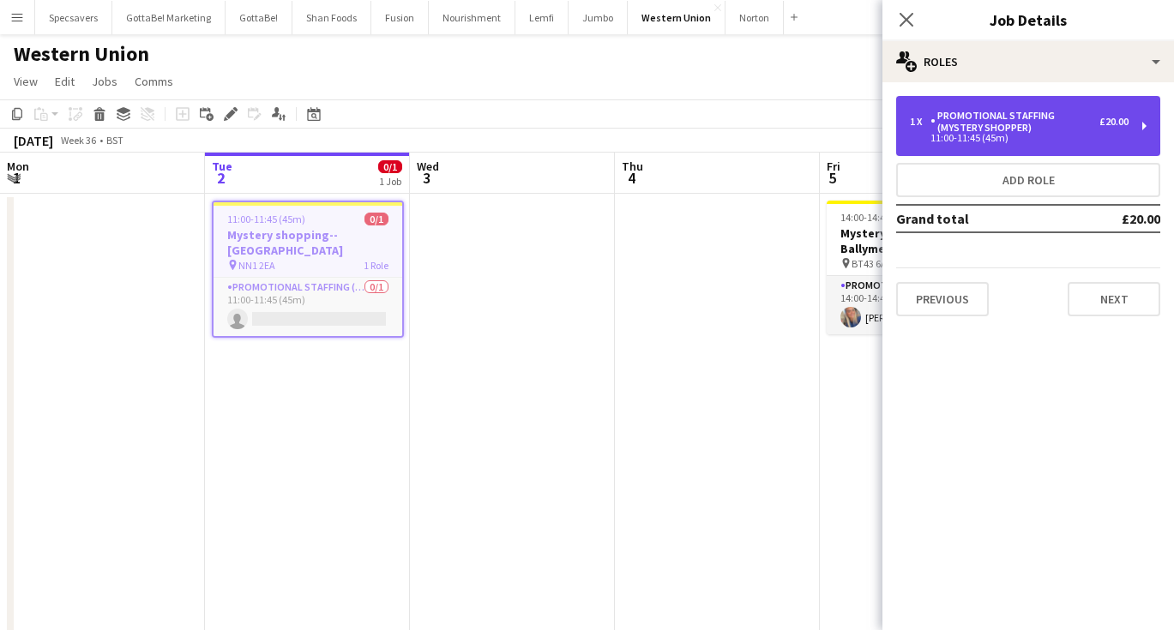
click at [1025, 131] on div "Promotional Staffing (Mystery Shopper)" at bounding box center [1014, 122] width 169 height 24
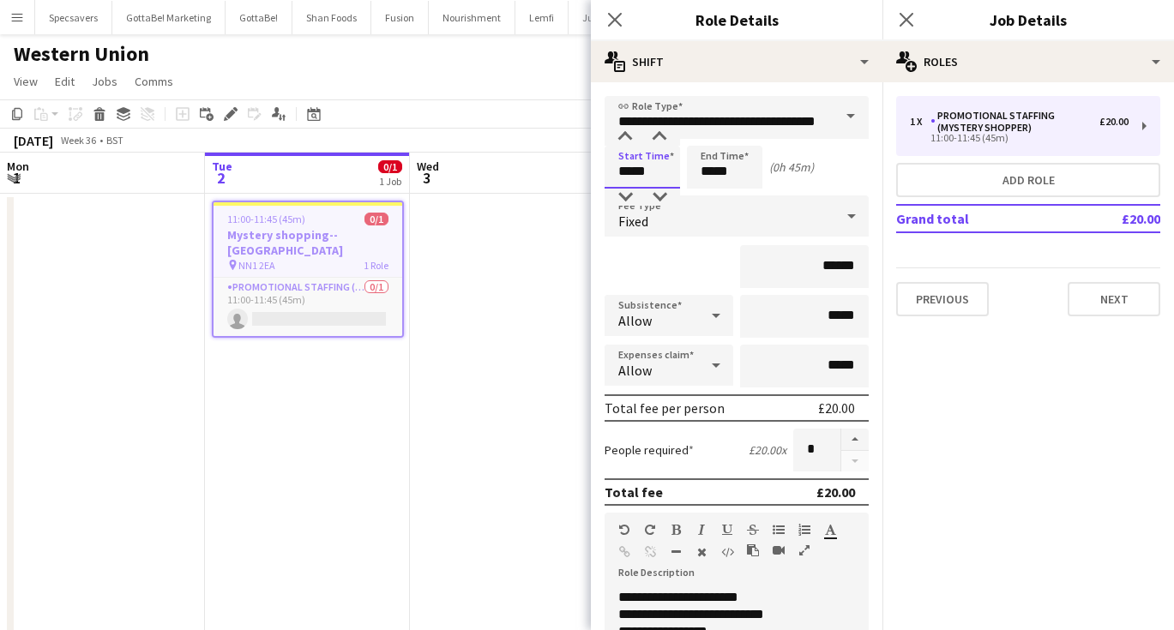
drag, startPoint x: 656, startPoint y: 168, endPoint x: 616, endPoint y: 166, distance: 39.5
click at [616, 166] on input "*****" at bounding box center [641, 167] width 75 height 43
type input "*****"
click at [898, 16] on app-icon "Close pop-in" at bounding box center [906, 20] width 25 height 25
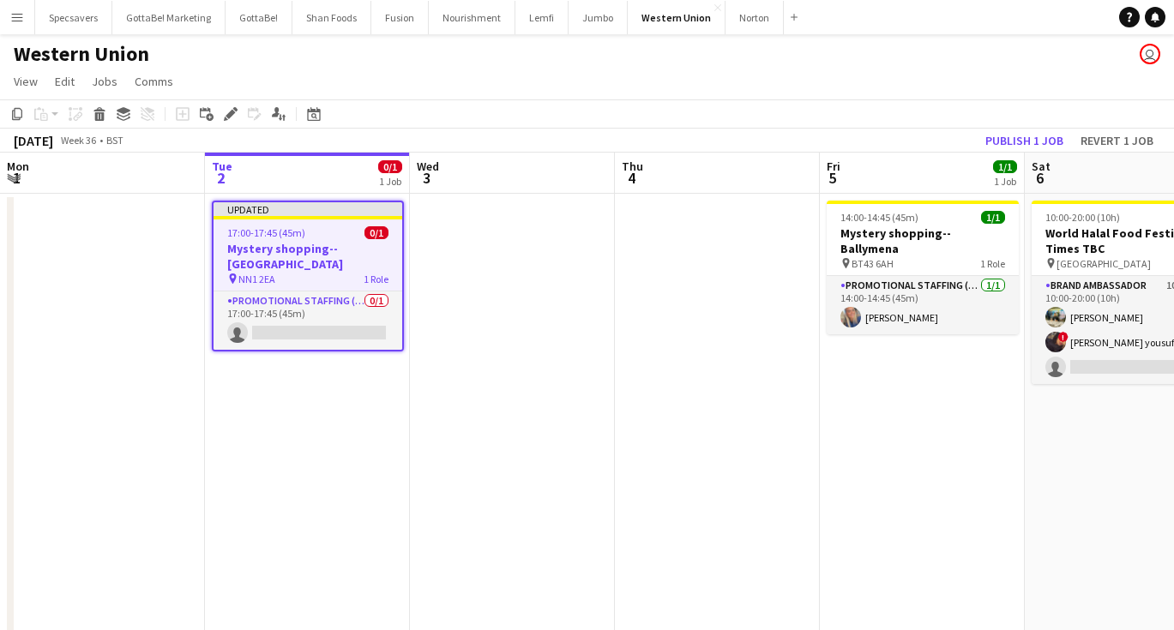
click at [484, 311] on app-date-cell at bounding box center [512, 520] width 205 height 652
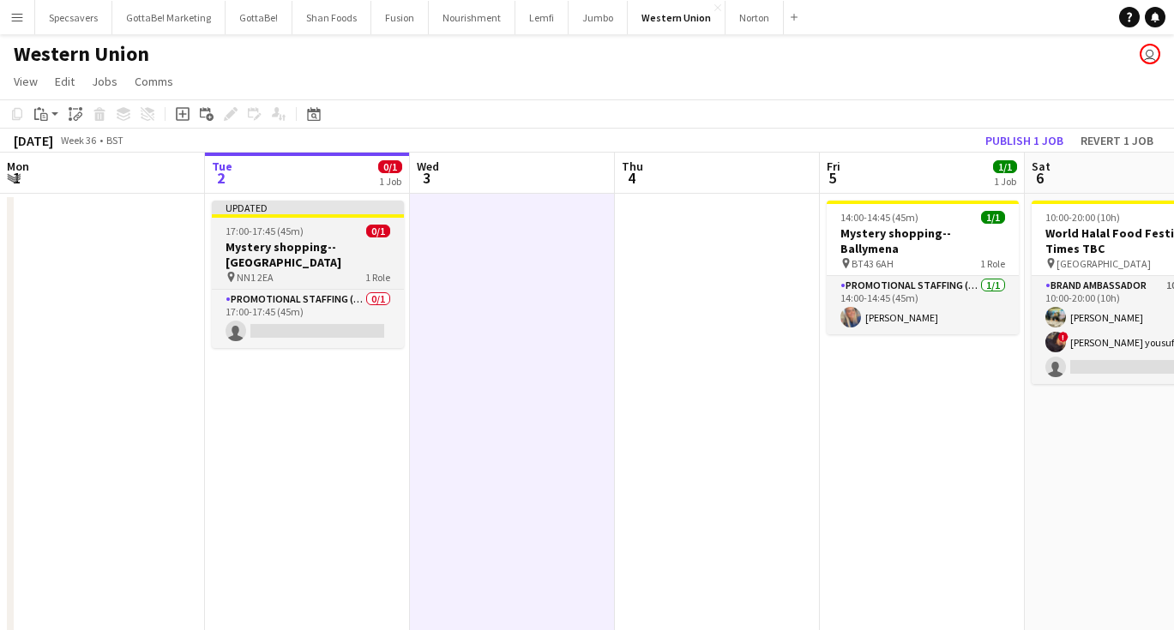
click at [314, 264] on h3 "Mystery shopping--[GEOGRAPHIC_DATA]" at bounding box center [308, 254] width 192 height 31
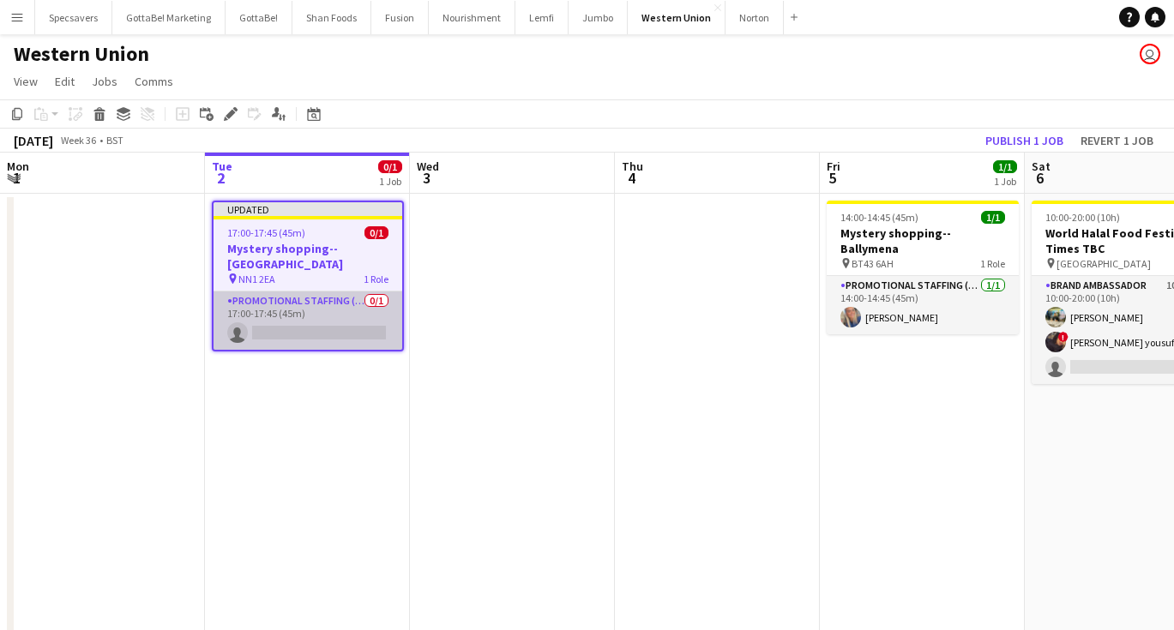
click at [330, 342] on app-card-role "Promotional Staffing (Mystery Shopper) 0/1 17:00-17:45 (45m) single-neutral-act…" at bounding box center [307, 321] width 189 height 58
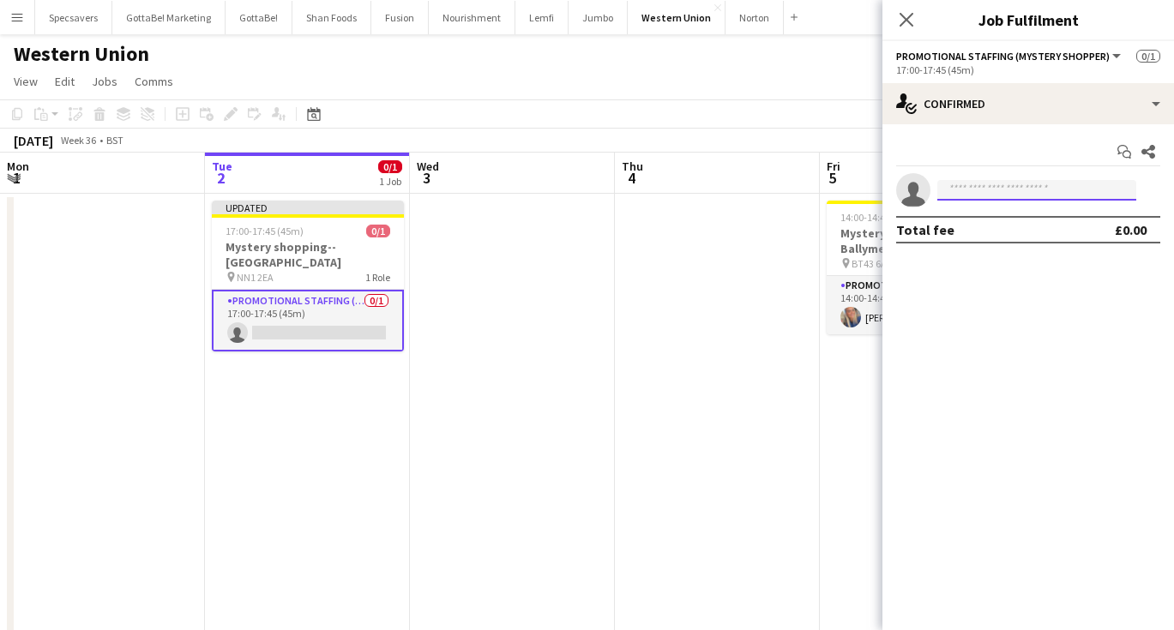
click at [1032, 180] on input at bounding box center [1036, 190] width 199 height 21
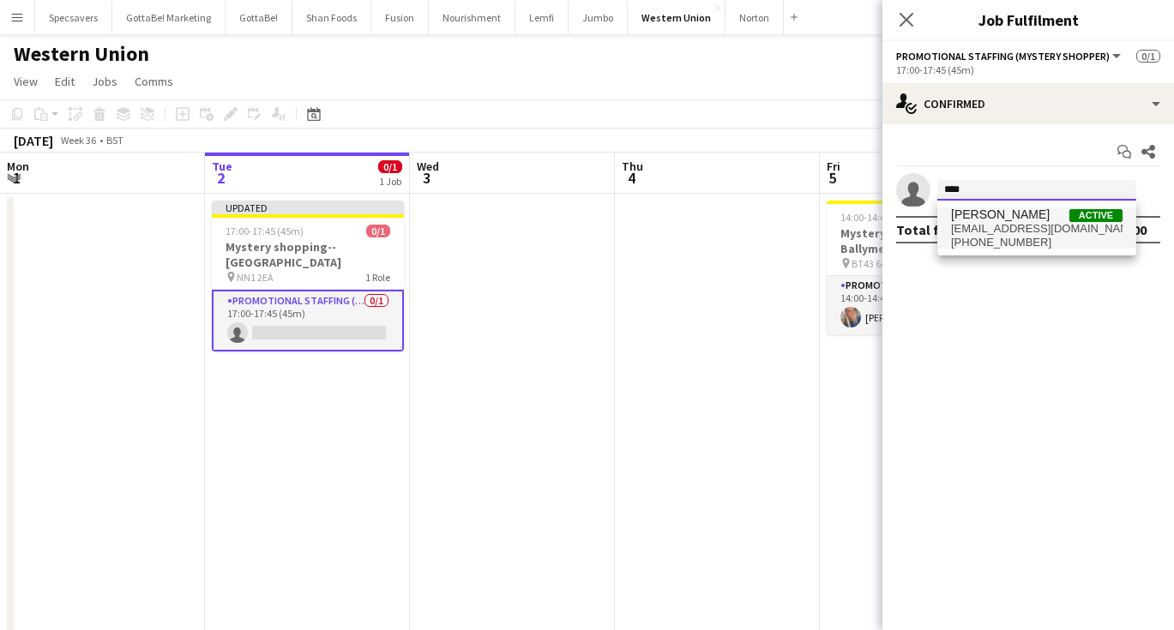
type input "****"
click at [1030, 243] on span "[PHONE_NUMBER]" at bounding box center [1036, 243] width 171 height 14
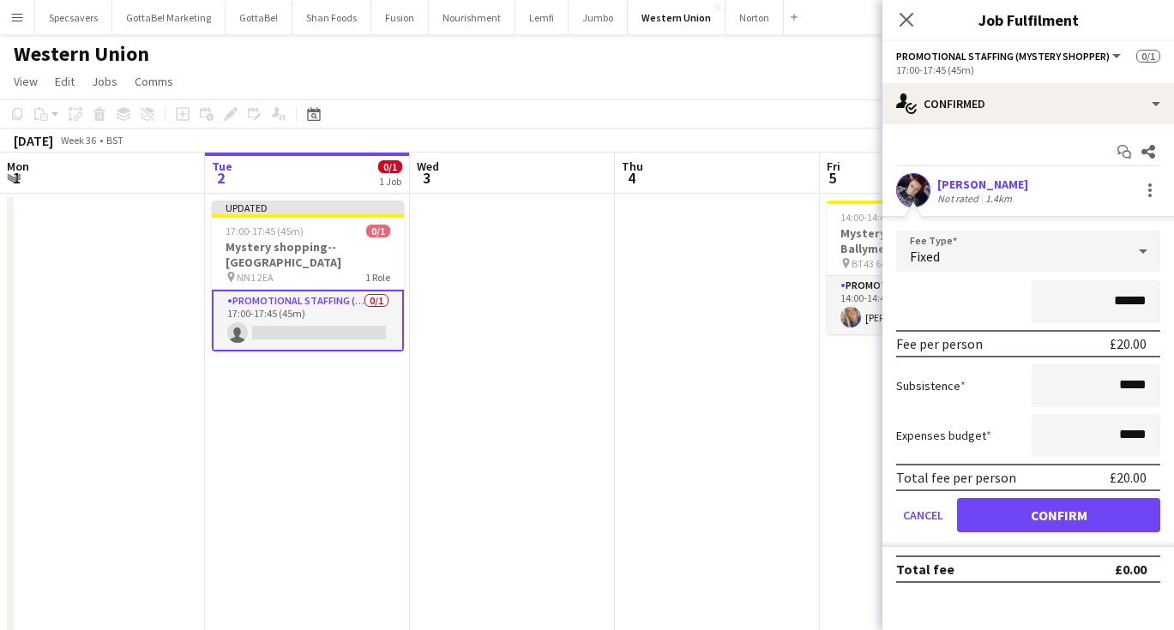
click at [964, 182] on div "[PERSON_NAME]" at bounding box center [982, 184] width 91 height 15
click at [1055, 519] on button "Confirm" at bounding box center [1058, 515] width 203 height 34
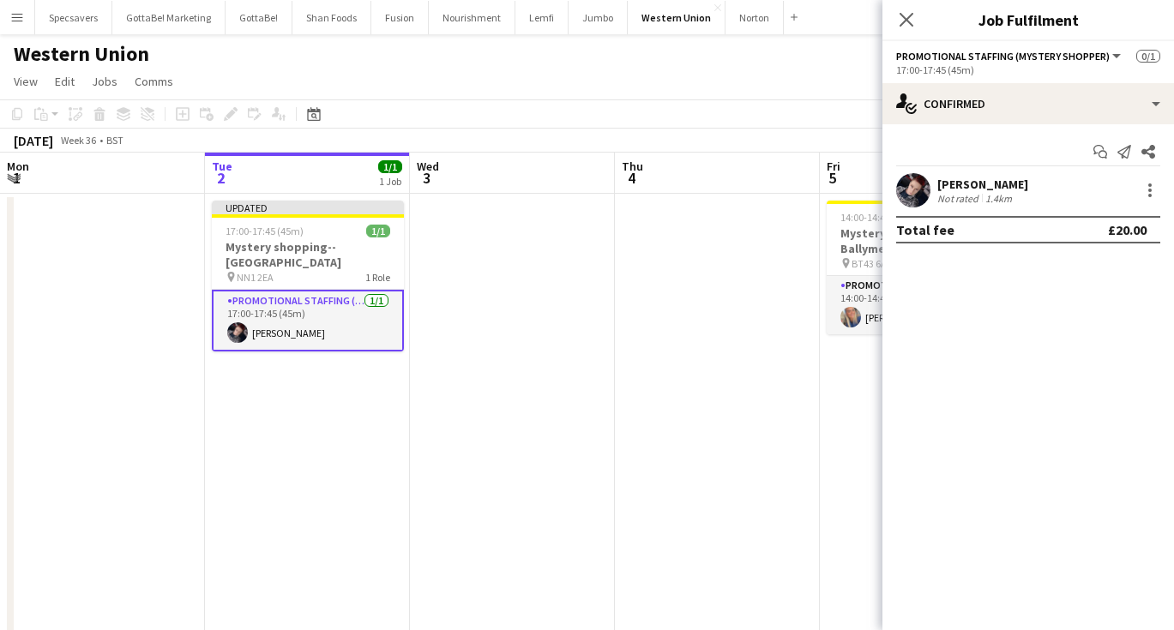
click at [958, 188] on div "[PERSON_NAME]" at bounding box center [982, 184] width 91 height 15
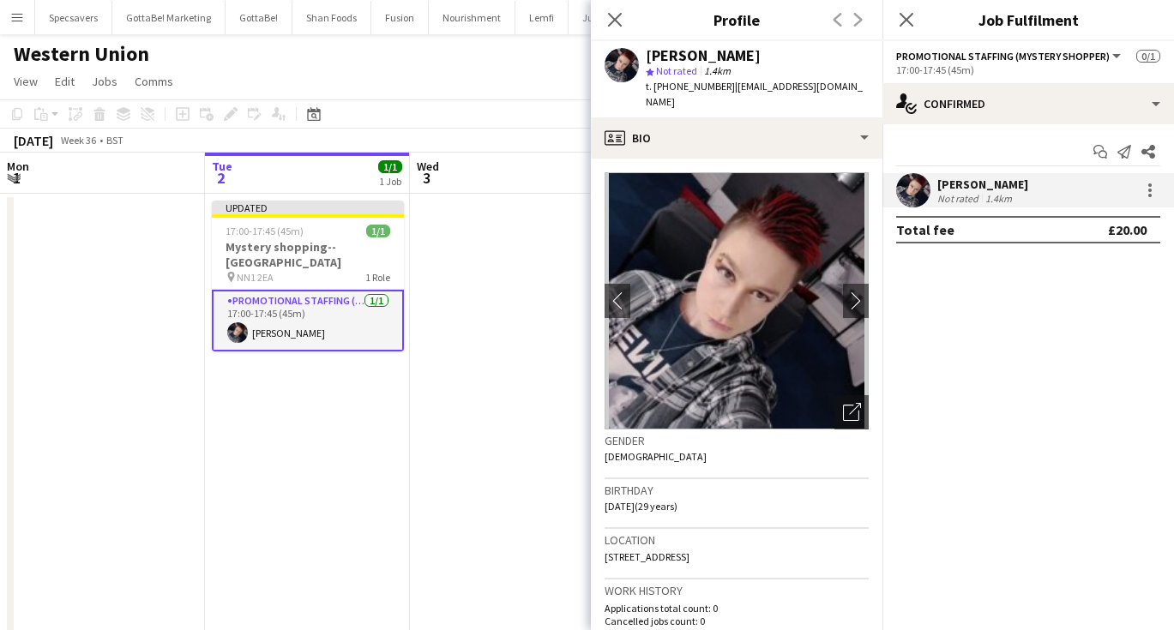
drag, startPoint x: 727, startPoint y: 86, endPoint x: 840, endPoint y: 95, distance: 113.6
click at [840, 95] on div "[PERSON_NAME] star Not rated 1.4km t. [PHONE_NUMBER] | [EMAIL_ADDRESS][DOMAIN_N…" at bounding box center [737, 79] width 292 height 76
copy span "[EMAIL_ADDRESS][DOMAIN_NAME]"
click at [451, 328] on app-date-cell at bounding box center [512, 520] width 205 height 652
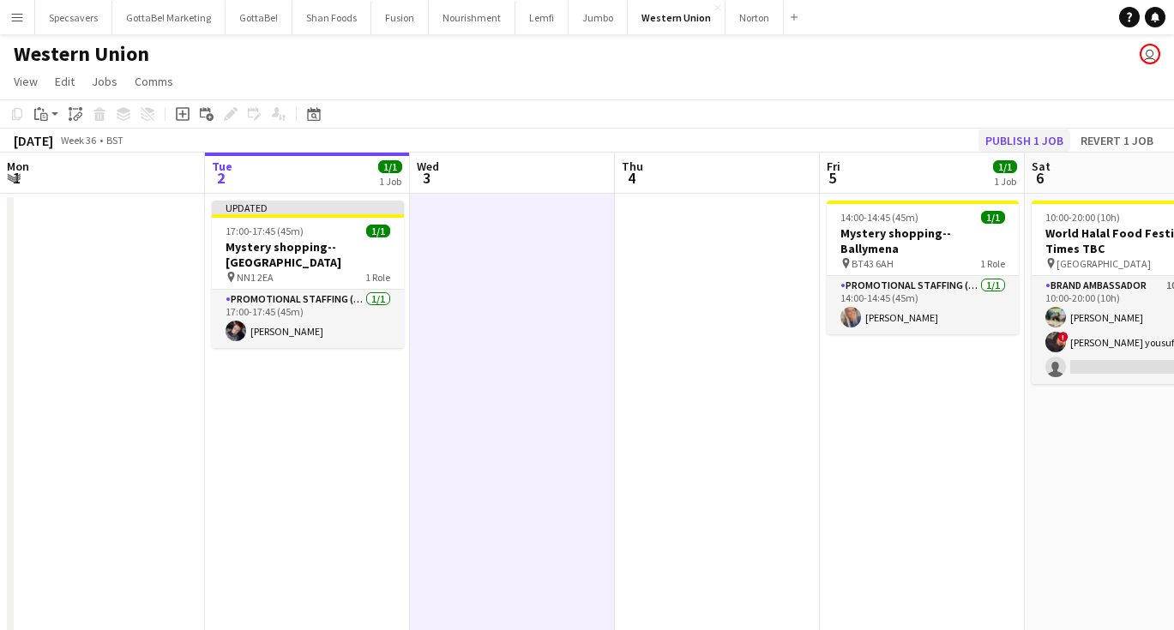
click at [1067, 144] on button "Publish 1 job" at bounding box center [1024, 140] width 92 height 22
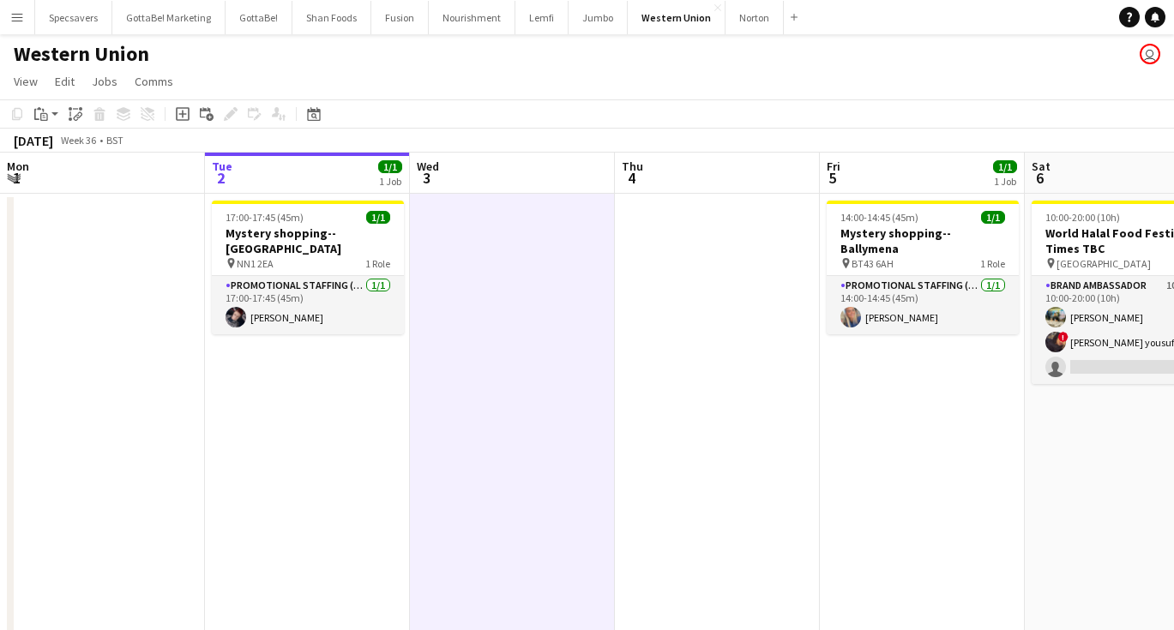
click at [323, 499] on app-date-cell "17:00-17:45 (45m) 1/1 Mystery shopping--[GEOGRAPHIC_DATA] pin NN1 2EA 1 Role Pr…" at bounding box center [307, 520] width 205 height 652
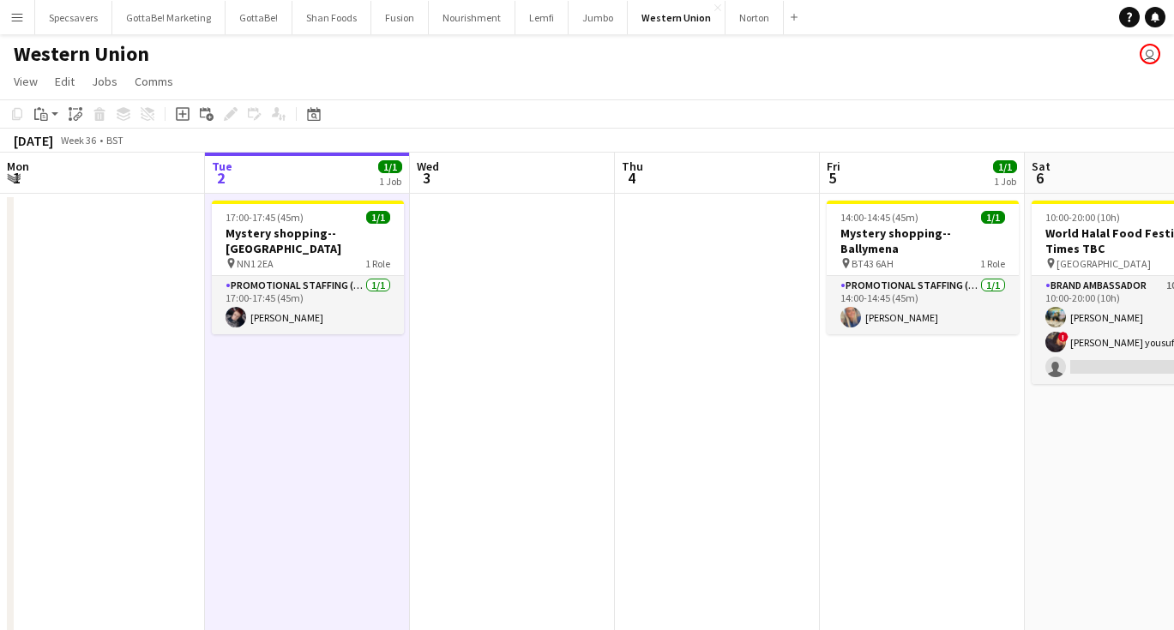
click at [590, 487] on app-date-cell at bounding box center [512, 520] width 205 height 652
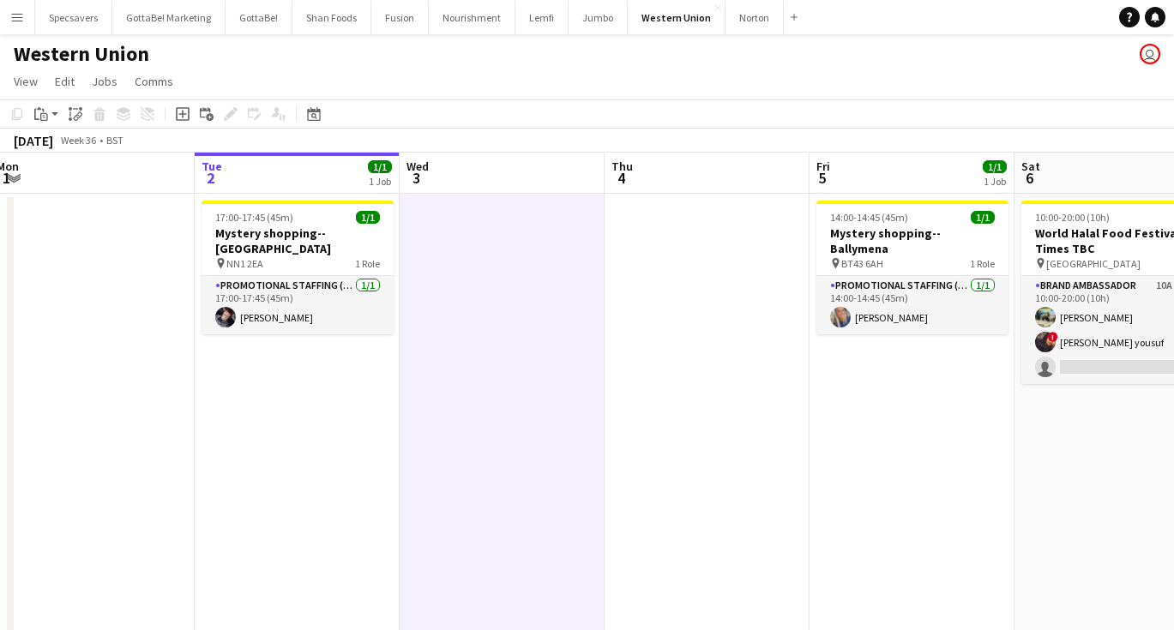
scroll to position [0, 424]
